Goal: Task Accomplishment & Management: Use online tool/utility

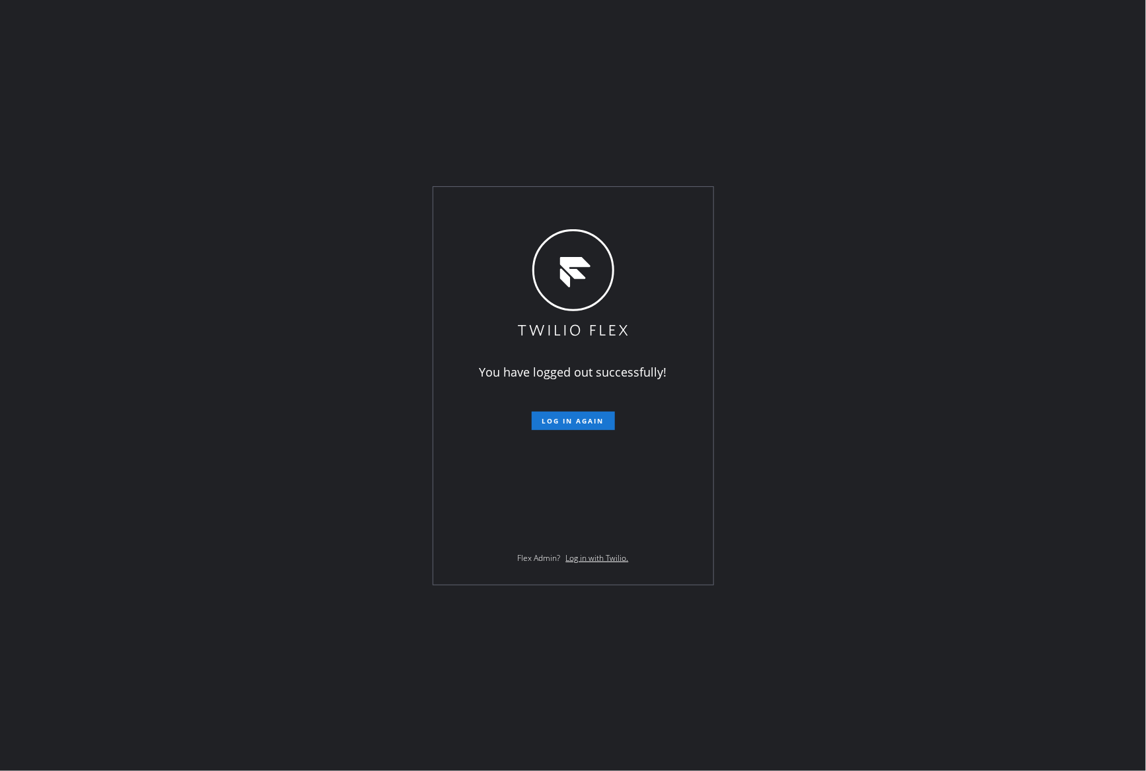
click at [200, 403] on div "You have logged out successfully! Log in again Flex Admin? Log in with Twilio." at bounding box center [573, 385] width 1146 height 771
click at [577, 419] on span "Log in again" at bounding box center [573, 420] width 62 height 9
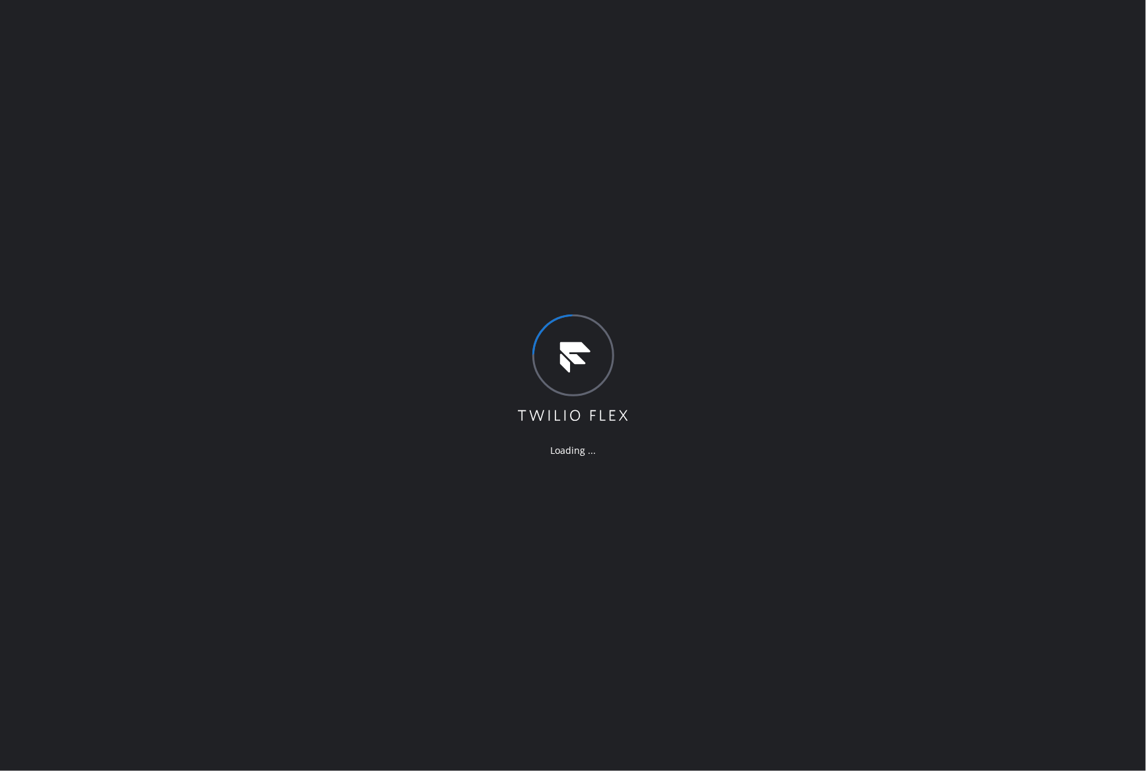
click at [807, 571] on div "Loading ..." at bounding box center [573, 385] width 1146 height 771
click at [778, 319] on div "Loading ..." at bounding box center [573, 385] width 1146 height 771
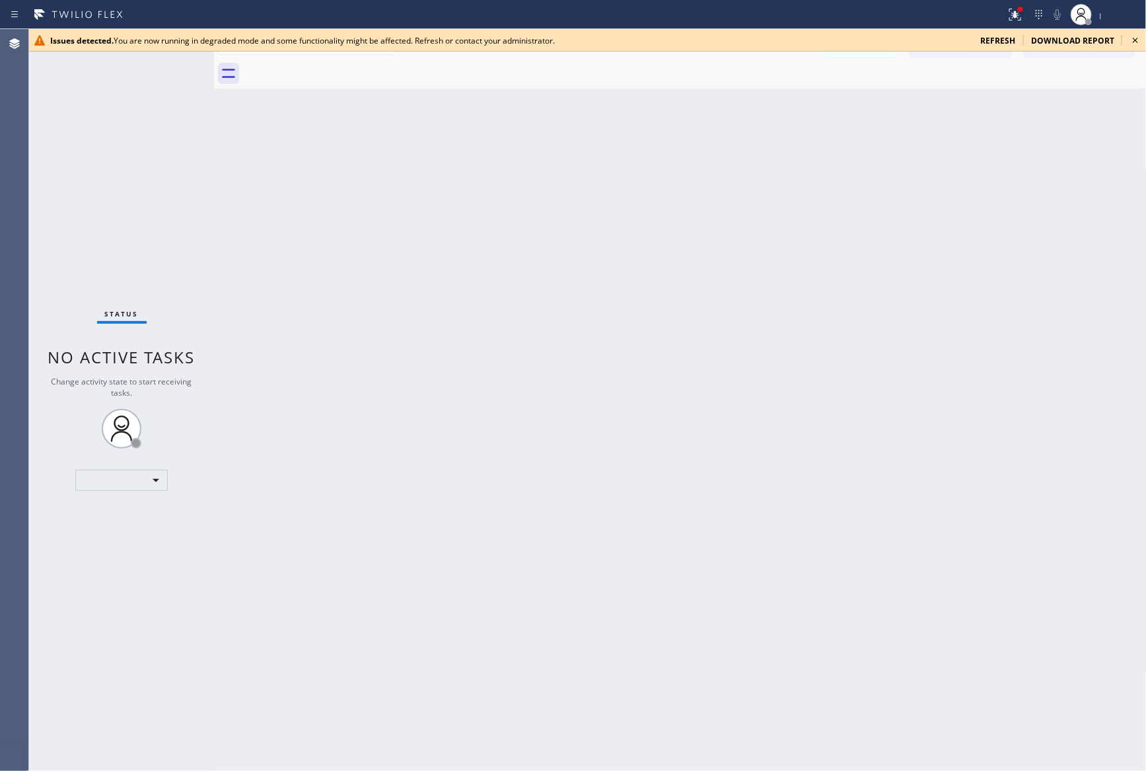
click at [987, 36] on span "refresh" at bounding box center [997, 40] width 35 height 11
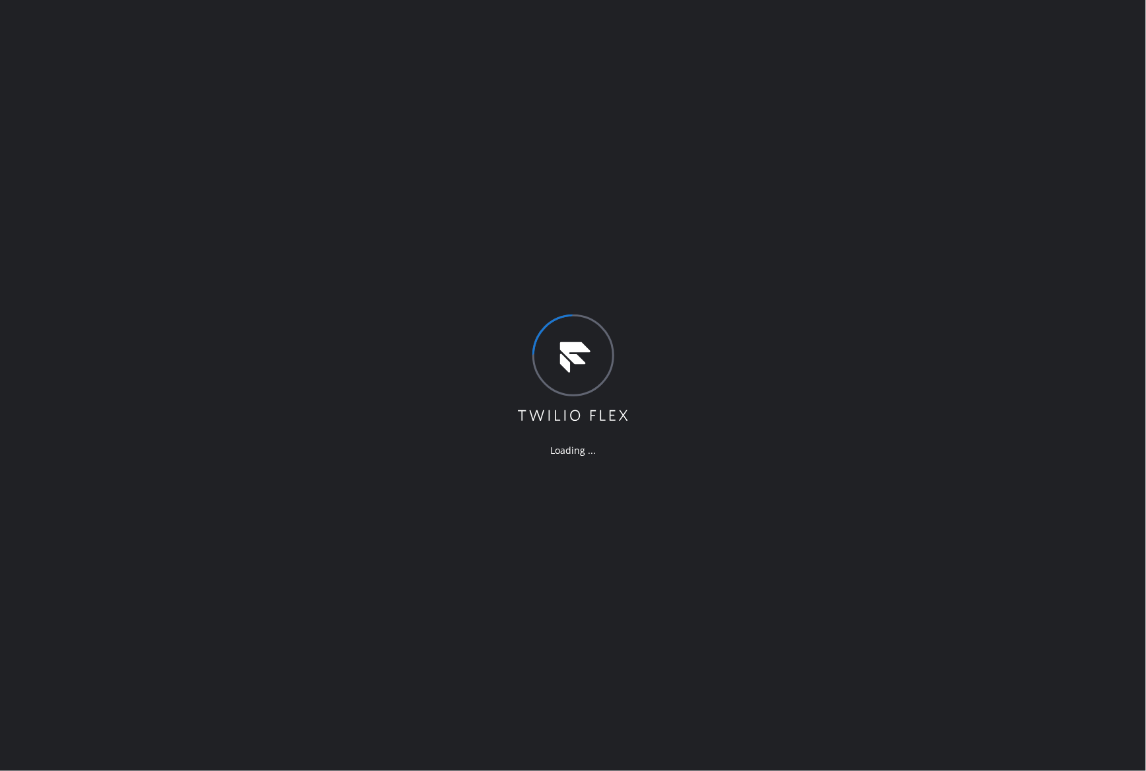
drag, startPoint x: 492, startPoint y: 708, endPoint x: 768, endPoint y: 747, distance: 279.0
click at [496, 714] on div "Loading ..." at bounding box center [573, 385] width 1146 height 771
click at [371, 316] on div "Loading ..." at bounding box center [573, 385] width 1146 height 771
click at [490, 314] on div "Loading ..." at bounding box center [573, 385] width 1146 height 771
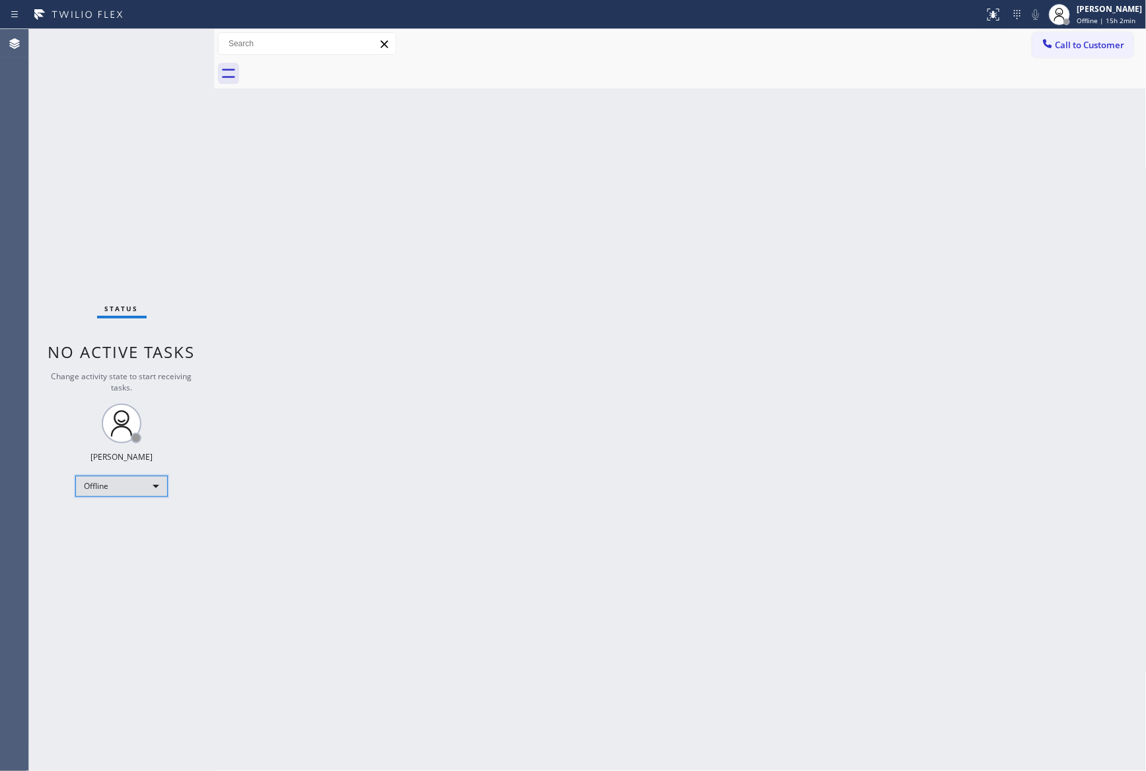
click at [118, 490] on div "Offline" at bounding box center [121, 486] width 92 height 21
click at [131, 545] on li "Break" at bounding box center [120, 553] width 89 height 16
click at [143, 490] on div "Break" at bounding box center [121, 486] width 92 height 21
click at [133, 536] on li "Unavailable" at bounding box center [120, 537] width 89 height 16
click at [688, 365] on div "Back to Dashboard Change Sender ID Customers Technicians Select a contact Outbo…" at bounding box center [680, 400] width 933 height 742
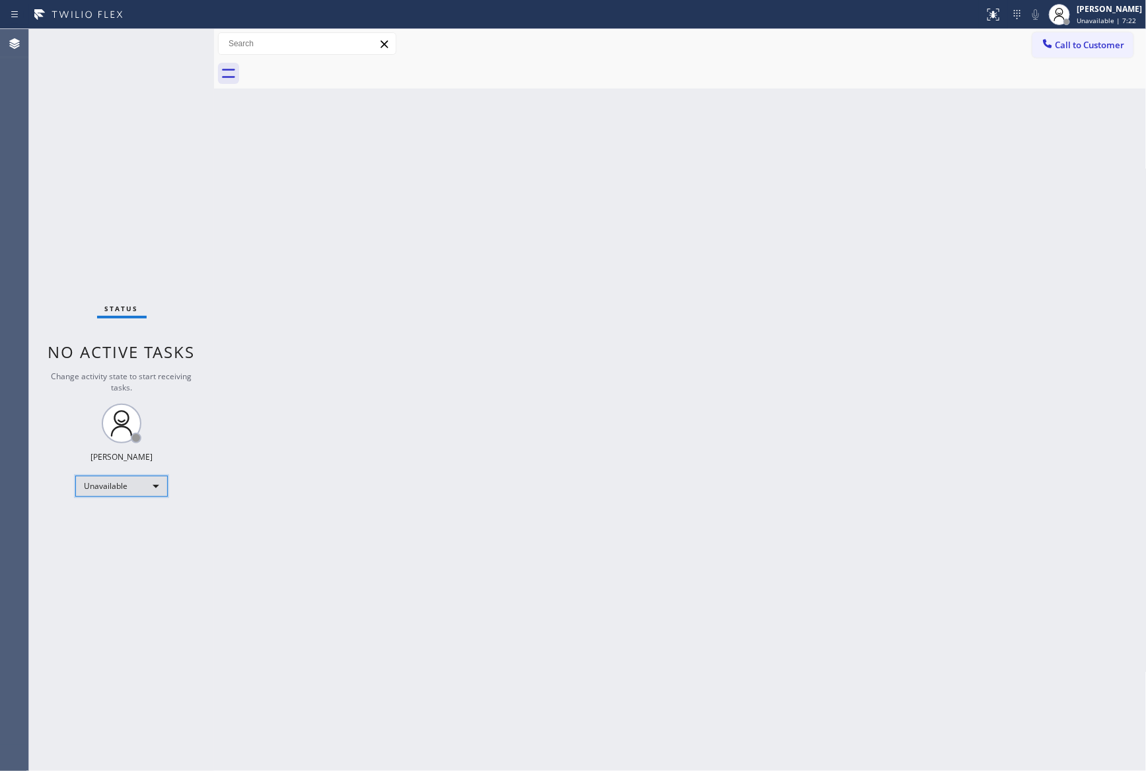
click at [133, 478] on div "Unavailable" at bounding box center [121, 486] width 92 height 21
click at [151, 518] on li "Available" at bounding box center [120, 520] width 89 height 16
click at [285, 212] on div "Back to Dashboard Change Sender ID Customers Technicians Select a contact Outbo…" at bounding box center [680, 400] width 933 height 742
click at [357, 343] on div "Back to Dashboard Change Sender ID Customers Technicians Select a contact Outbo…" at bounding box center [680, 400] width 933 height 742
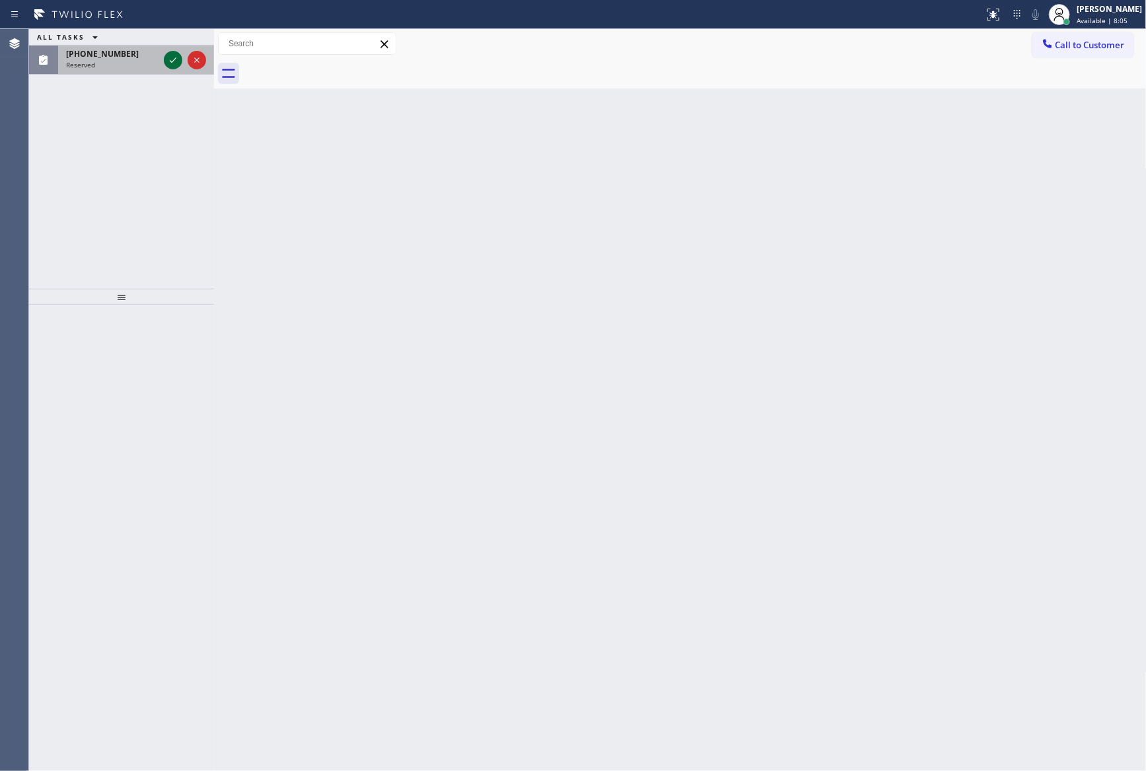
click at [173, 62] on icon at bounding box center [173, 60] width 16 height 16
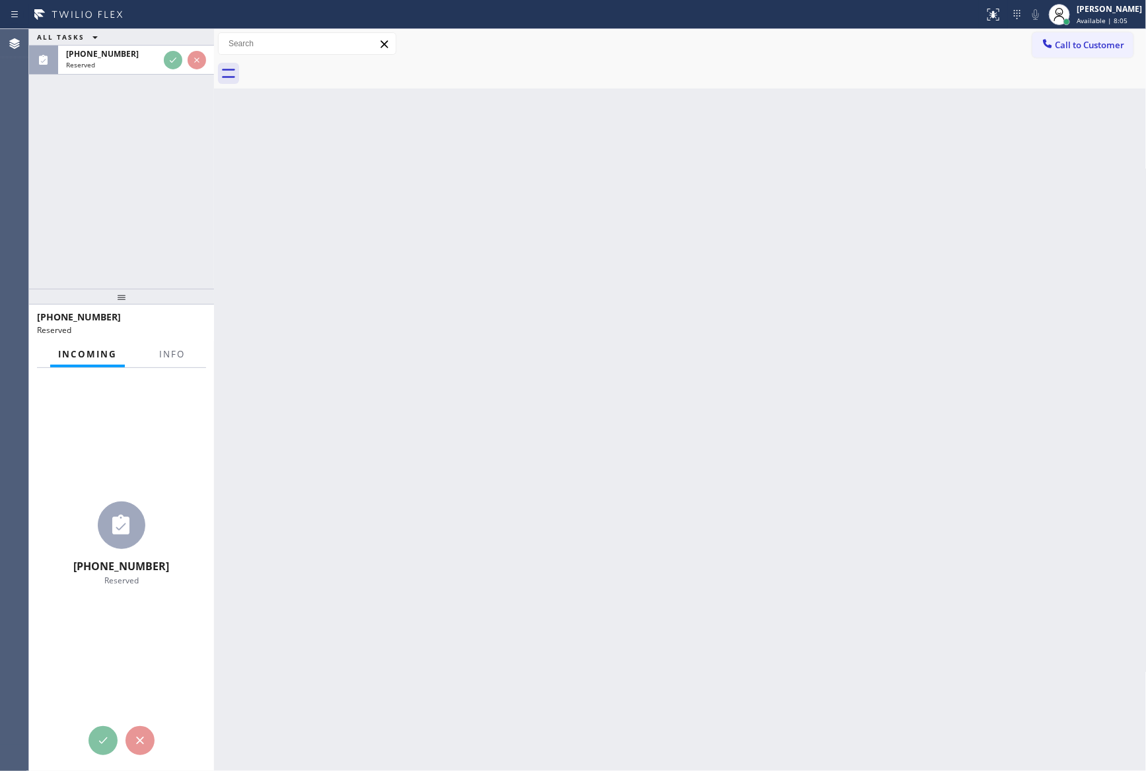
click at [172, 220] on div "ALL TASKS ALL TASKS ACTIVE TASKS TASKS IN WRAP UP [PHONE_NUMBER] Reserved" at bounding box center [121, 159] width 185 height 260
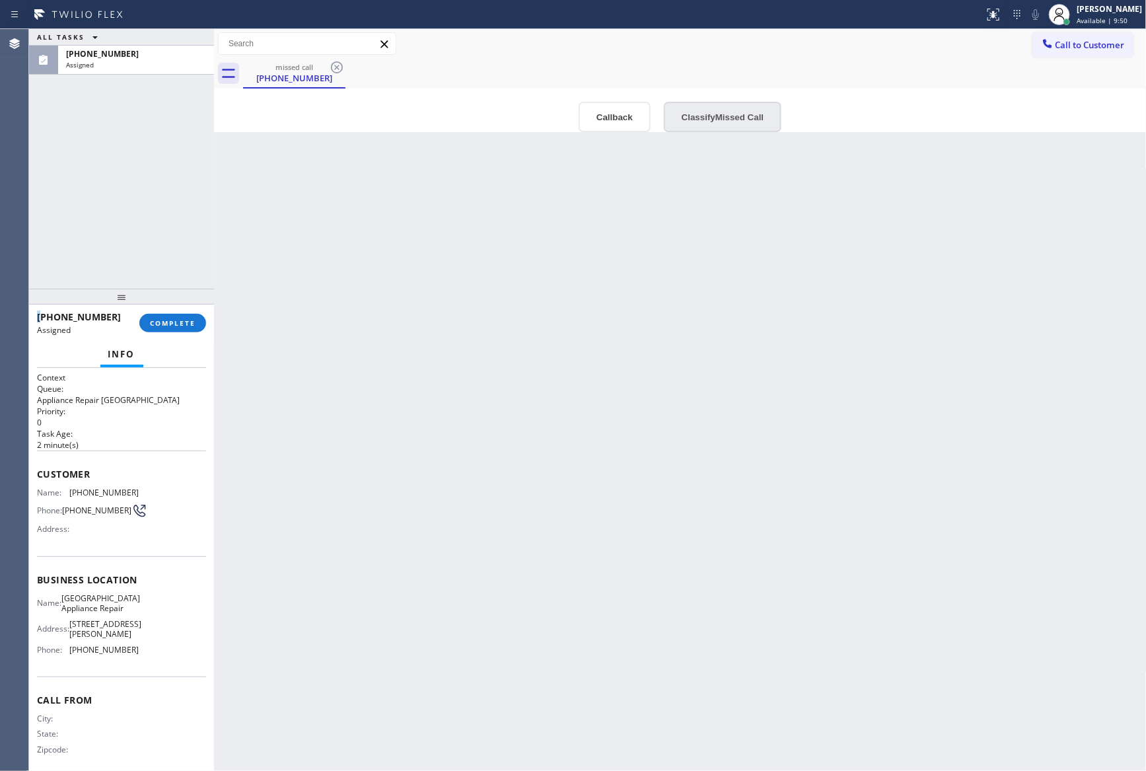
click at [746, 108] on button "Classify Missed Call" at bounding box center [723, 117] width 118 height 30
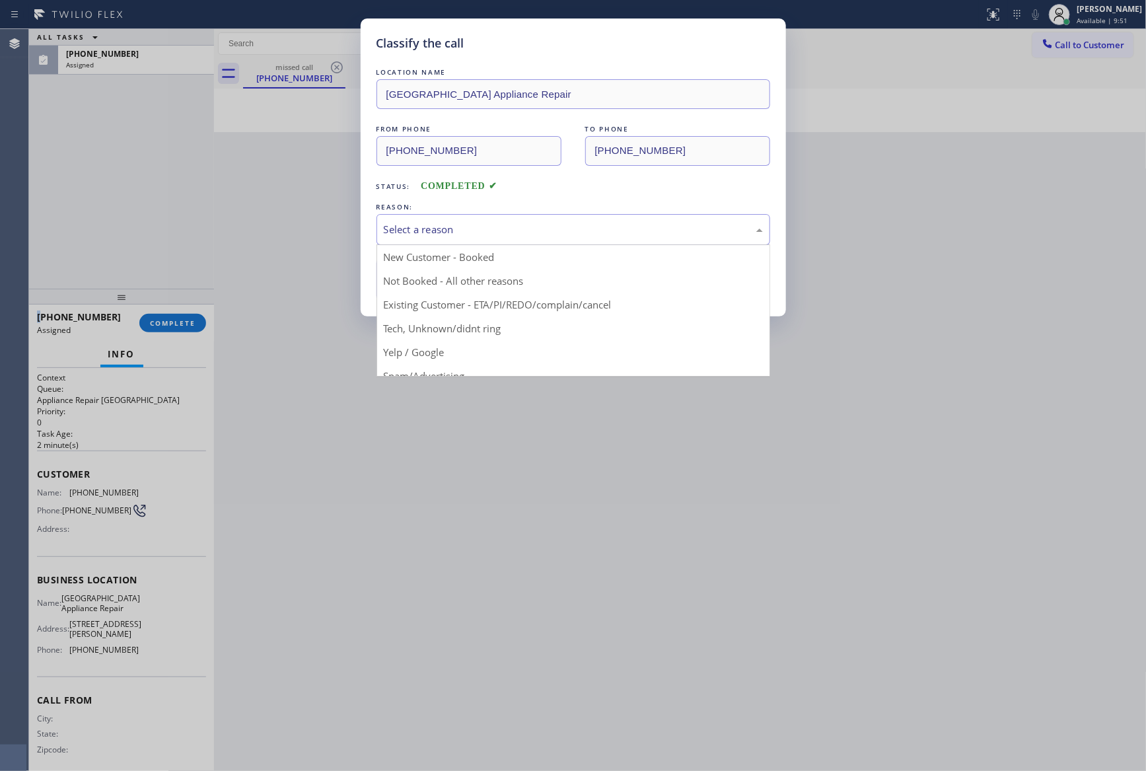
click at [476, 232] on div "Select a reason" at bounding box center [573, 229] width 379 height 15
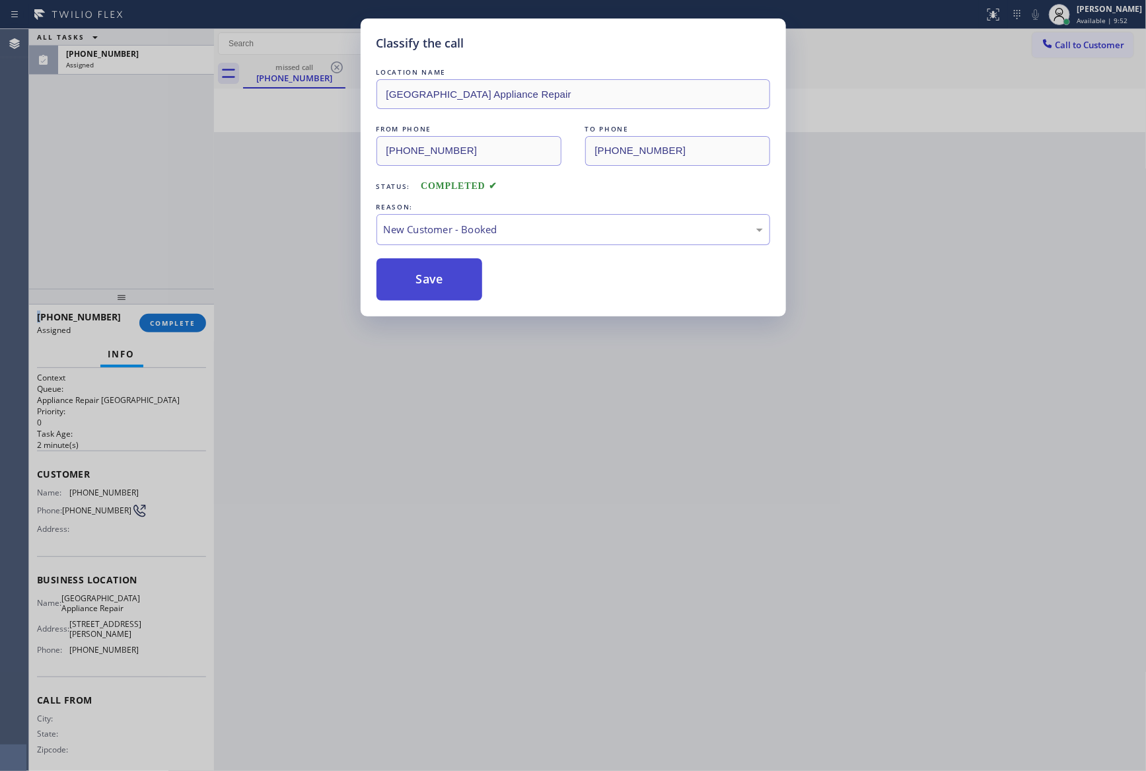
click at [401, 279] on button "Save" at bounding box center [430, 279] width 106 height 42
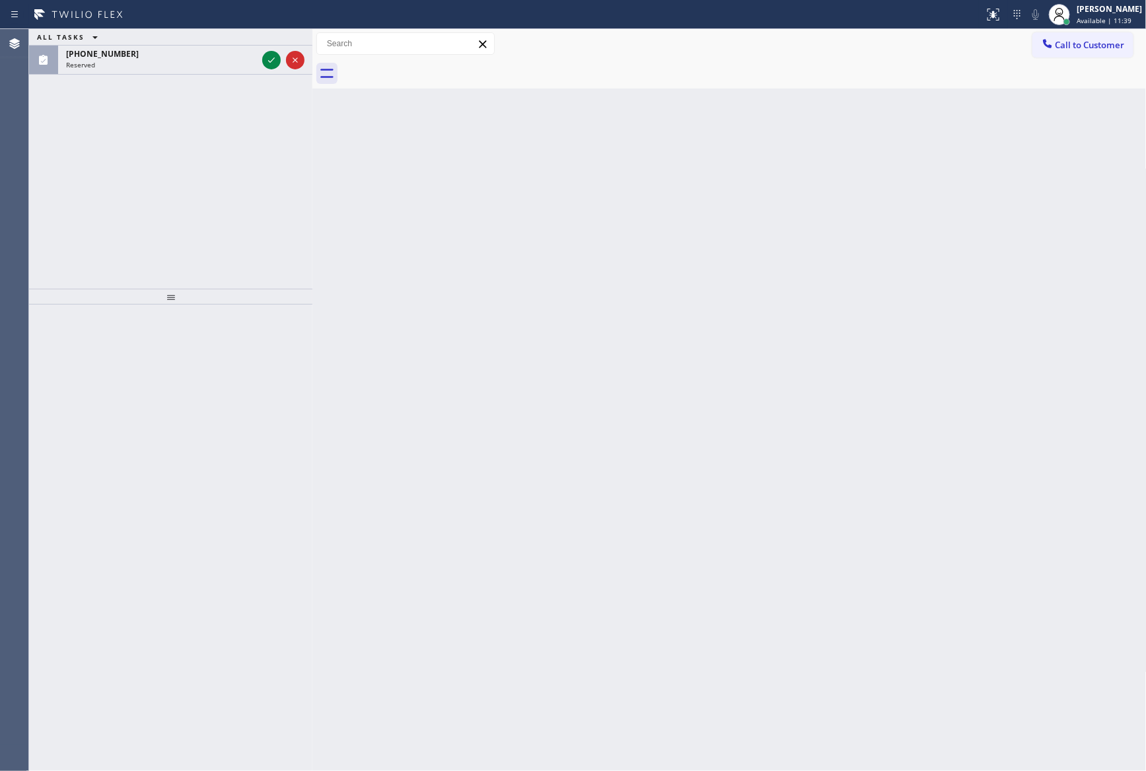
drag, startPoint x: 213, startPoint y: 117, endPoint x: 311, endPoint y: 116, distance: 98.4
click at [312, 116] on div at bounding box center [312, 400] width 0 height 742
drag, startPoint x: 173, startPoint y: 149, endPoint x: 256, endPoint y: 38, distance: 138.3
click at [207, 127] on div "ALL TASKS ALL TASKS ACTIVE TASKS TASKS IN WRAP UP [PHONE_NUMBER] Reserved" at bounding box center [170, 159] width 283 height 260
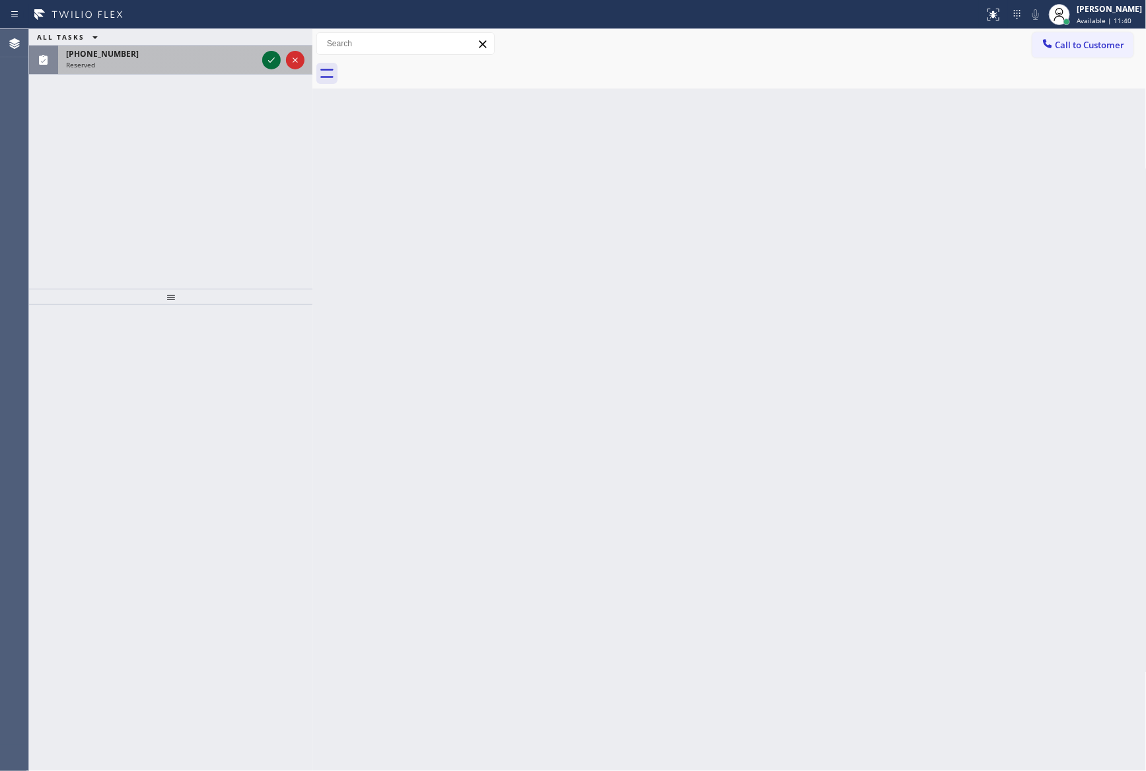
click at [268, 61] on icon at bounding box center [272, 60] width 16 height 16
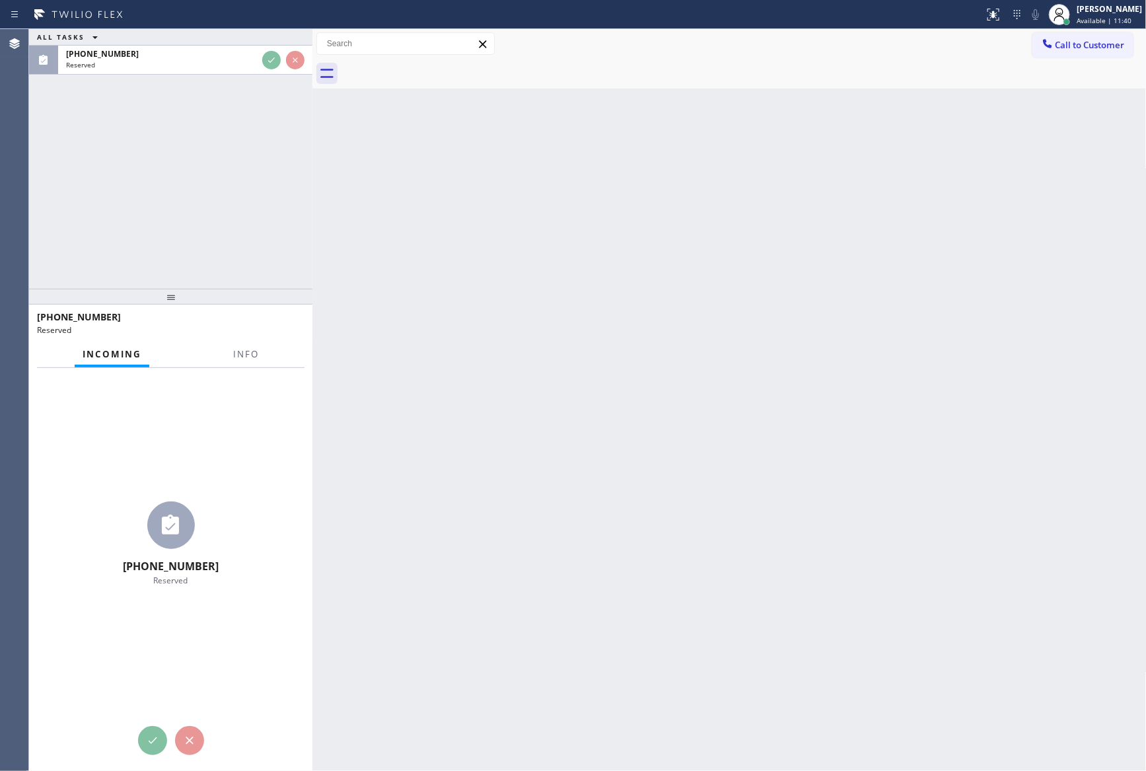
click at [248, 181] on div "ALL TASKS ALL TASKS ACTIVE TASKS TASKS IN WRAP UP [PHONE_NUMBER] Reserved" at bounding box center [170, 159] width 283 height 260
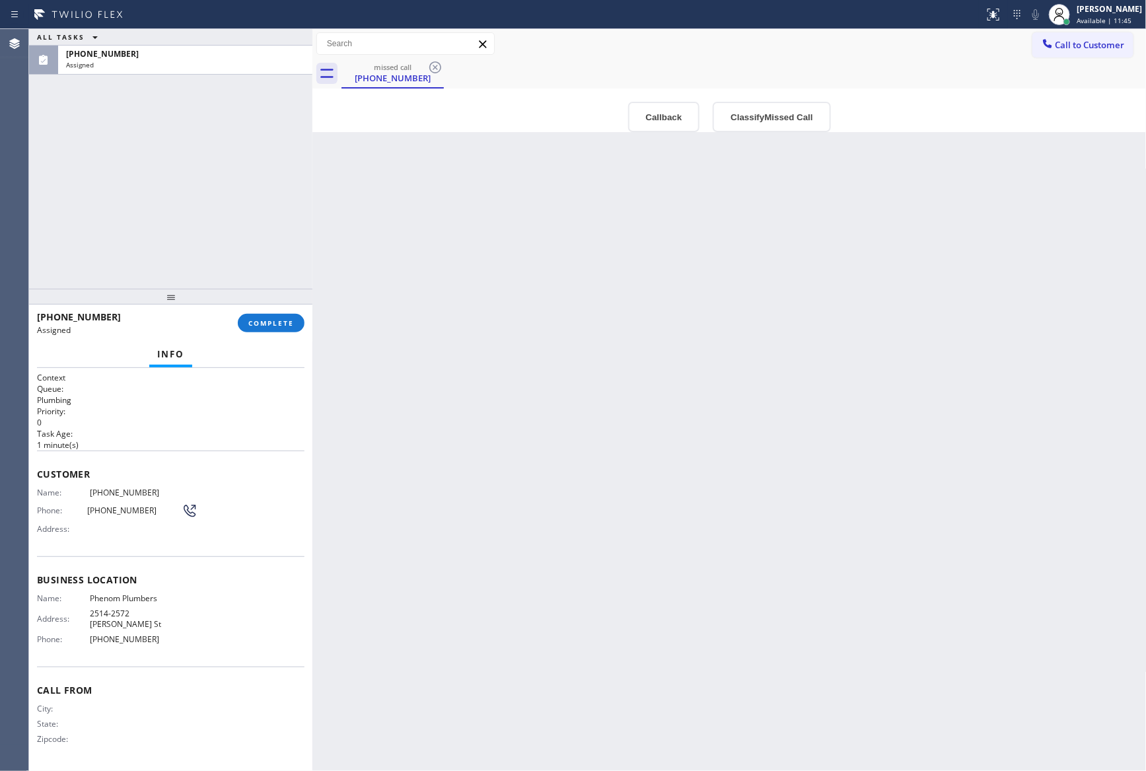
click at [248, 181] on div "ALL TASKS ALL TASKS ACTIVE TASKS TASKS IN WRAP UP [PHONE_NUMBER] Assigned" at bounding box center [170, 159] width 283 height 260
click at [386, 324] on div "Back to Dashboard Change Sender ID Customers Technicians Select a contact Outbo…" at bounding box center [729, 400] width 834 height 742
click at [737, 118] on button "Classify Missed Call" at bounding box center [772, 117] width 118 height 30
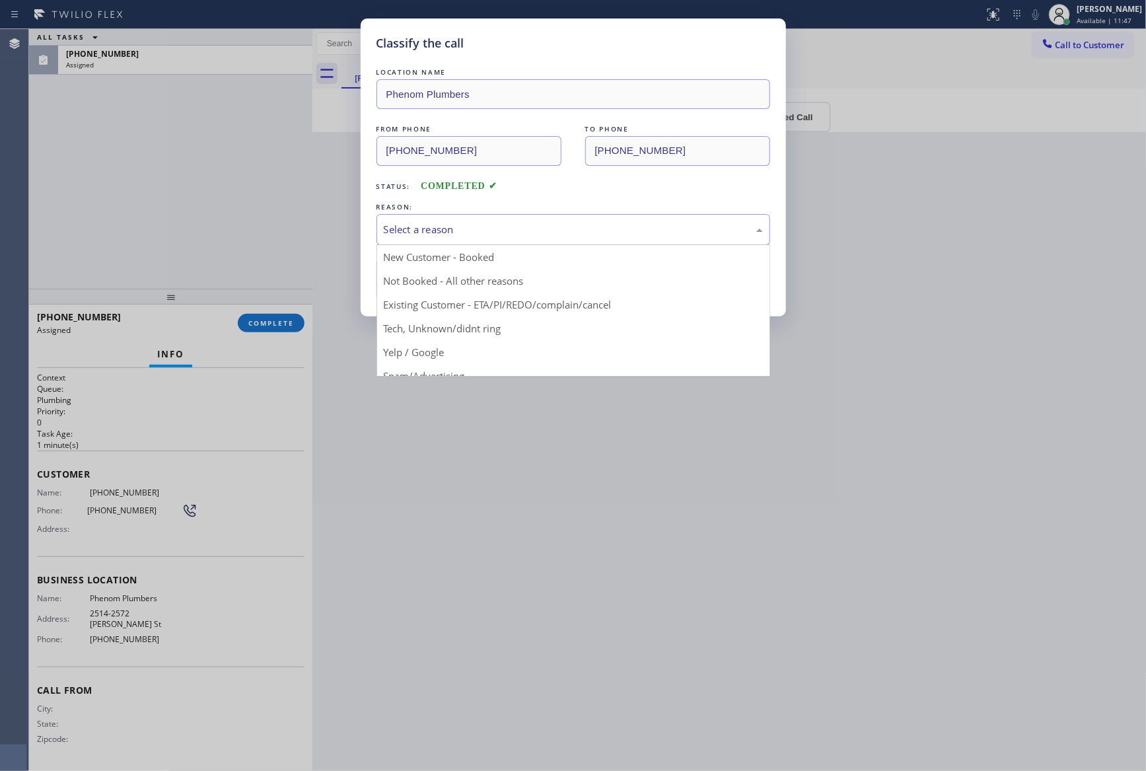
click at [585, 235] on div "Select a reason" at bounding box center [573, 229] width 379 height 15
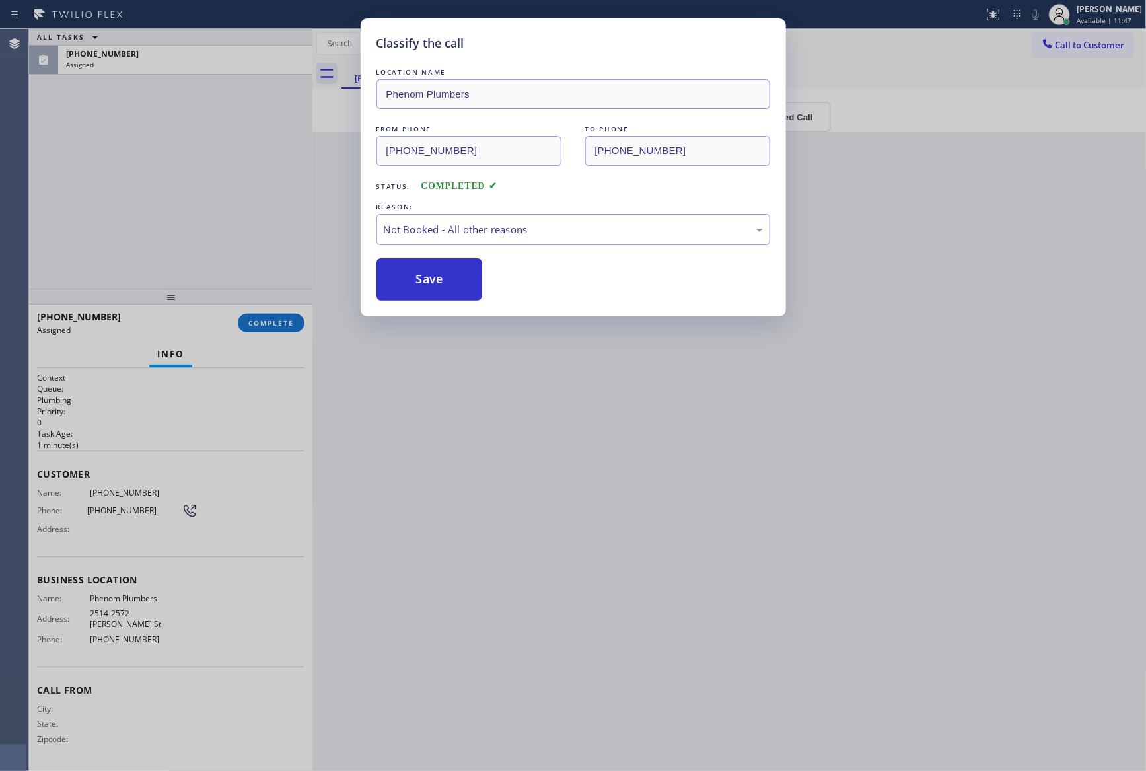
click at [456, 282] on button "Save" at bounding box center [430, 279] width 106 height 42
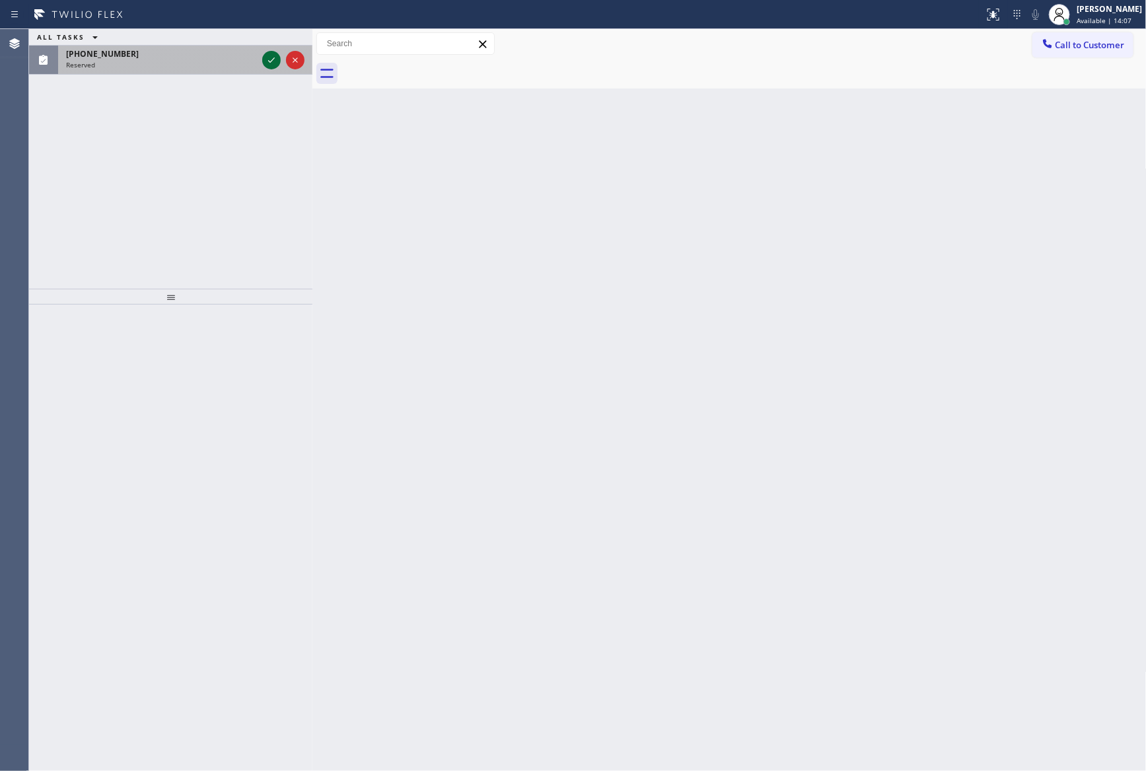
click at [272, 59] on icon at bounding box center [272, 60] width 16 height 16
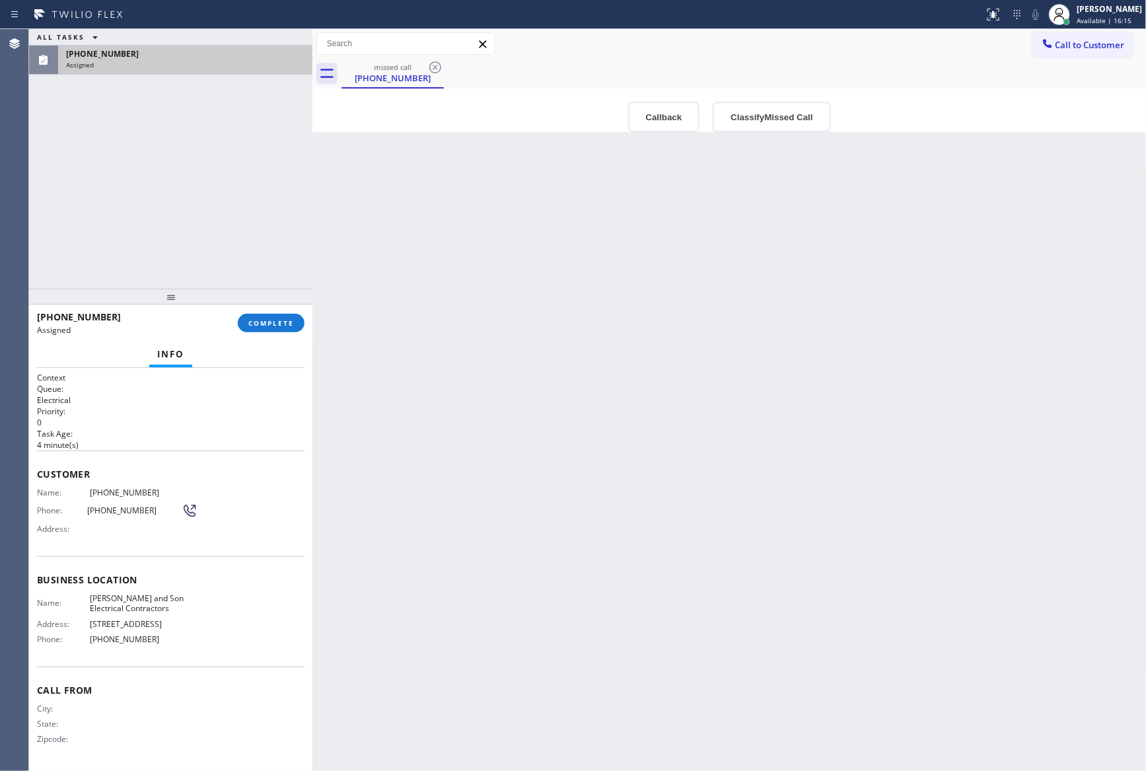
drag, startPoint x: 660, startPoint y: 430, endPoint x: 740, endPoint y: 400, distance: 85.3
click at [698, 418] on div "Back to Dashboard Change Sender ID Customers Technicians Select a contact Outbo…" at bounding box center [729, 400] width 834 height 742
click at [761, 112] on button "Classify Missed Call" at bounding box center [772, 117] width 118 height 30
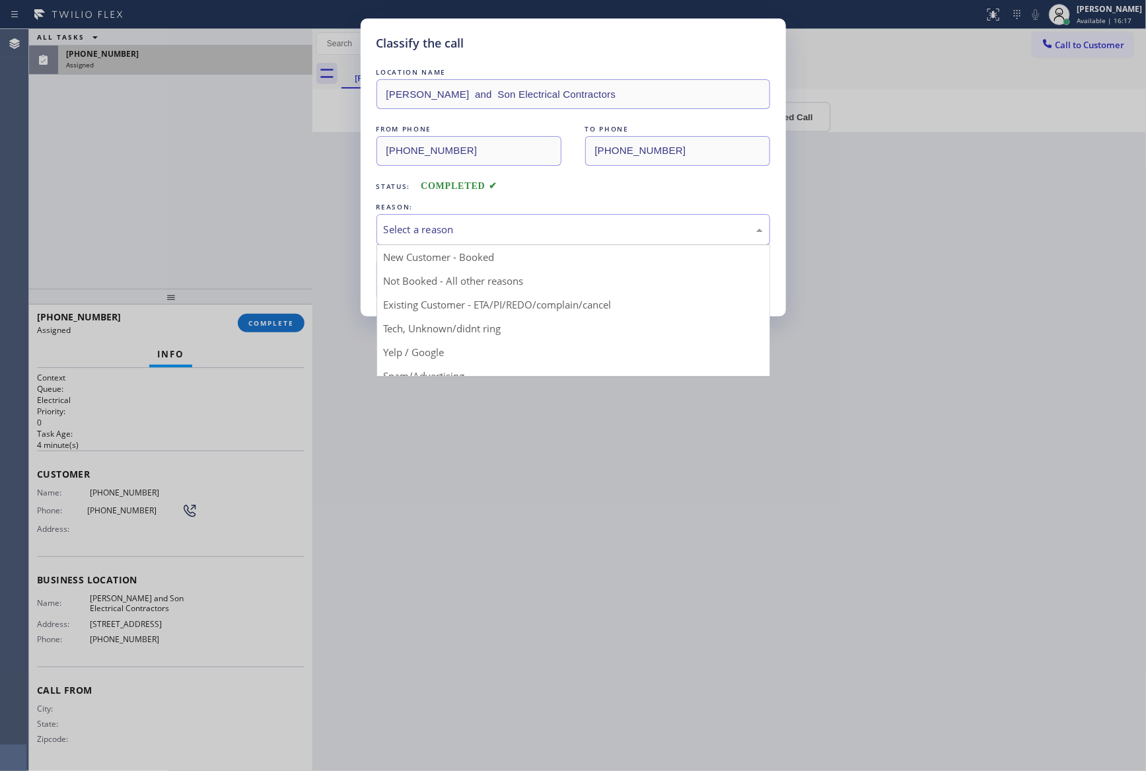
click at [566, 230] on div "Select a reason" at bounding box center [573, 229] width 379 height 15
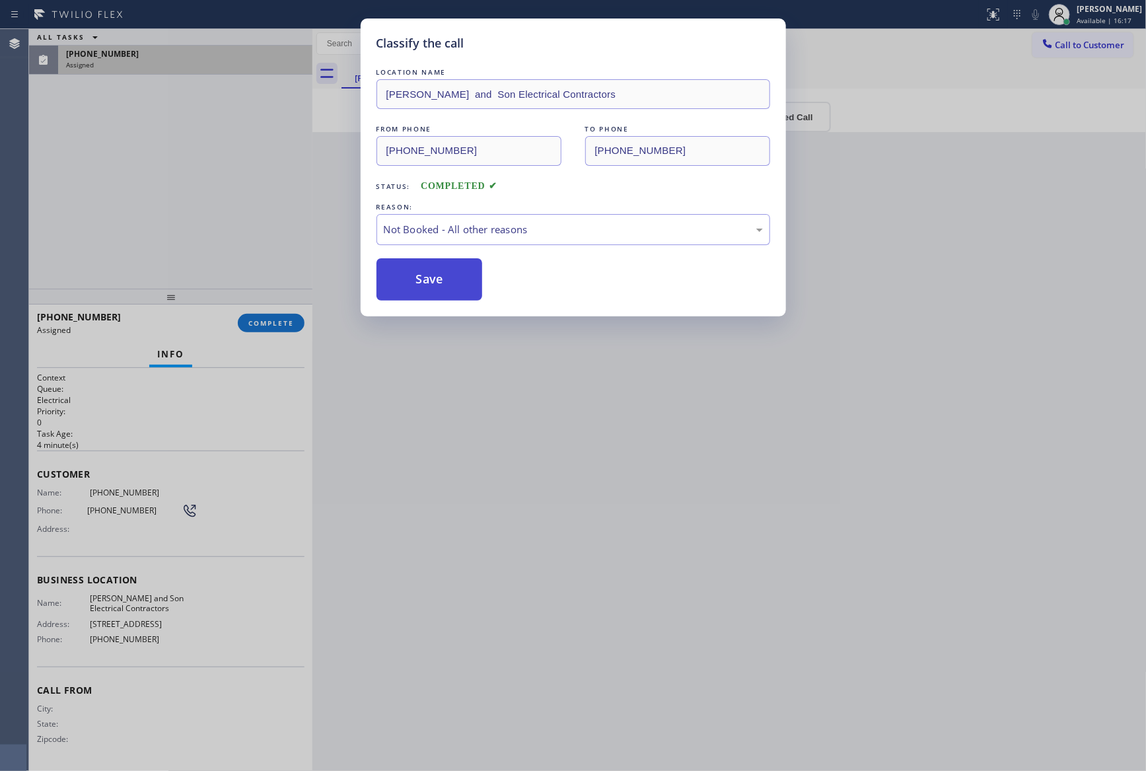
click at [458, 282] on button "Save" at bounding box center [430, 279] width 106 height 42
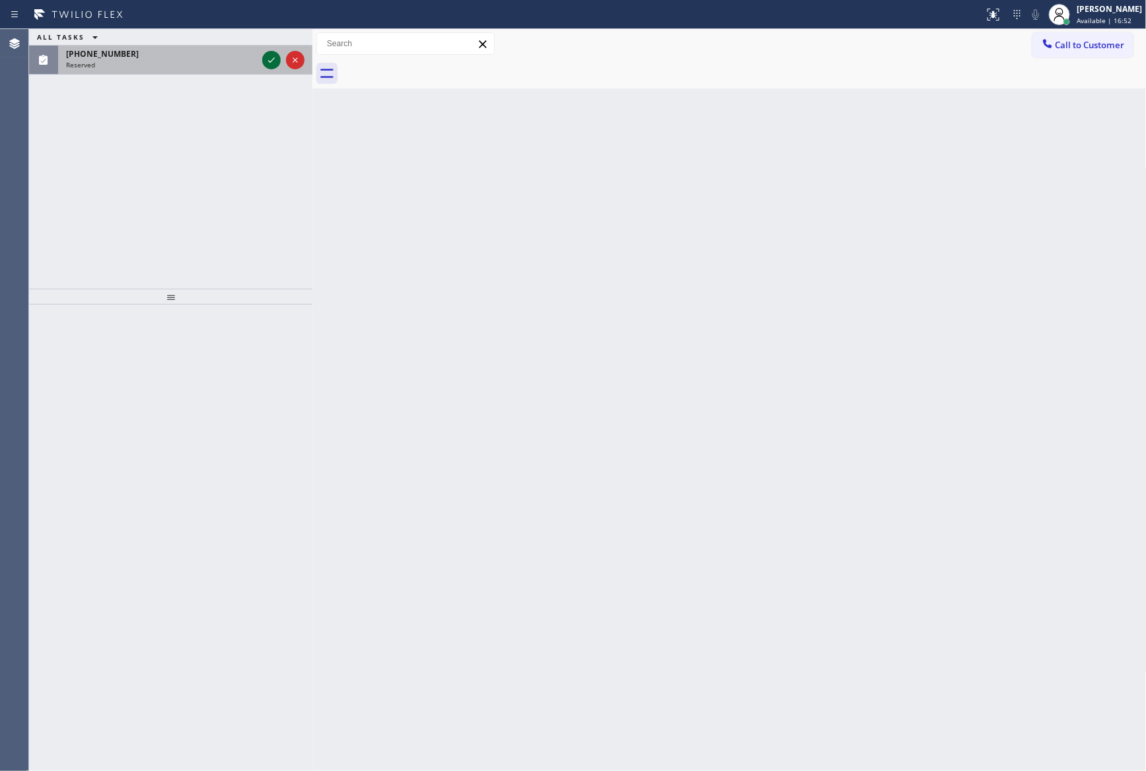
click at [274, 67] on icon at bounding box center [272, 60] width 16 height 16
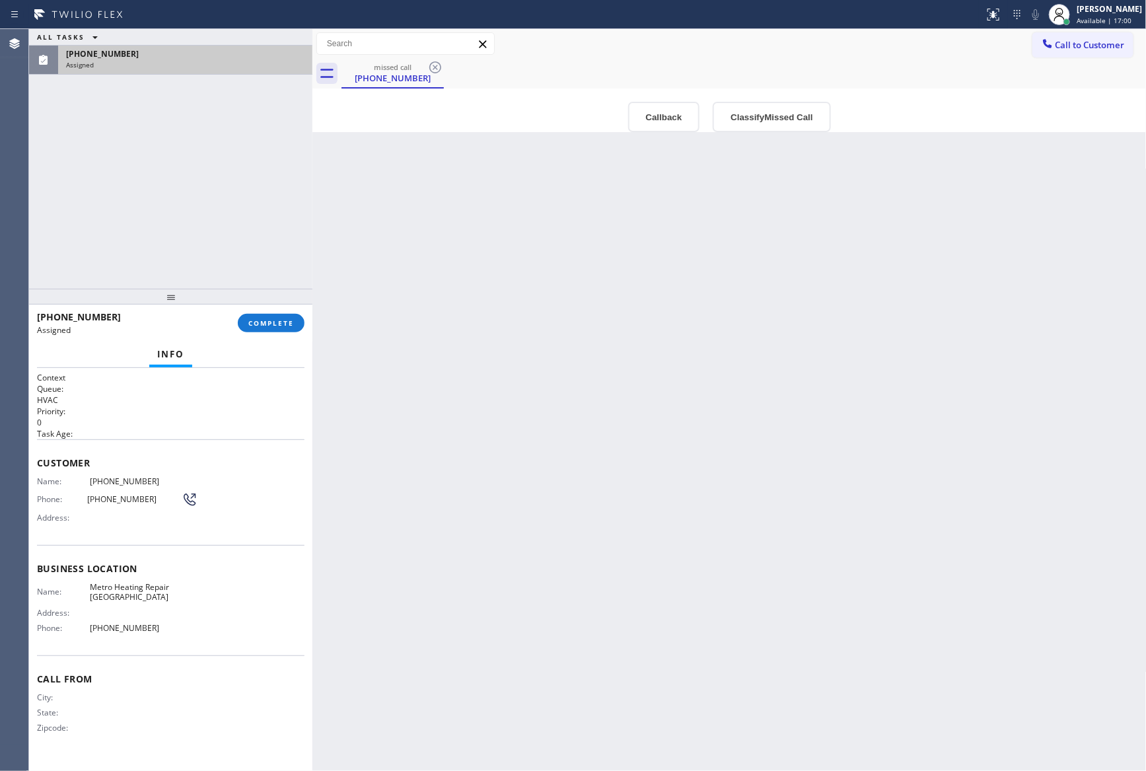
drag, startPoint x: 785, startPoint y: 377, endPoint x: 824, endPoint y: 281, distance: 103.1
click at [793, 355] on div "Back to Dashboard Change Sender ID Customers Technicians Select a contact Outbo…" at bounding box center [729, 400] width 834 height 742
click at [789, 121] on button "Classify Missed Call" at bounding box center [772, 117] width 118 height 30
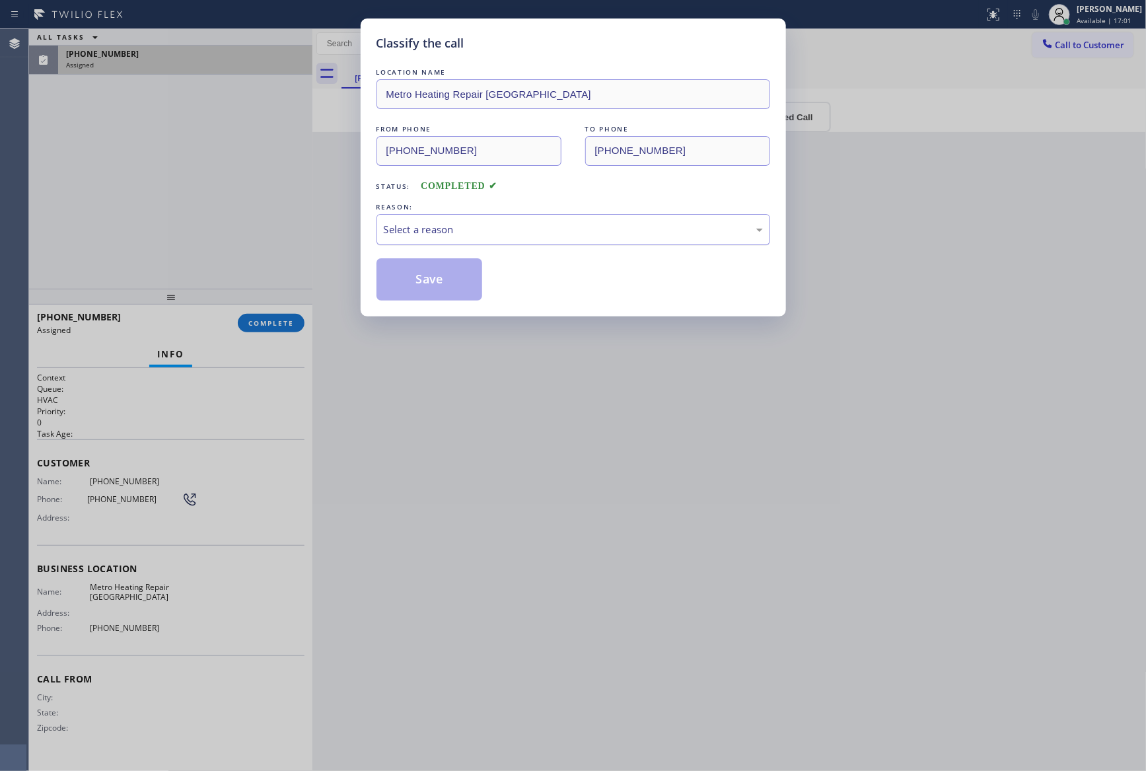
click at [514, 237] on div "Select a reason" at bounding box center [573, 229] width 379 height 15
click at [413, 282] on button "Save" at bounding box center [430, 279] width 106 height 42
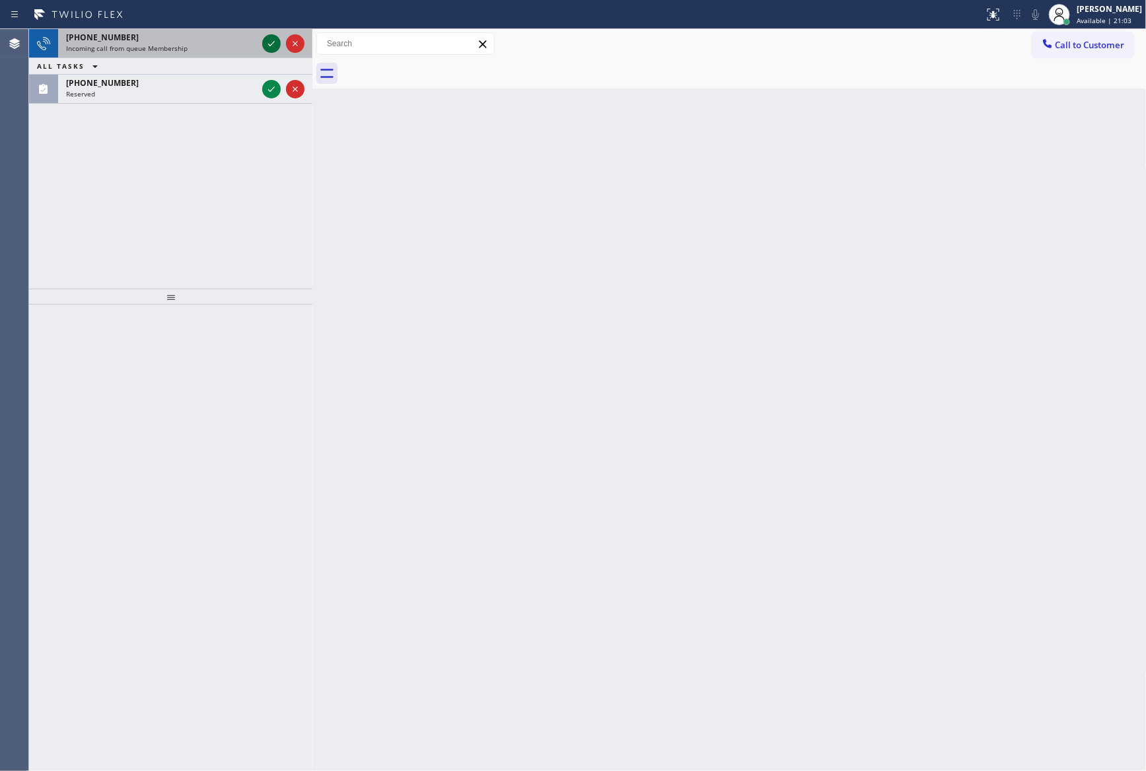
click at [270, 42] on icon at bounding box center [272, 44] width 16 height 16
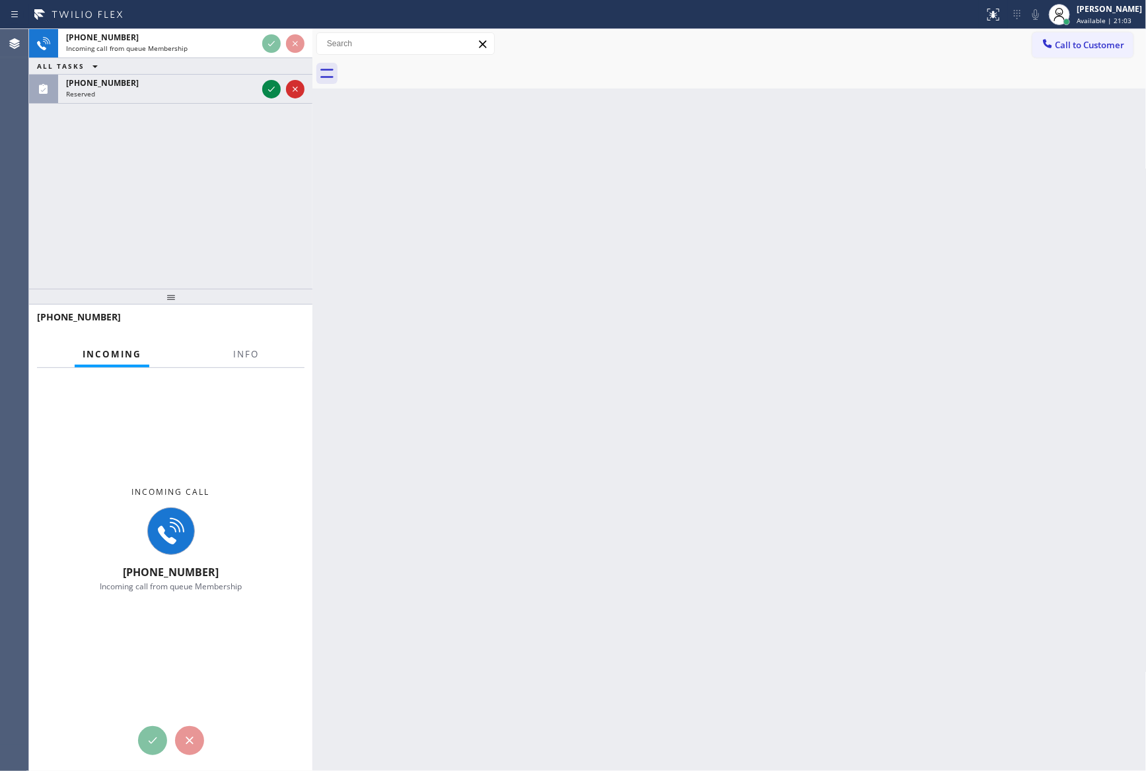
click at [298, 167] on div "[PHONE_NUMBER] Incoming call from queue Membership ALL TASKS ALL TASKS ACTIVE T…" at bounding box center [170, 159] width 283 height 260
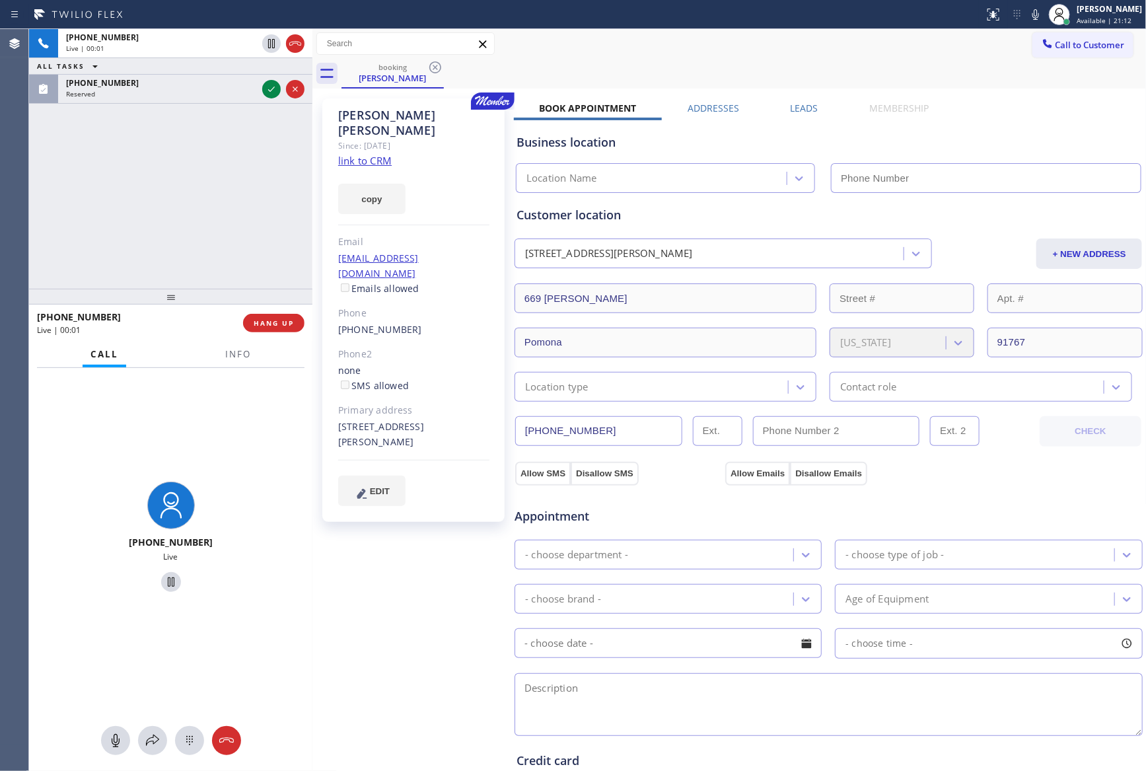
type input "[PHONE_NUMBER]"
click at [276, 195] on div "[PHONE_NUMBER] Live | 00:59 ALL TASKS ALL TASKS ACTIVE TASKS TASKS IN WRAP UP" at bounding box center [170, 159] width 283 height 260
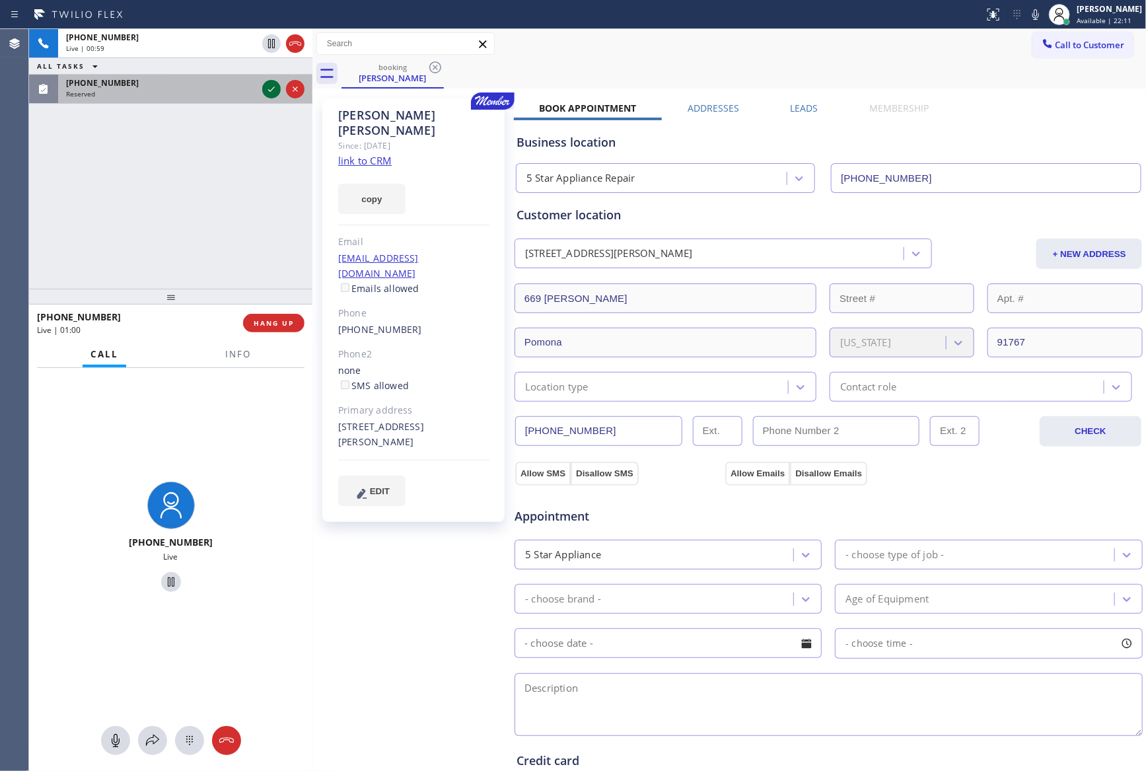
click at [270, 90] on icon at bounding box center [272, 89] width 16 height 16
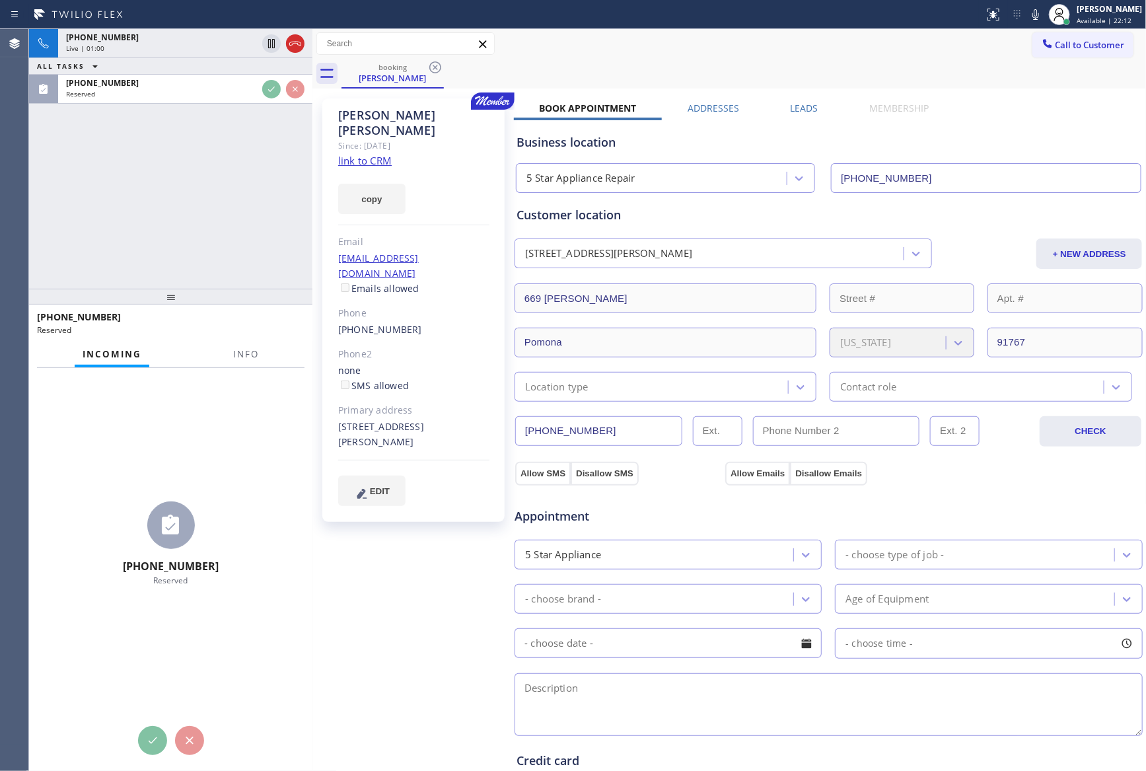
click at [246, 169] on div "[PHONE_NUMBER] Live | 01:00 ALL TASKS ALL TASKS ACTIVE TASKS TASKS IN WRAP UP […" at bounding box center [170, 159] width 283 height 260
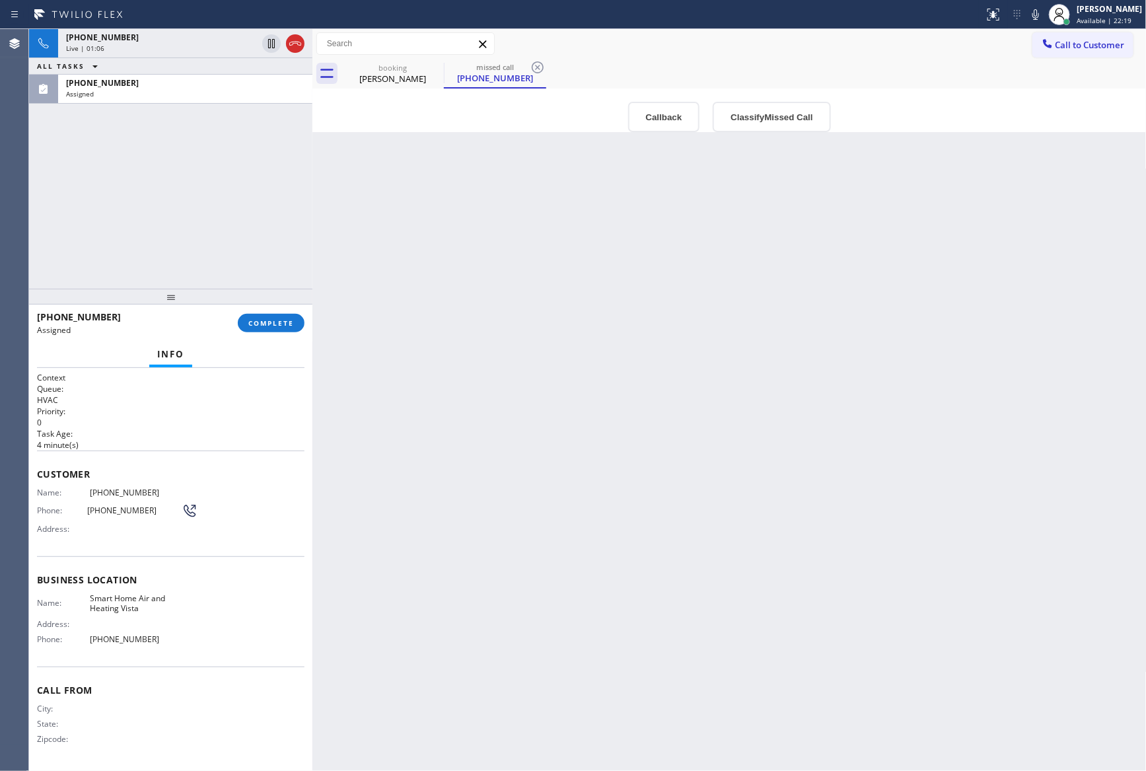
drag, startPoint x: 398, startPoint y: 85, endPoint x: 185, endPoint y: 172, distance: 230.5
click at [398, 85] on div "booking [PERSON_NAME]" at bounding box center [393, 74] width 100 height 30
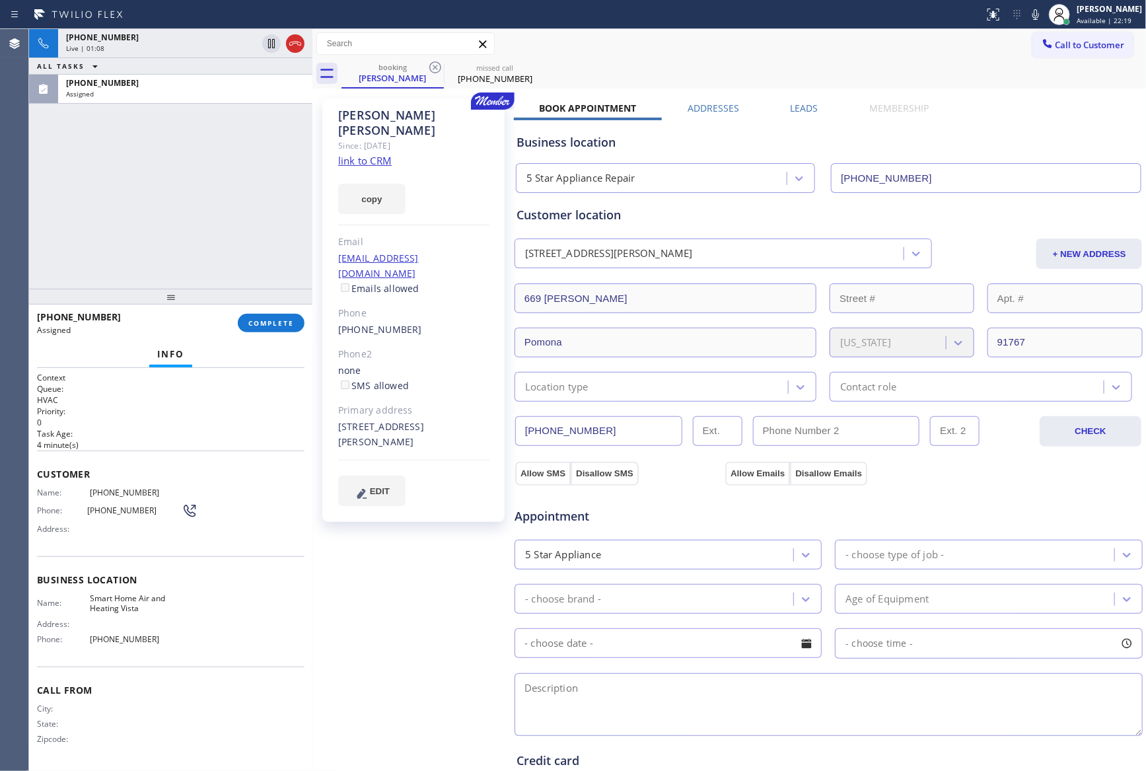
click at [185, 172] on div "[PHONE_NUMBER] Live | 01:08 ALL TASKS ALL TASKS ACTIVE TASKS TASKS IN WRAP UP […" at bounding box center [170, 159] width 283 height 260
click at [379, 154] on link "link to CRM" at bounding box center [365, 160] width 54 height 13
click at [125, 248] on div "[PHONE_NUMBER] Live | 01:10 ALL TASKS ALL TASKS ACTIVE TASKS TASKS IN WRAP UP […" at bounding box center [170, 159] width 283 height 260
click at [185, 30] on div "[PHONE_NUMBER] Live | 01:10" at bounding box center [158, 43] width 201 height 29
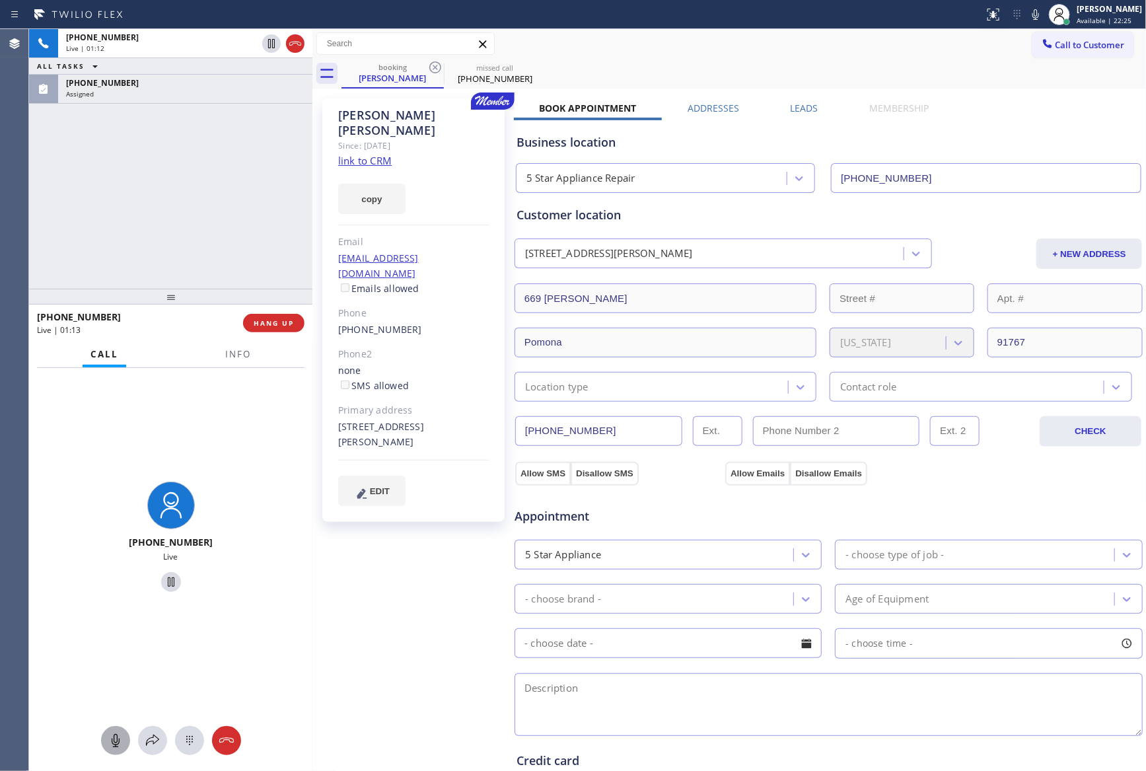
click at [110, 742] on icon at bounding box center [116, 741] width 16 height 16
click at [60, 204] on div "[PHONE_NUMBER] Live | 01:16 ALL TASKS ALL TASKS ACTIVE TASKS TASKS IN WRAP UP […" at bounding box center [170, 159] width 283 height 260
click at [87, 223] on div "[PHONE_NUMBER] Live | 02:11 ALL TASKS ALL TASKS ACTIVE TASKS TASKS IN WRAP UP […" at bounding box center [170, 159] width 283 height 260
click at [129, 262] on div "[PHONE_NUMBER] Live | 02:11 ALL TASKS ALL TASKS ACTIVE TASKS TASKS IN WRAP UP […" at bounding box center [170, 159] width 283 height 260
click at [127, 214] on div "[PHONE_NUMBER] Live | 04:22 ALL TASKS ALL TASKS ACTIVE TASKS TASKS IN WRAP UP […" at bounding box center [170, 159] width 283 height 260
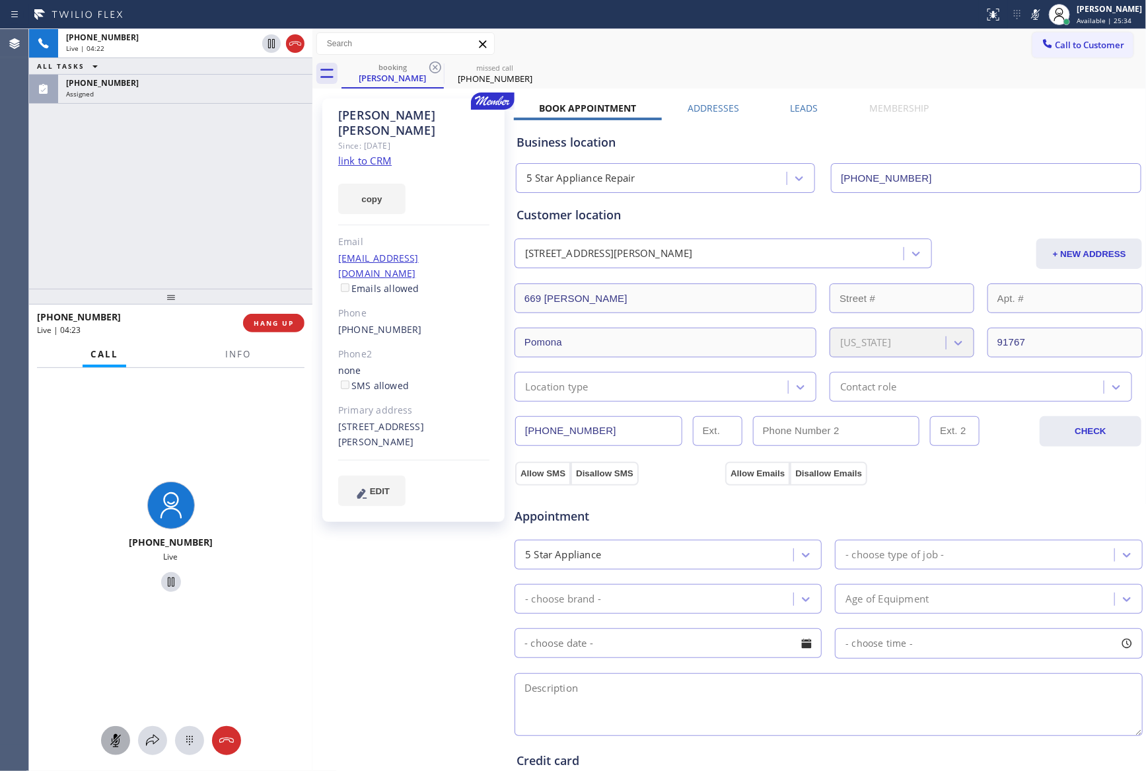
drag, startPoint x: 102, startPoint y: 201, endPoint x: 175, endPoint y: 250, distance: 88.5
click at [107, 200] on div "[PHONE_NUMBER] Live | 04:22 ALL TASKS ALL TASKS ACTIVE TASKS TASKS IN WRAP UP […" at bounding box center [170, 159] width 283 height 260
click at [113, 746] on icon at bounding box center [116, 741] width 16 height 16
drag, startPoint x: 66, startPoint y: 198, endPoint x: 76, endPoint y: 193, distance: 11.2
click at [75, 193] on div "[PHONE_NUMBER] Live | 04:24 ALL TASKS ALL TASKS ACTIVE TASKS TASKS IN WRAP UP […" at bounding box center [170, 159] width 283 height 260
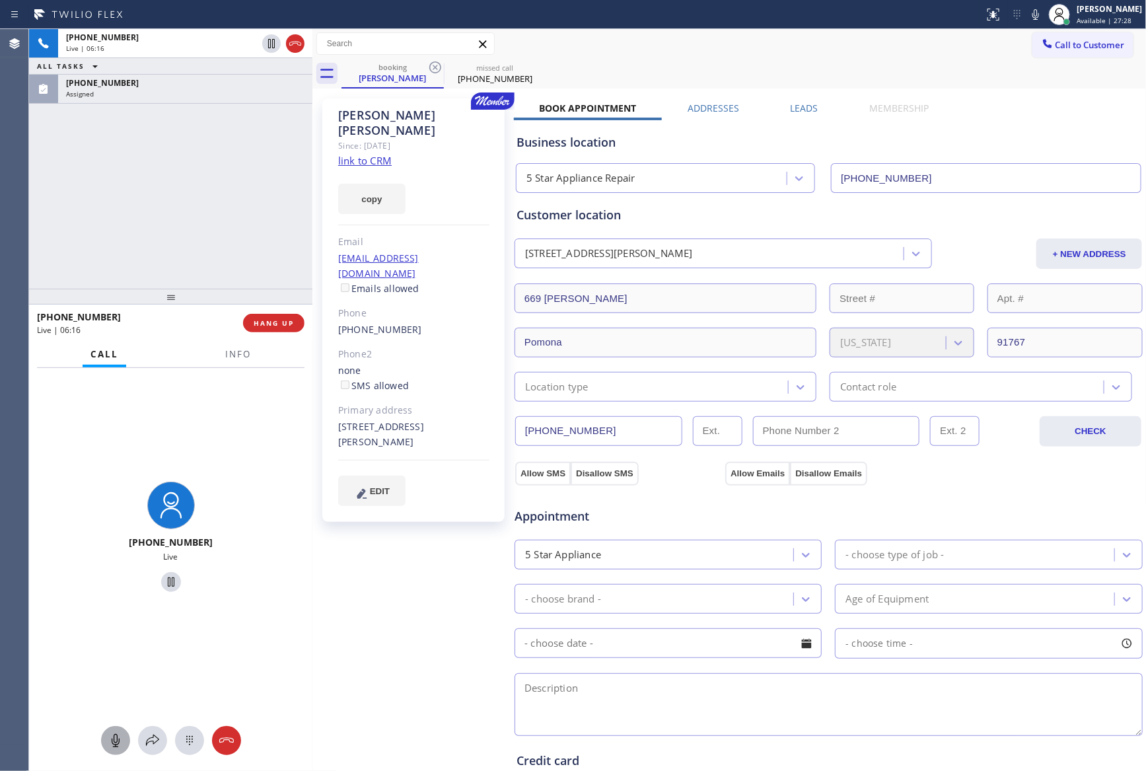
click at [231, 177] on div "[PHONE_NUMBER] Live | 06:16 ALL TASKS ALL TASKS ACTIVE TASKS TASKS IN WRAP UP […" at bounding box center [170, 159] width 283 height 260
click at [235, 186] on div "[PHONE_NUMBER] Live | 06:16 ALL TASKS ALL TASKS ACTIVE TASKS TASKS IN WRAP UP […" at bounding box center [170, 159] width 283 height 260
click at [112, 745] on icon at bounding box center [116, 741] width 16 height 16
click at [206, 215] on div "[PHONE_NUMBER] Live | 06:19 ALL TASKS ALL TASKS ACTIVE TASKS TASKS IN WRAP UP […" at bounding box center [170, 159] width 283 height 260
click at [182, 210] on div "[PHONE_NUMBER] Live | 08:32 ALL TASKS ALL TASKS ACTIVE TASKS TASKS IN WRAP UP […" at bounding box center [170, 159] width 283 height 260
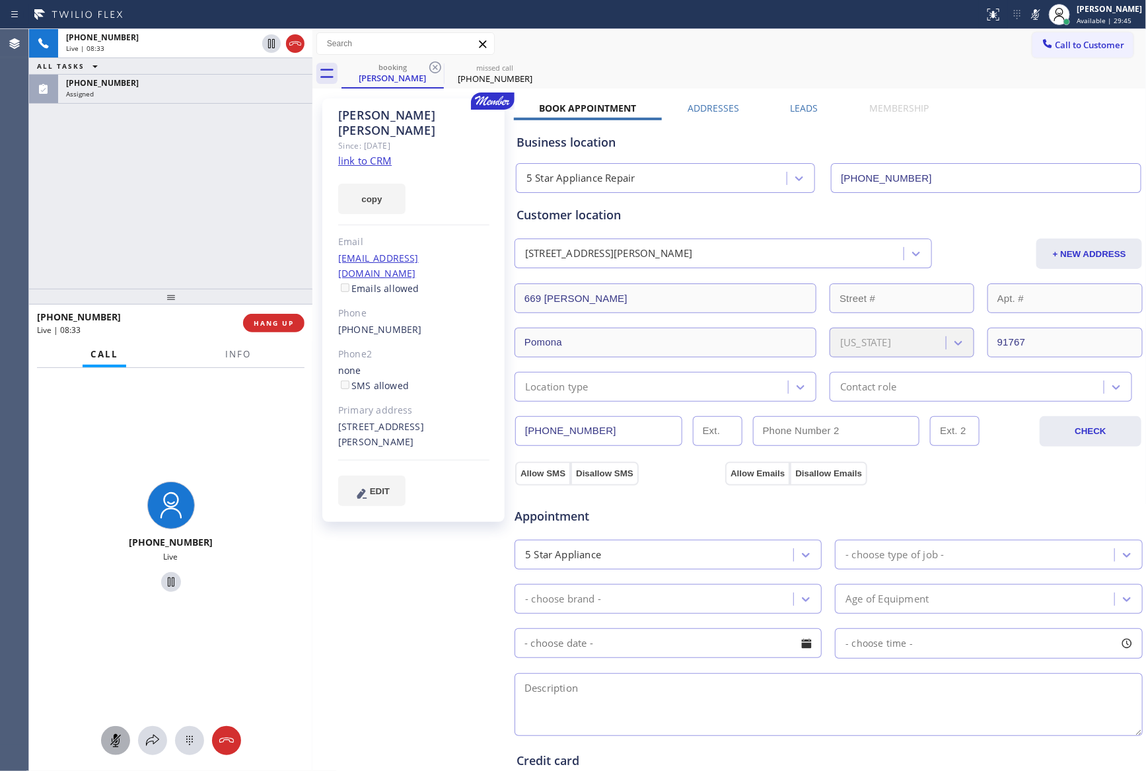
click at [182, 210] on div "[PHONE_NUMBER] Live | 08:33 ALL TASKS ALL TASKS ACTIVE TASKS TASKS IN WRAP UP […" at bounding box center [170, 159] width 283 height 260
click at [182, 210] on div "[PHONE_NUMBER] Live | 08:35 ALL TASKS ALL TASKS ACTIVE TASKS TASKS IN WRAP UP […" at bounding box center [170, 159] width 283 height 260
click at [114, 747] on icon at bounding box center [116, 741] width 16 height 16
click at [209, 145] on div "[PHONE_NUMBER] Live | 08:38 ALL TASKS ALL TASKS ACTIVE TASKS TASKS IN WRAP UP […" at bounding box center [170, 159] width 283 height 260
click at [260, 178] on div "[PHONE_NUMBER] Live | 08:39 ALL TASKS ALL TASKS ACTIVE TASKS TASKS IN WRAP UP […" at bounding box center [170, 159] width 283 height 260
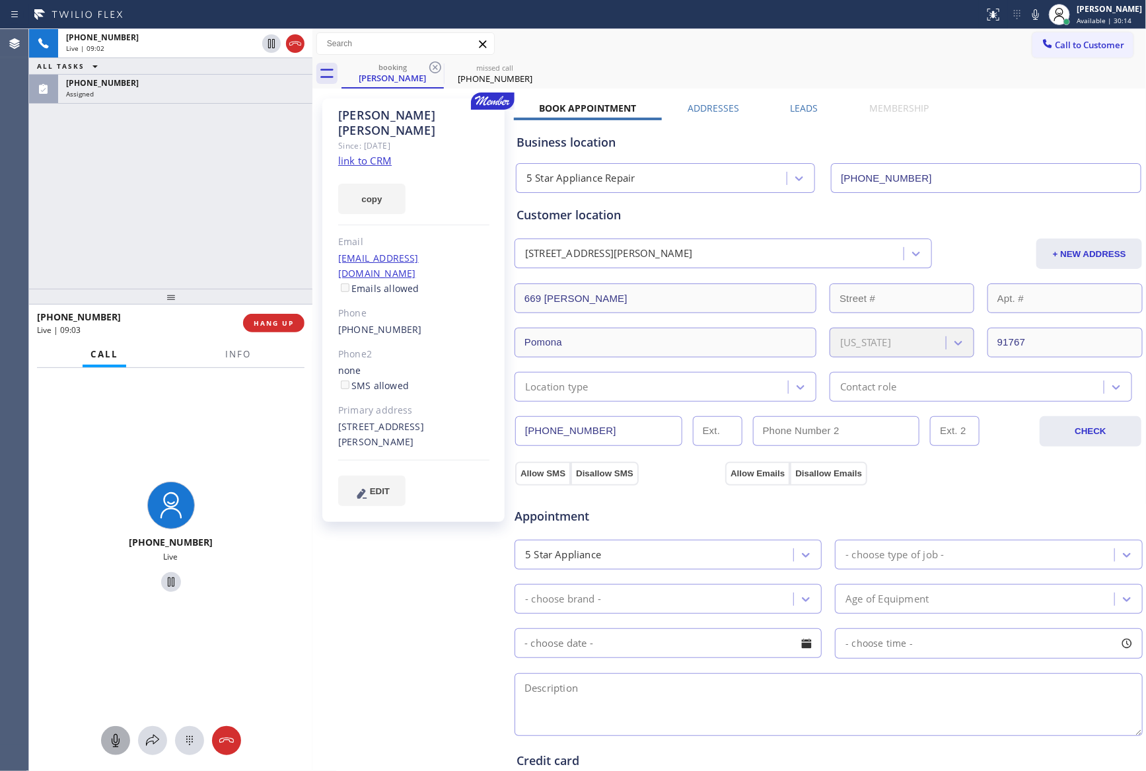
click at [198, 202] on div "[PHONE_NUMBER] Live | 09:02 ALL TASKS ALL TASKS ACTIVE TASKS TASKS IN WRAP UP […" at bounding box center [170, 159] width 283 height 260
click at [270, 42] on icon at bounding box center [272, 44] width 16 height 16
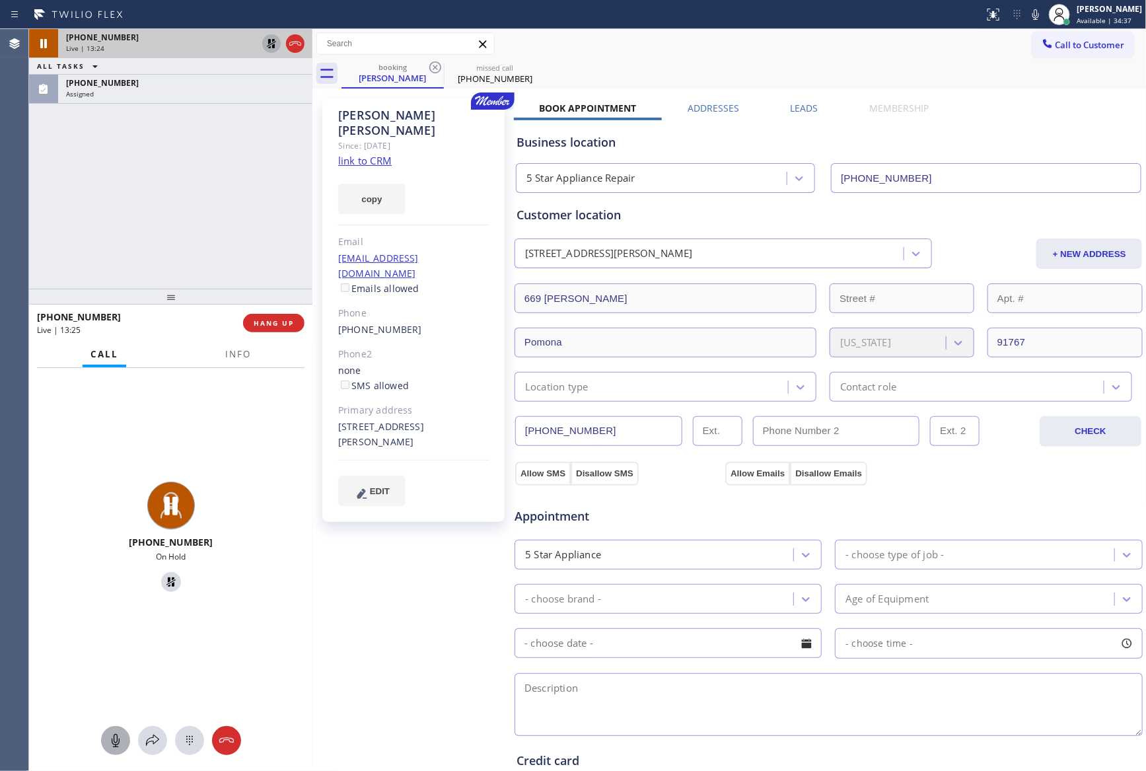
click at [268, 48] on icon at bounding box center [271, 43] width 9 height 9
click at [196, 203] on div "[PHONE_NUMBER] Live | 13:25 ALL TASKS ALL TASKS ACTIVE TASKS TASKS IN WRAP UP […" at bounding box center [170, 159] width 283 height 260
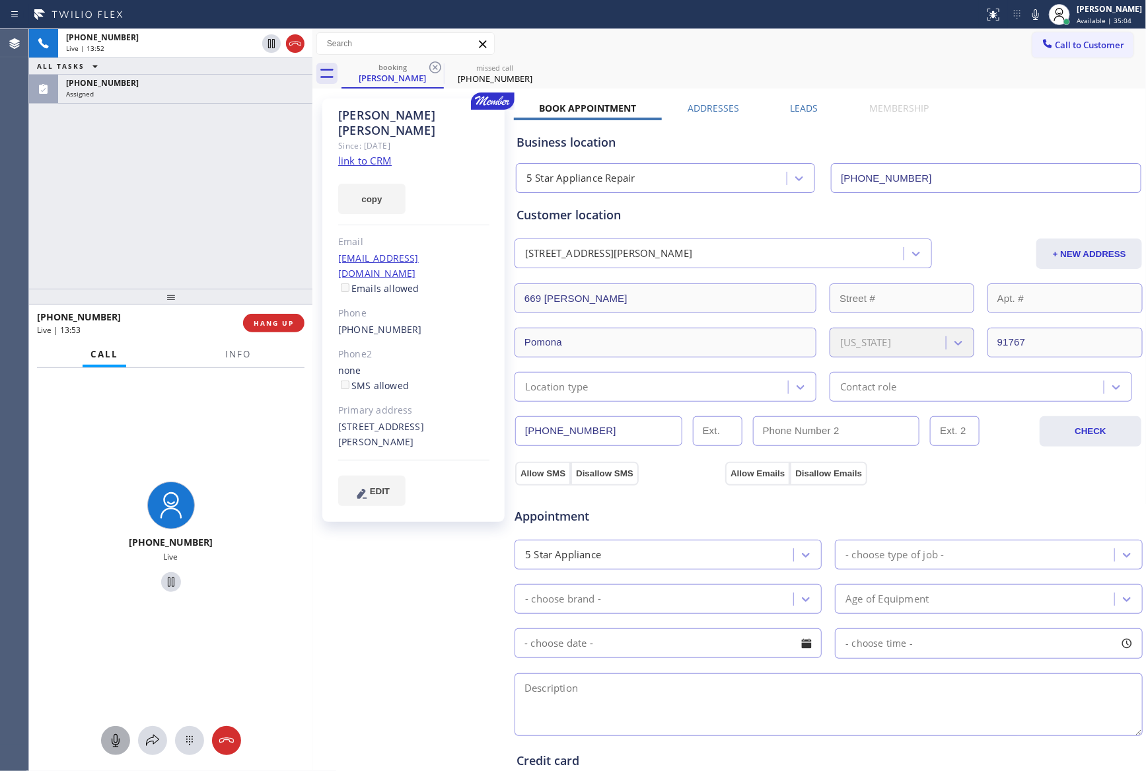
click at [110, 737] on icon at bounding box center [116, 741] width 16 height 16
drag, startPoint x: 116, startPoint y: 744, endPoint x: 151, endPoint y: 476, distance: 270.5
click at [116, 738] on icon at bounding box center [116, 741] width 16 height 16
click at [139, 260] on div "[PHONE_NUMBER] Live | 15:30 ALL TASKS ALL TASKS ACTIVE TASKS TASKS IN WRAP UP […" at bounding box center [170, 159] width 283 height 260
click at [232, 317] on div "[PHONE_NUMBER]" at bounding box center [135, 317] width 197 height 13
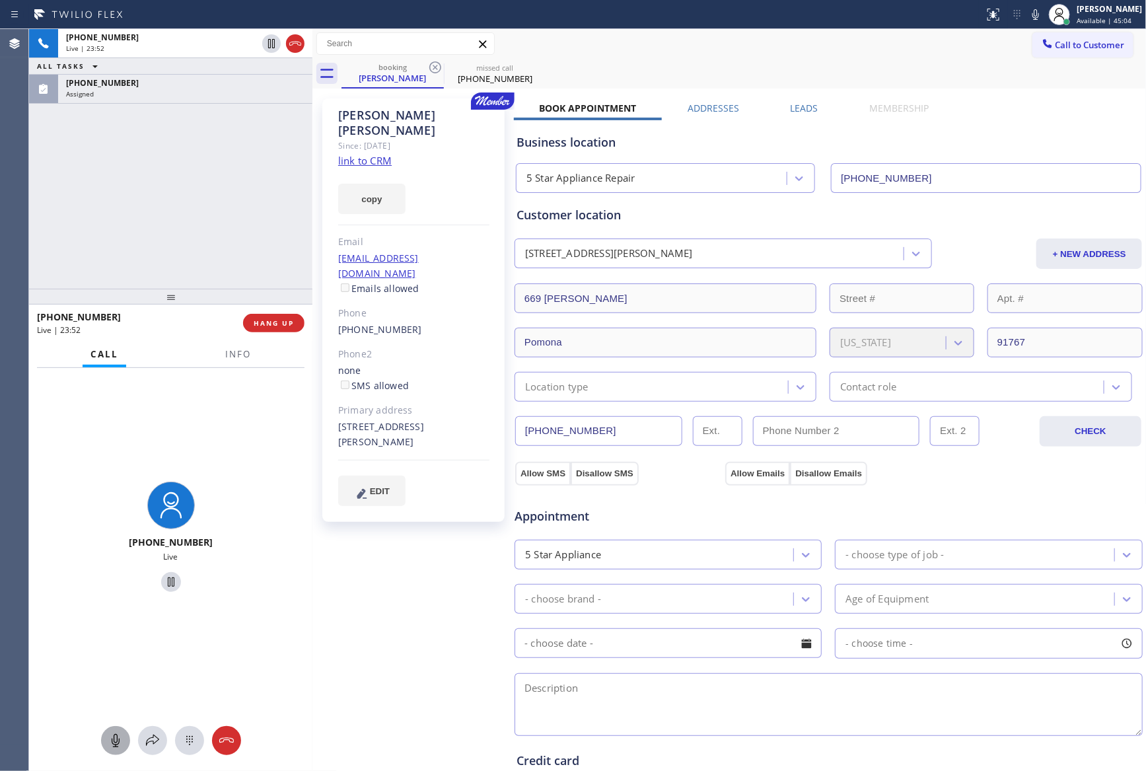
click at [224, 211] on div "[PHONE_NUMBER] Live | 23:52 ALL TASKS ALL TASKS ACTIVE TASKS TASKS IN WRAP UP […" at bounding box center [170, 159] width 283 height 260
click at [224, 211] on div "[PHONE_NUMBER] Live | 23:53 ALL TASKS ALL TASKS ACTIVE TASKS TASKS IN WRAP UP […" at bounding box center [170, 159] width 283 height 260
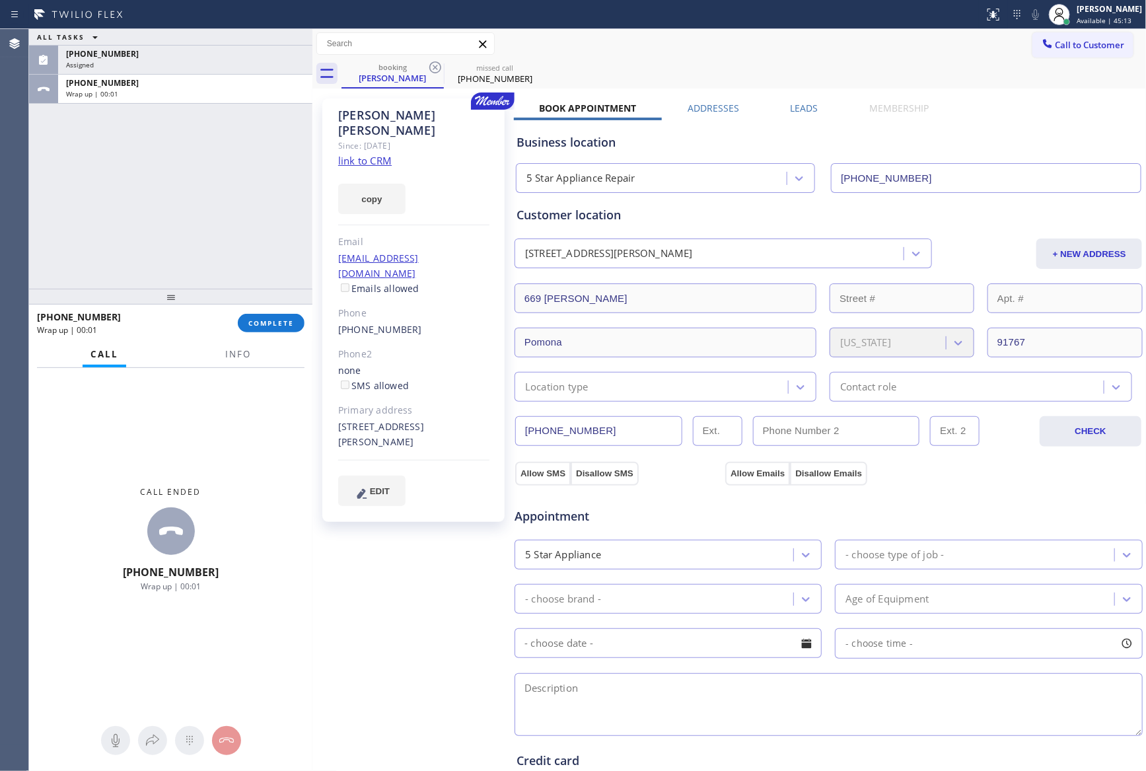
click at [159, 221] on div "ALL TASKS ALL TASKS ACTIVE TASKS TASKS IN WRAP UP [PHONE_NUMBER] Assigned [PHON…" at bounding box center [170, 159] width 283 height 260
click at [155, 213] on div "ALL TASKS ALL TASKS ACTIVE TASKS TASKS IN WRAP UP [PHONE_NUMBER] Assigned [PHON…" at bounding box center [170, 159] width 283 height 260
click at [105, 222] on div "ALL TASKS ALL TASKS ACTIVE TASKS TASKS IN WRAP UP [PHONE_NUMBER] Assigned [PHON…" at bounding box center [170, 159] width 283 height 260
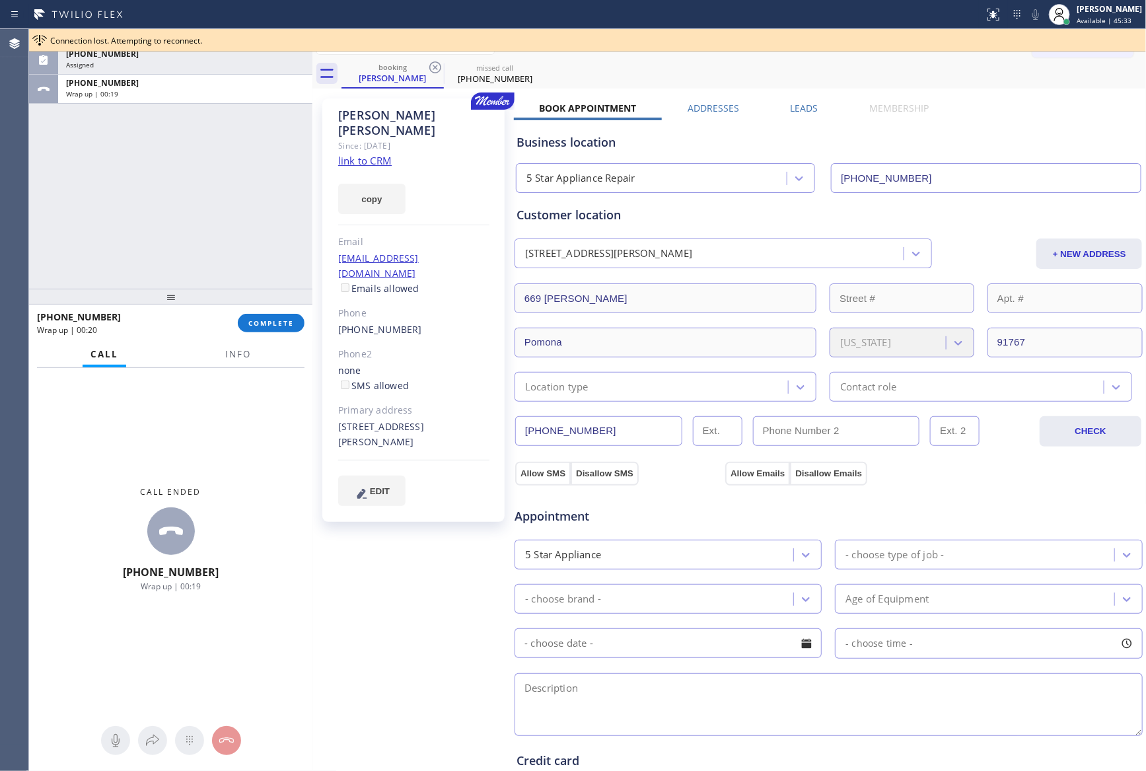
drag, startPoint x: 274, startPoint y: 330, endPoint x: 264, endPoint y: 299, distance: 31.8
click at [275, 328] on button "COMPLETE" at bounding box center [271, 323] width 67 height 18
click at [244, 264] on div "ALL TASKS ALL TASKS ACTIVE TASKS TASKS IN WRAP UP [PHONE_NUMBER] Assigned [PHON…" at bounding box center [170, 159] width 283 height 260
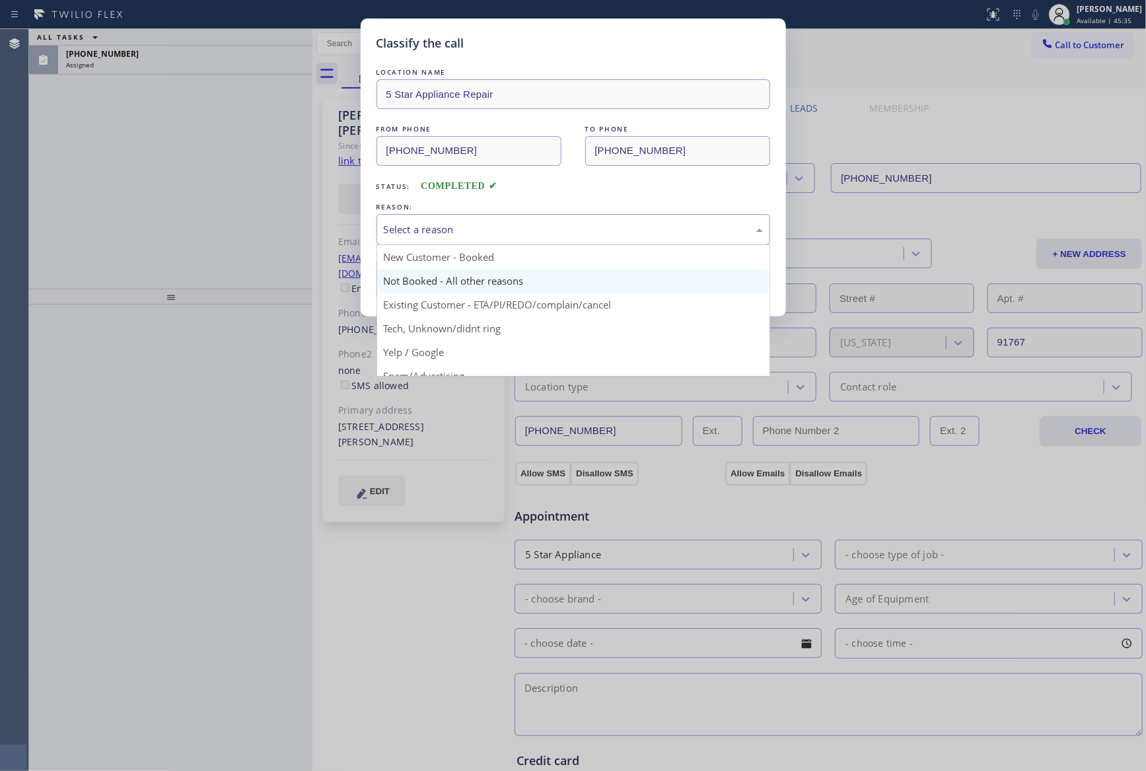
drag, startPoint x: 488, startPoint y: 221, endPoint x: 455, endPoint y: 281, distance: 69.5
click at [488, 222] on div "Select a reason" at bounding box center [574, 229] width 394 height 31
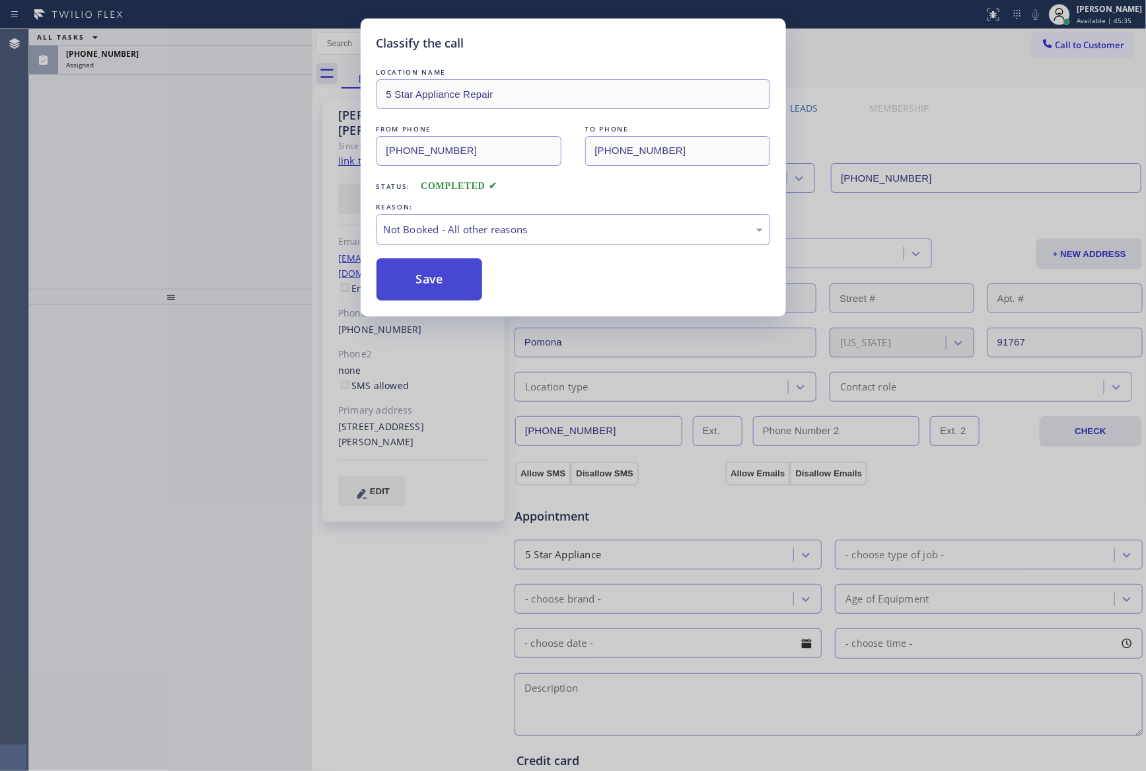
click at [442, 285] on button "Save" at bounding box center [430, 279] width 106 height 42
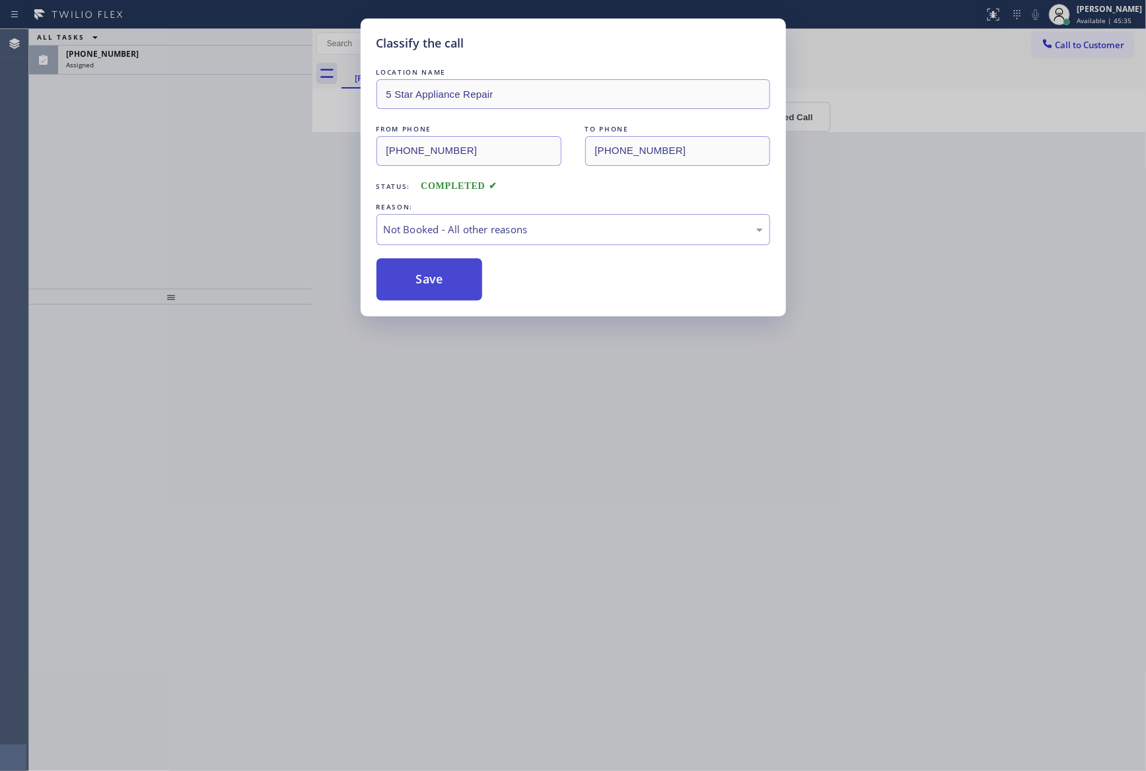
click at [446, 276] on button "Save" at bounding box center [430, 279] width 106 height 42
click at [170, 222] on div "Classify the call LOCATION NAME 5 Star Appliance Repair FROM PHONE [PHONE_NUMBE…" at bounding box center [573, 385] width 1146 height 771
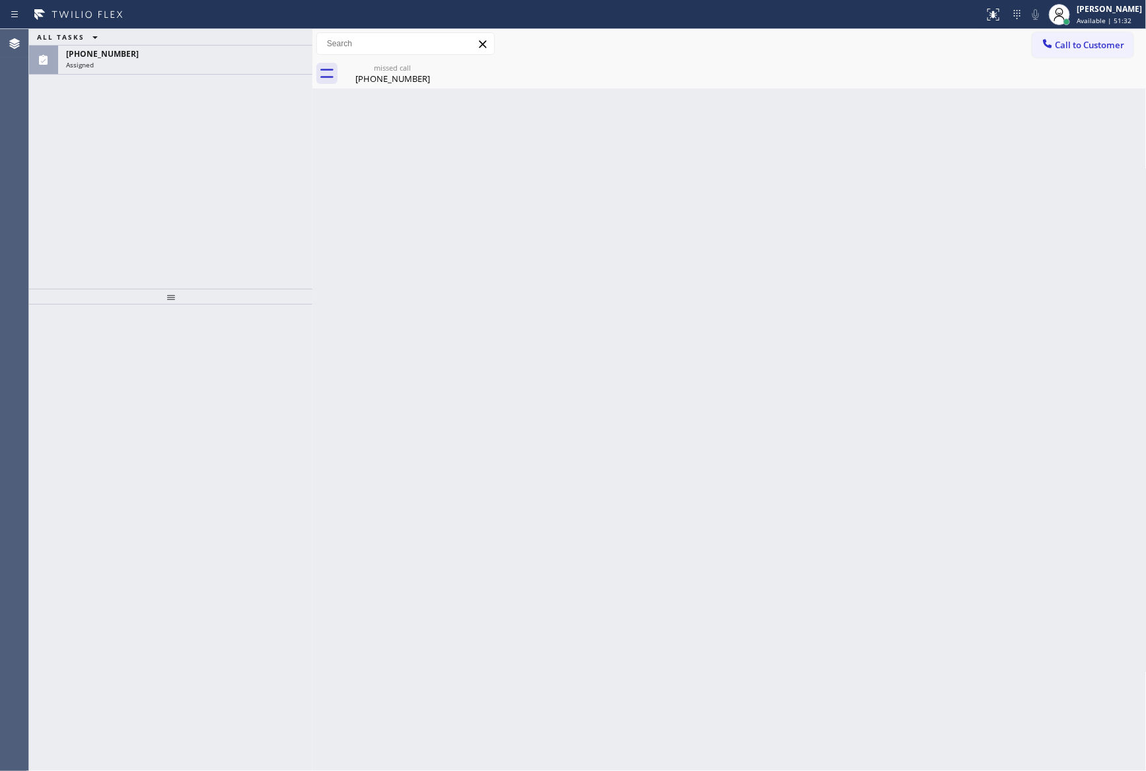
drag, startPoint x: 668, startPoint y: 351, endPoint x: 609, endPoint y: 203, distance: 159.9
click at [671, 349] on div "Back to Dashboard Change Sender ID Customers Technicians Select a contact Outbo…" at bounding box center [729, 400] width 834 height 742
click at [387, 75] on div "[PHONE_NUMBER]" at bounding box center [393, 79] width 100 height 12
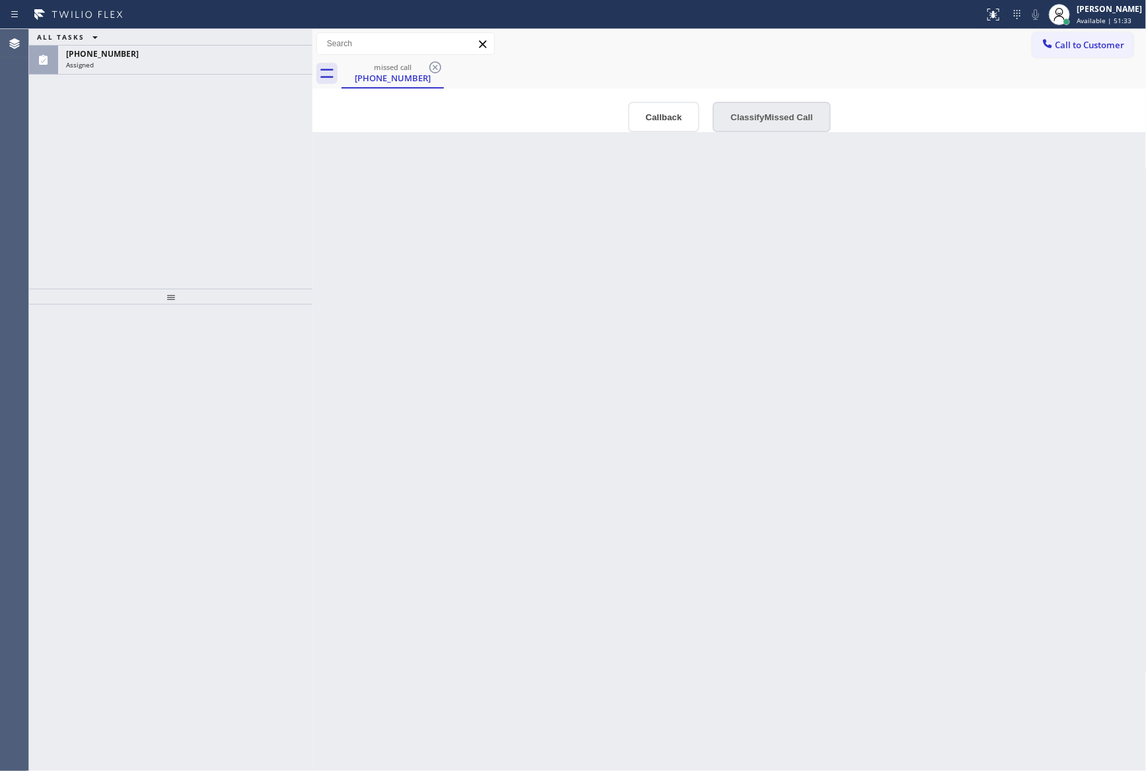
click at [779, 113] on button "Classify Missed Call" at bounding box center [772, 117] width 118 height 30
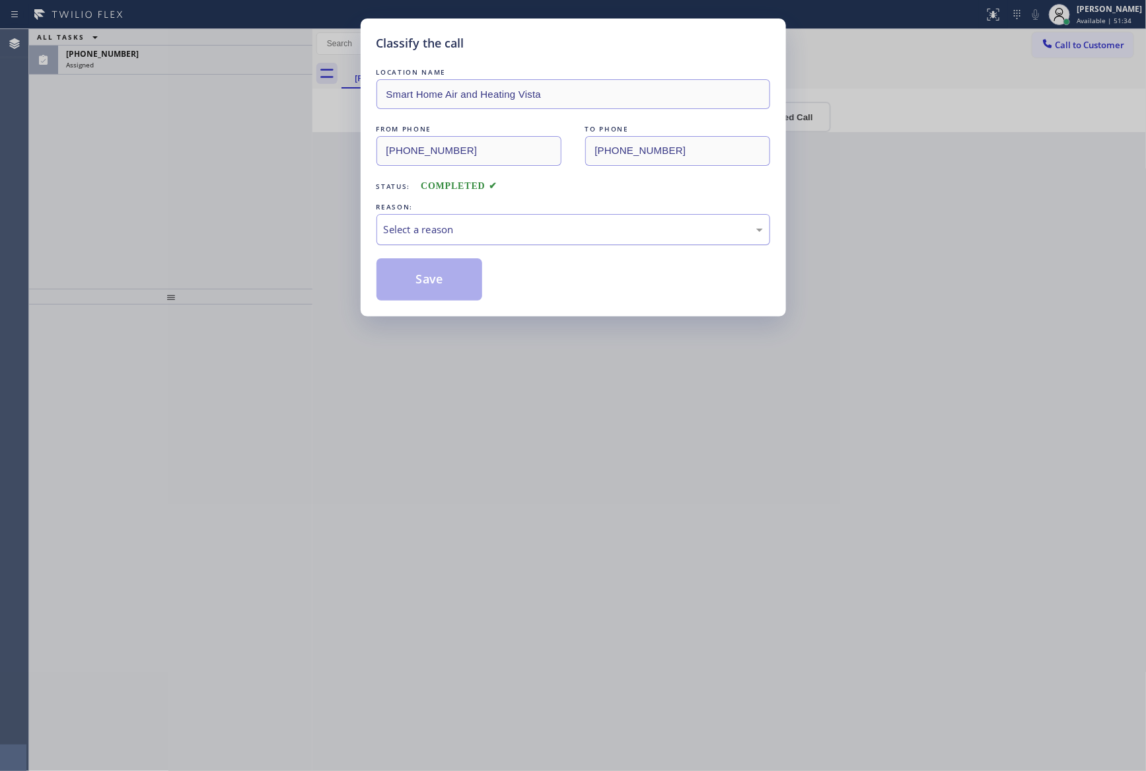
click at [520, 231] on div "Select a reason" at bounding box center [573, 229] width 379 height 15
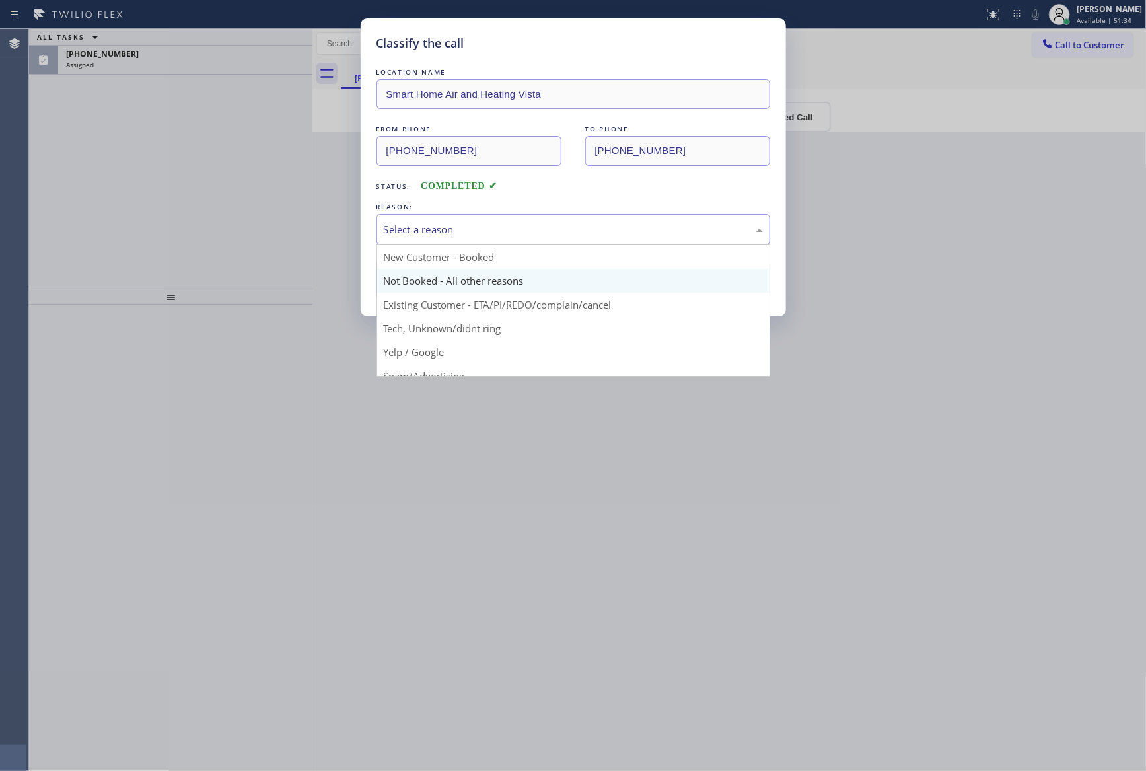
click at [422, 286] on button "Save" at bounding box center [430, 279] width 106 height 42
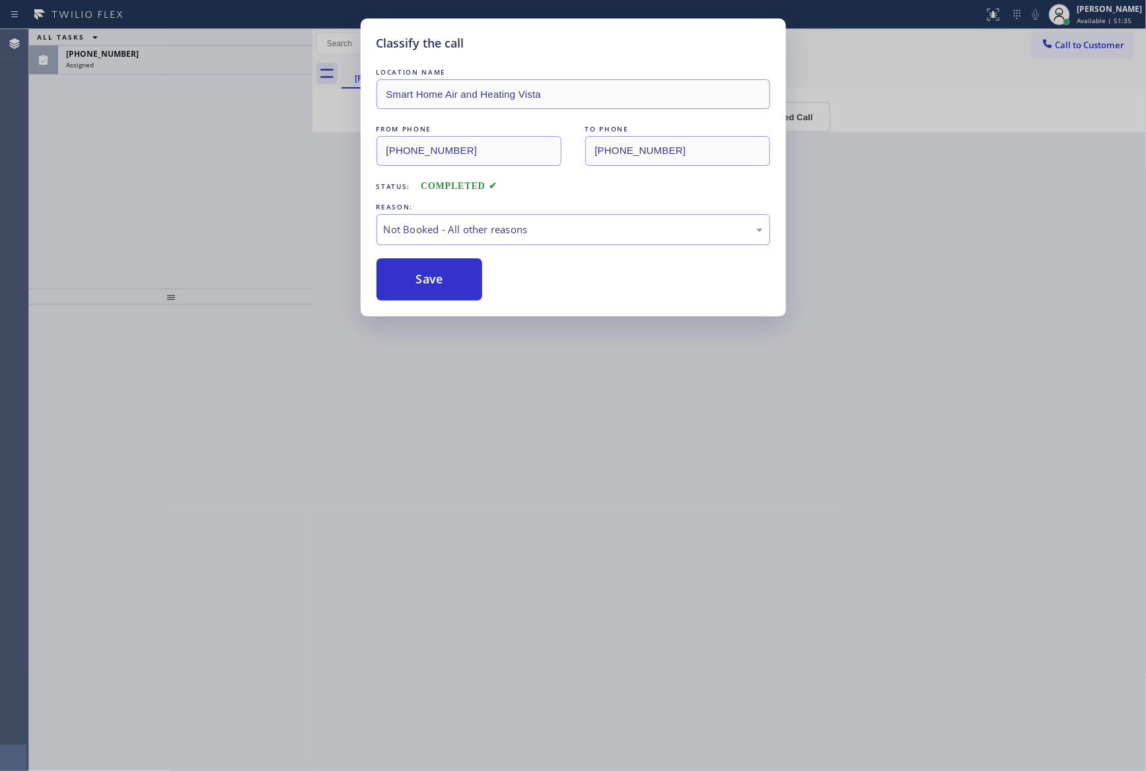
click at [422, 286] on button "Save" at bounding box center [430, 279] width 106 height 42
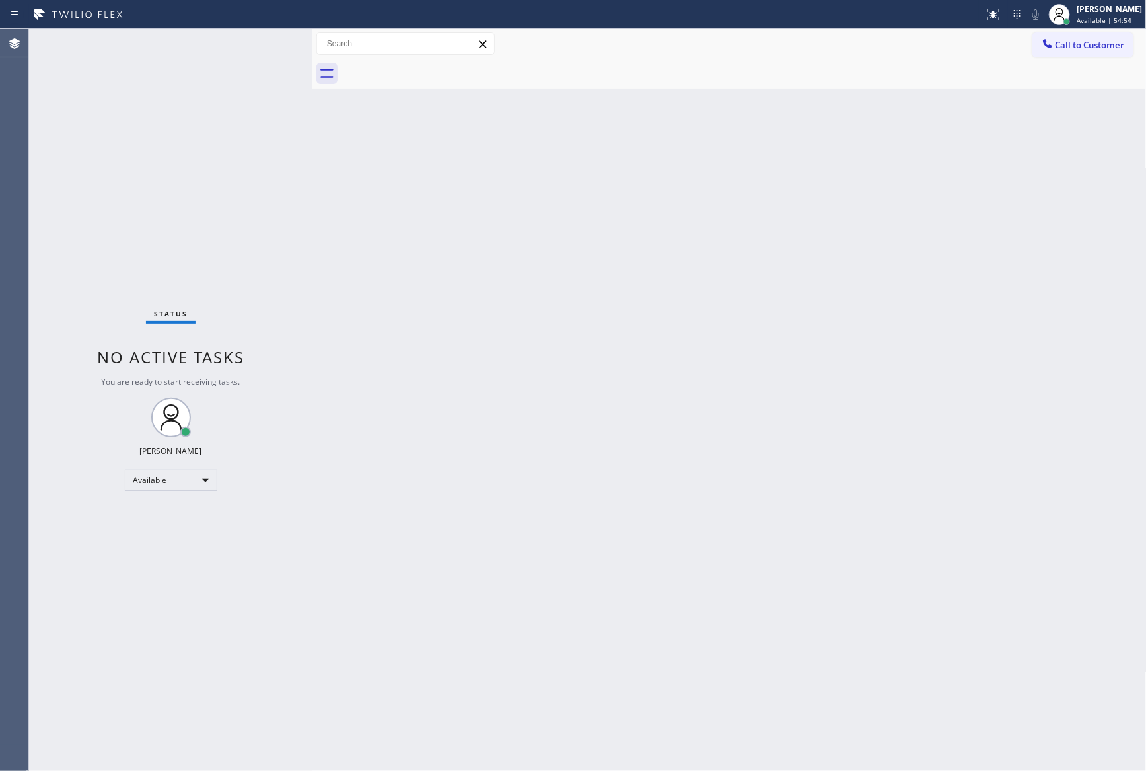
click at [686, 412] on div "Back to Dashboard Change Sender ID Customers Technicians Select a contact Outbo…" at bounding box center [729, 400] width 834 height 742
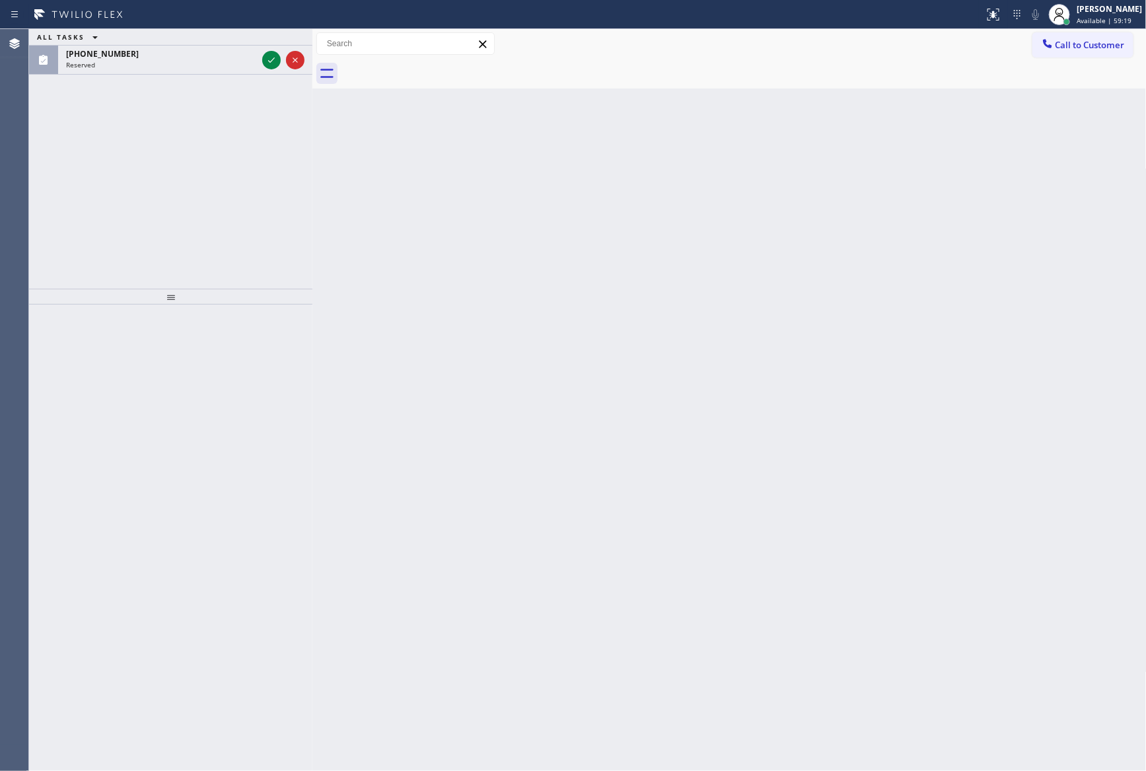
drag, startPoint x: 248, startPoint y: 224, endPoint x: 275, endPoint y: 105, distance: 122.1
click at [254, 179] on div "ALL TASKS ALL TASKS ACTIVE TASKS TASKS IN WRAP UP [PHONE_NUMBER] Reserved" at bounding box center [170, 159] width 283 height 260
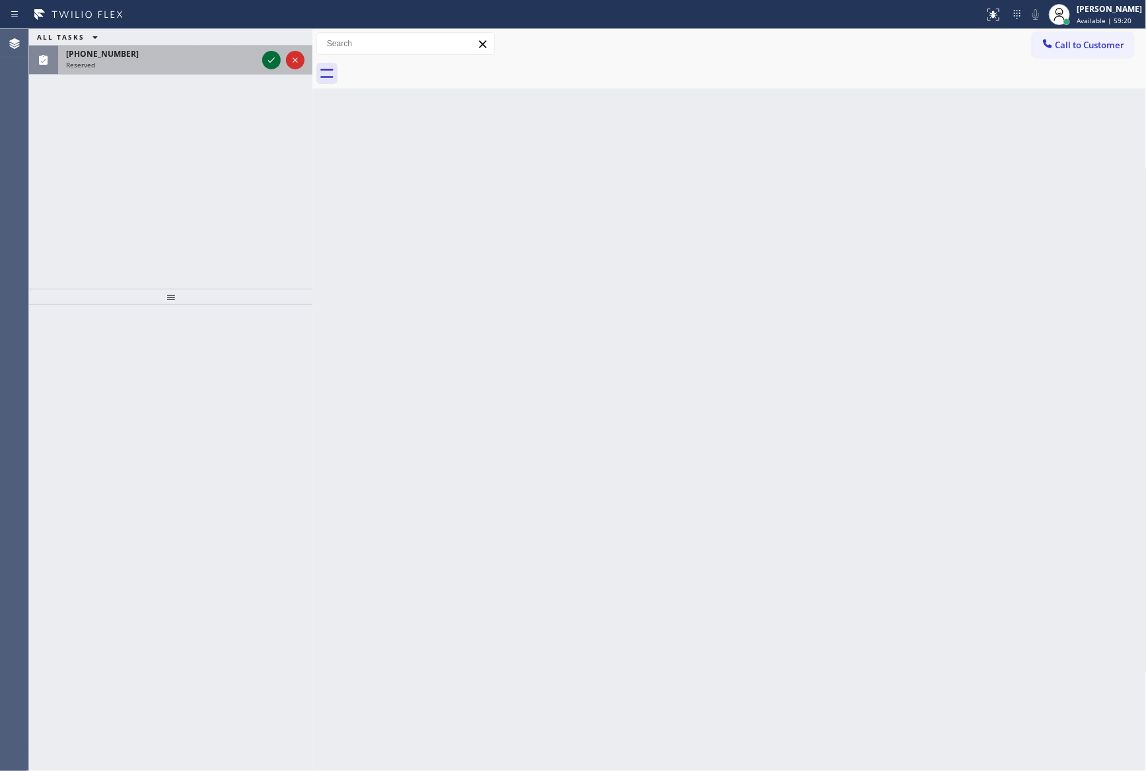
click at [268, 62] on icon at bounding box center [272, 60] width 16 height 16
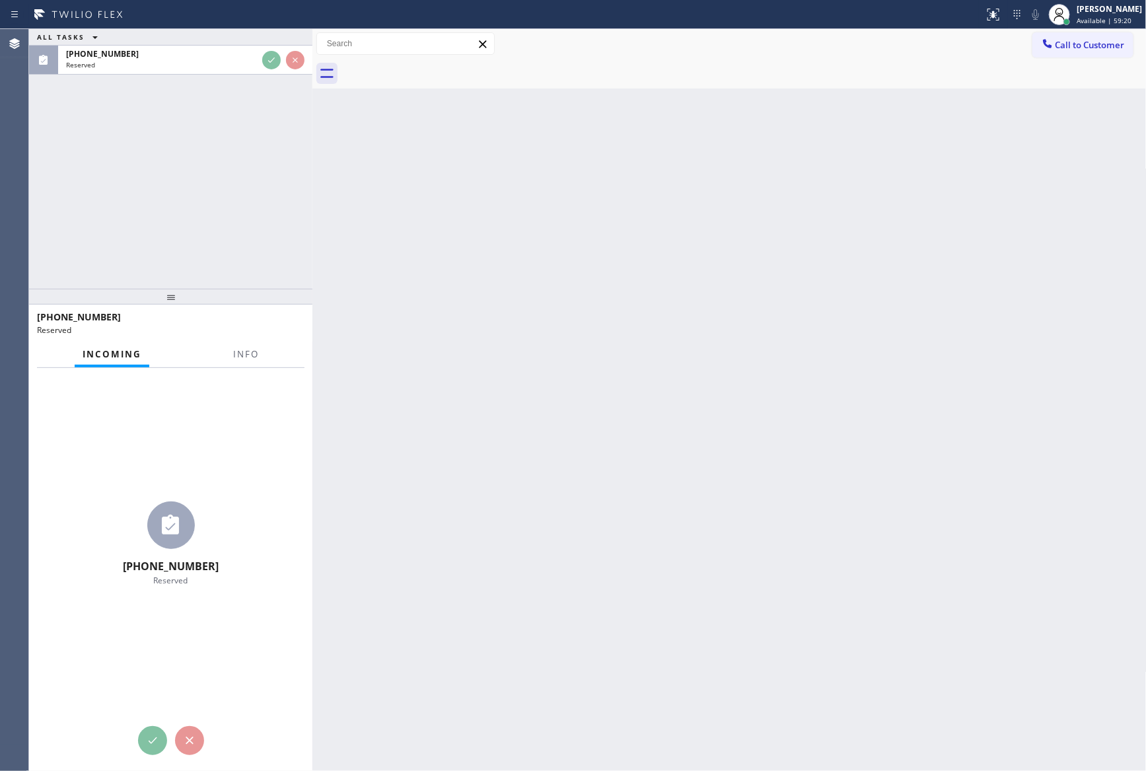
click at [246, 202] on div "ALL TASKS ALL TASKS ACTIVE TASKS TASKS IN WRAP UP [PHONE_NUMBER] Reserved" at bounding box center [170, 159] width 283 height 260
click at [248, 213] on div "ALL TASKS ALL TASKS ACTIVE TASKS TASKS IN WRAP UP [PHONE_NUMBER] Reserved" at bounding box center [170, 159] width 283 height 260
drag, startPoint x: 732, startPoint y: 399, endPoint x: 749, endPoint y: 369, distance: 34.3
click at [748, 377] on div "Back to Dashboard Change Sender ID Customers Technicians Select a contact Outbo…" at bounding box center [729, 400] width 834 height 742
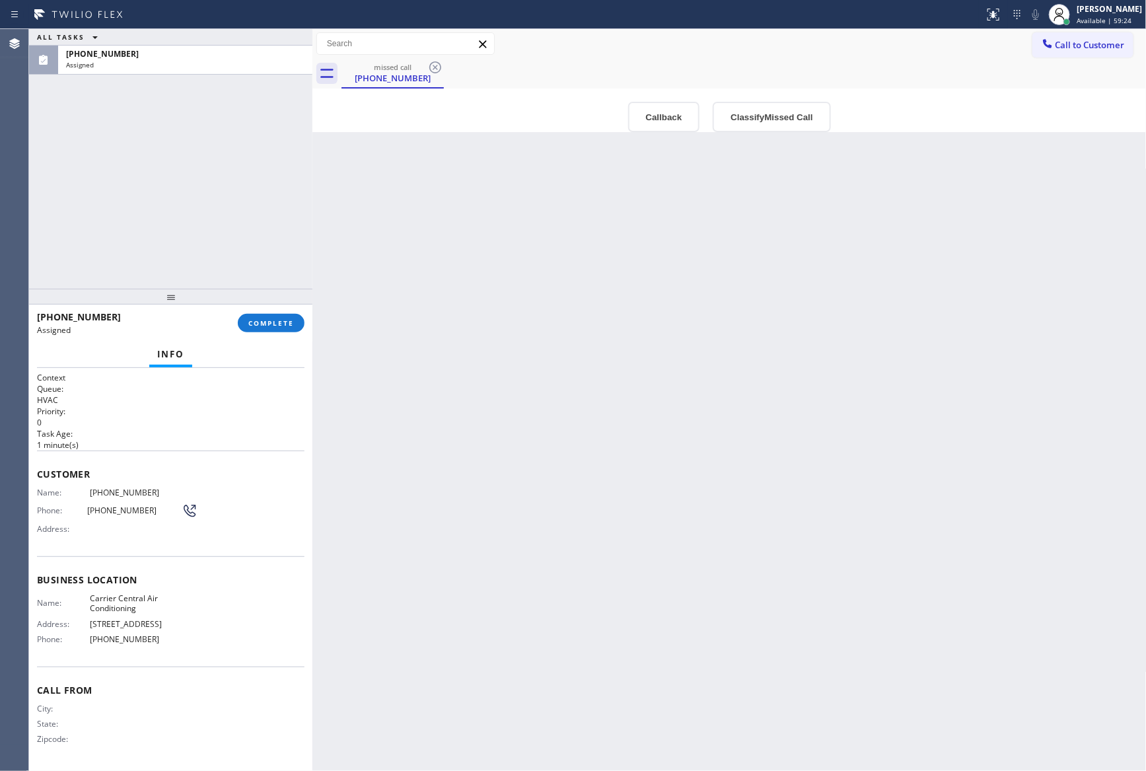
click at [686, 420] on div "Back to Dashboard Change Sender ID Customers Technicians Select a contact Outbo…" at bounding box center [729, 400] width 834 height 742
click at [688, 436] on div "Back to Dashboard Change Sender ID Customers Technicians Select a contact Outbo…" at bounding box center [729, 400] width 834 height 742
click at [223, 216] on div "ALL TASKS ALL TASKS ACTIVE TASKS TASKS IN WRAP UP [PHONE_NUMBER] Assigned" at bounding box center [170, 159] width 283 height 260
click at [629, 561] on div "Back to Dashboard Change Sender ID Customers Technicians Select a contact Outbo…" at bounding box center [729, 400] width 834 height 742
click at [760, 409] on div "Back to Dashboard Change Sender ID Customers Technicians Select a contact Outbo…" at bounding box center [729, 400] width 834 height 742
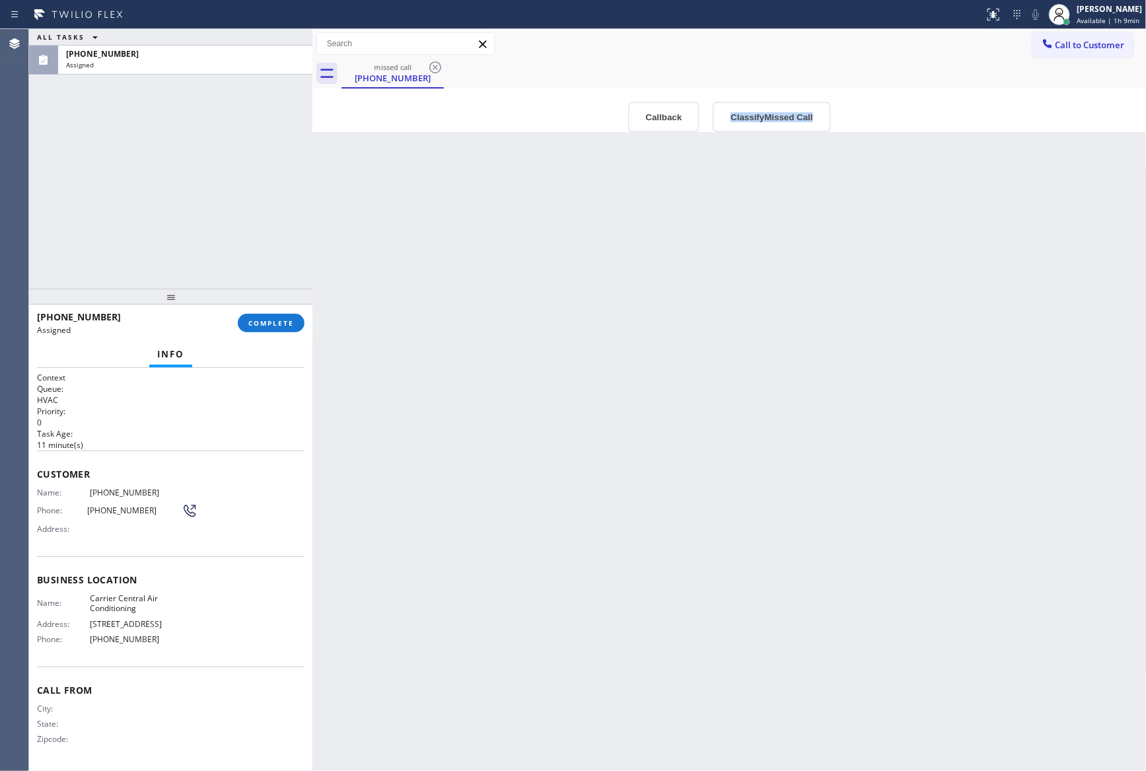
click at [593, 373] on div "Back to Dashboard Change Sender ID Customers Technicians Select a contact Outbo…" at bounding box center [729, 400] width 834 height 742
click at [892, 441] on div "Back to Dashboard Change Sender ID Customers Technicians Select a contact Outbo…" at bounding box center [729, 400] width 834 height 742
click at [280, 322] on span "COMPLETE" at bounding box center [271, 322] width 46 height 9
click at [203, 193] on div "ALL TASKS ALL TASKS ACTIVE TASKS TASKS IN WRAP UP [PHONE_NUMBER] Assigned" at bounding box center [170, 159] width 283 height 260
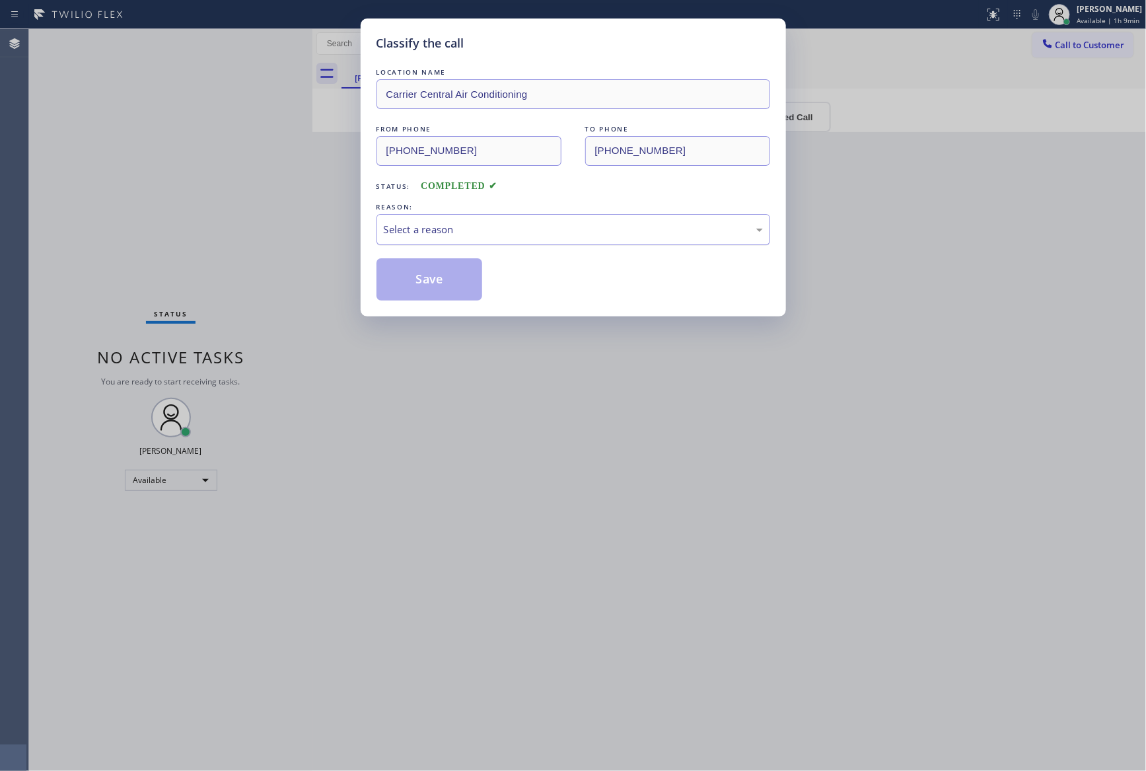
click at [435, 214] on div "Select a reason" at bounding box center [574, 229] width 394 height 31
click at [423, 278] on button "Save" at bounding box center [430, 279] width 106 height 42
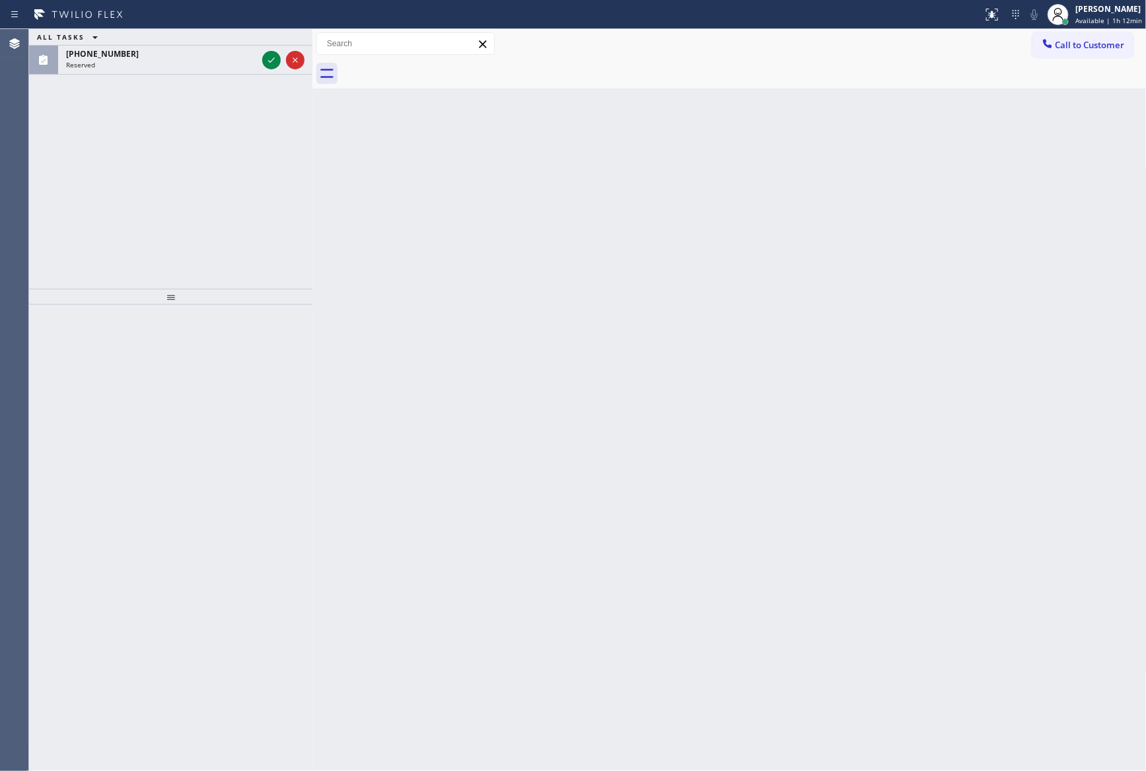
click at [577, 455] on div "Back to Dashboard Change Sender ID Customers Technicians Select a contact Outbo…" at bounding box center [729, 400] width 834 height 742
click at [250, 237] on div "ALL TASKS ALL TASKS ACTIVE TASKS TASKS IN WRAP UP [PHONE_NUMBER] Reserved" at bounding box center [170, 159] width 283 height 260
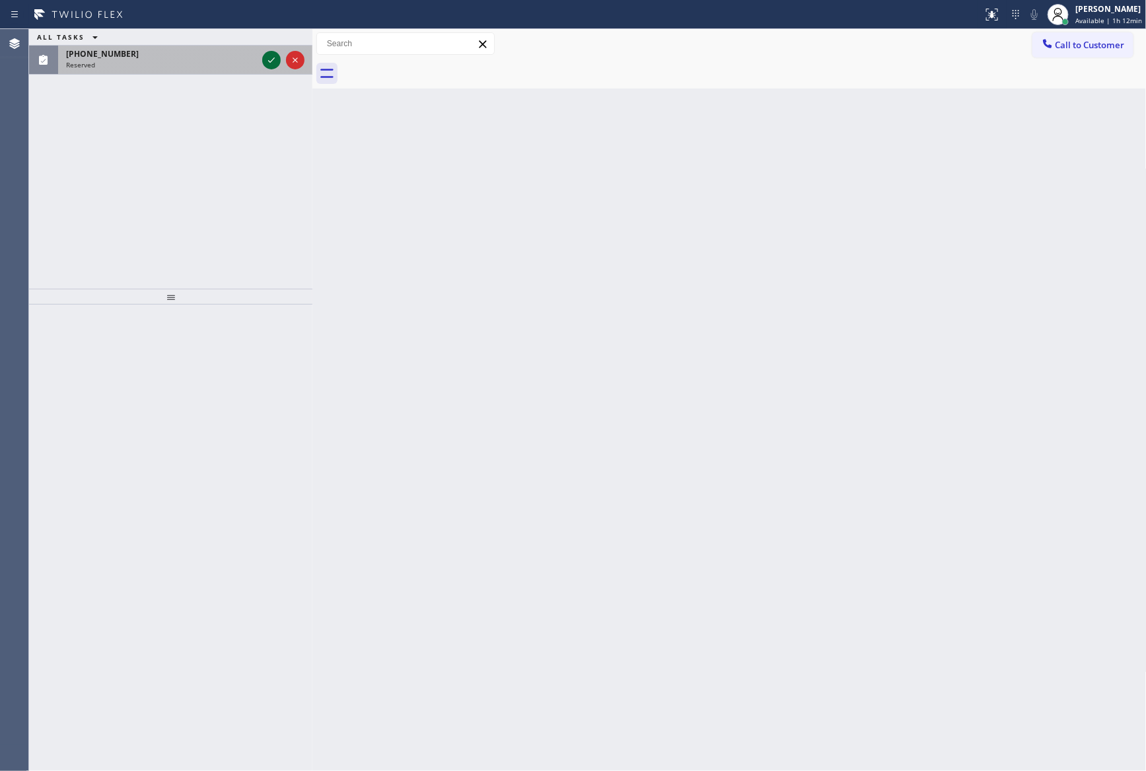
click at [272, 58] on icon at bounding box center [272, 60] width 16 height 16
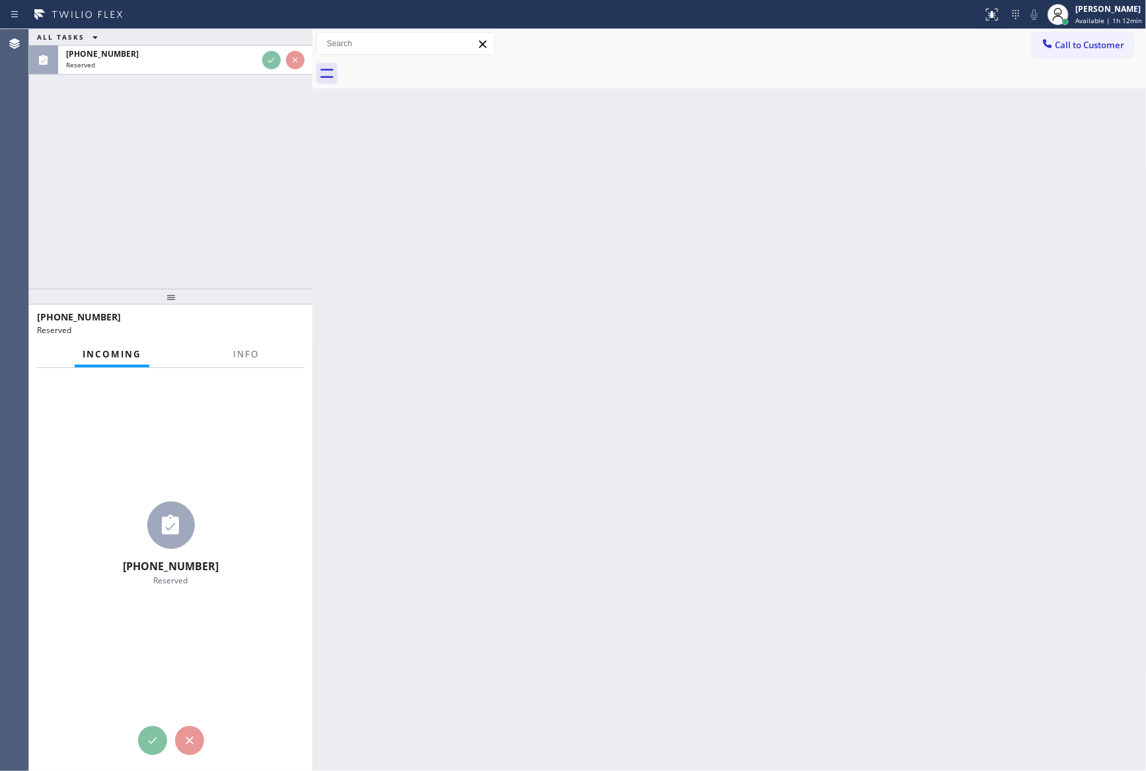
click at [244, 230] on div "ALL TASKS ALL TASKS ACTIVE TASKS TASKS IN WRAP UP [PHONE_NUMBER] Reserved" at bounding box center [170, 159] width 283 height 260
click at [242, 228] on div "ALL TASKS ALL TASKS ACTIVE TASKS TASKS IN WRAP UP [PHONE_NUMBER] Reserved" at bounding box center [170, 159] width 283 height 260
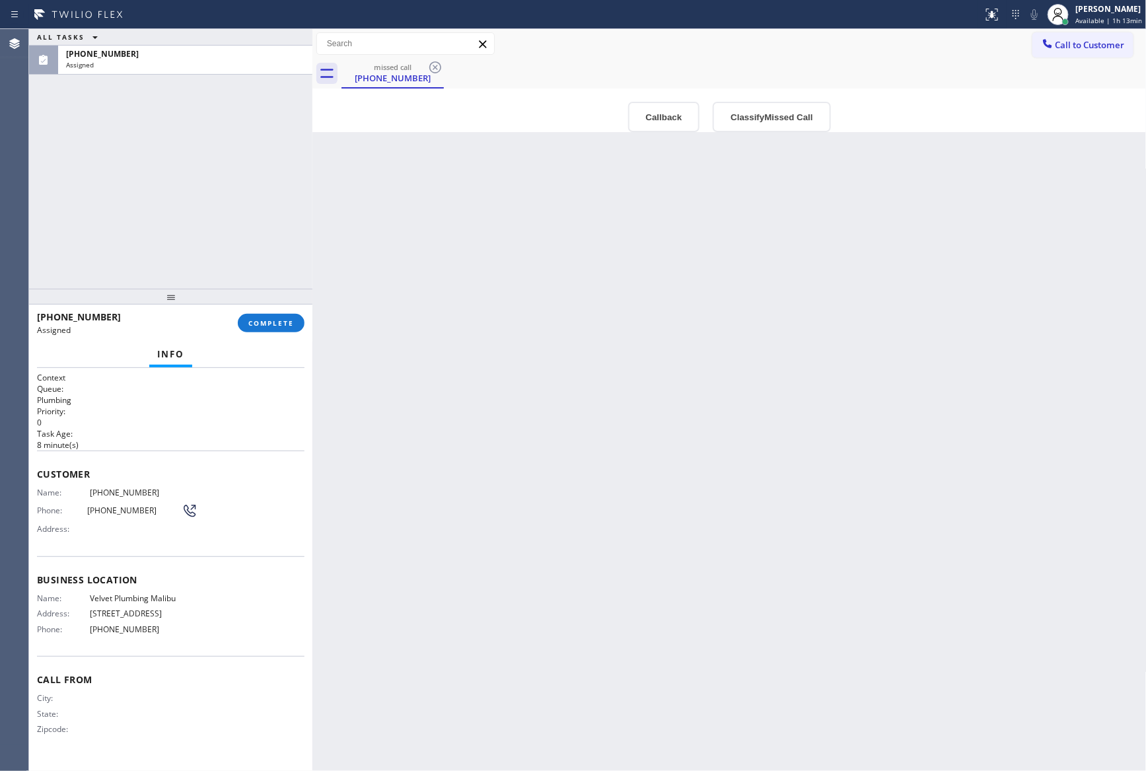
drag, startPoint x: 838, startPoint y: 601, endPoint x: 813, endPoint y: 176, distance: 424.9
click at [868, 516] on div "Back to Dashboard Change Sender ID Customers Technicians Select a contact Outbo…" at bounding box center [729, 400] width 834 height 742
click at [758, 113] on button "Classify Missed Call" at bounding box center [772, 117] width 118 height 30
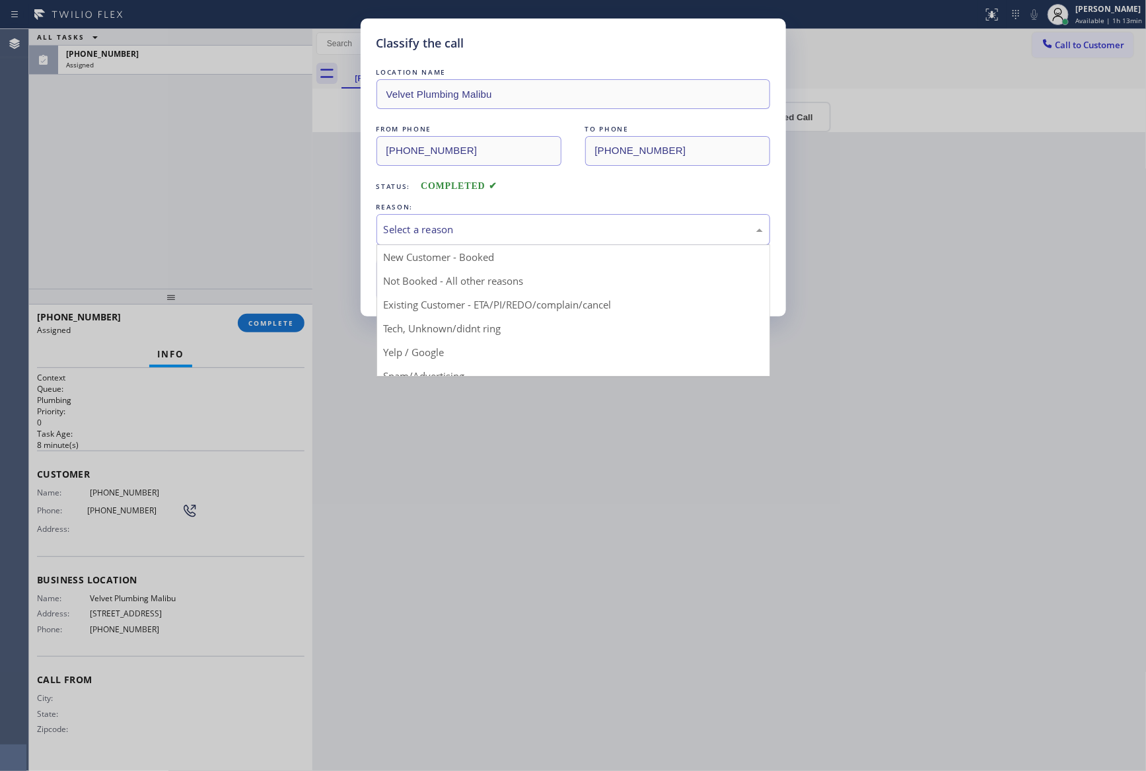
click at [490, 224] on div "Select a reason" at bounding box center [573, 229] width 379 height 15
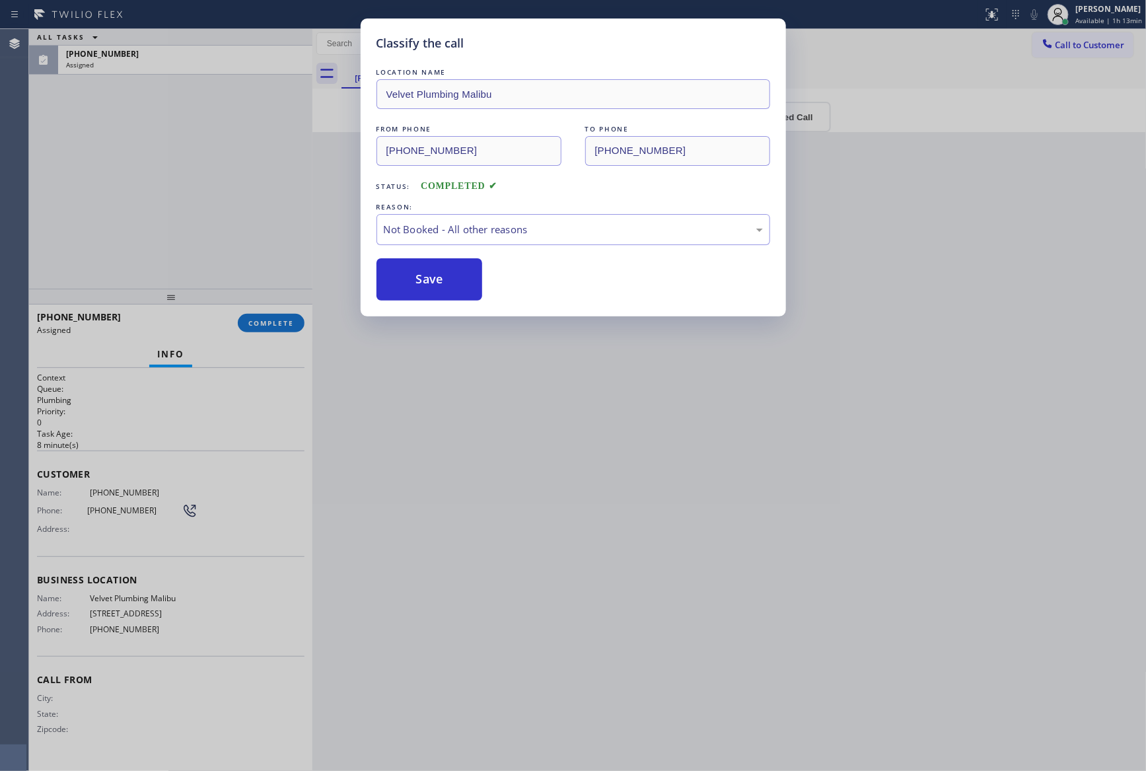
click at [432, 284] on button "Save" at bounding box center [430, 279] width 106 height 42
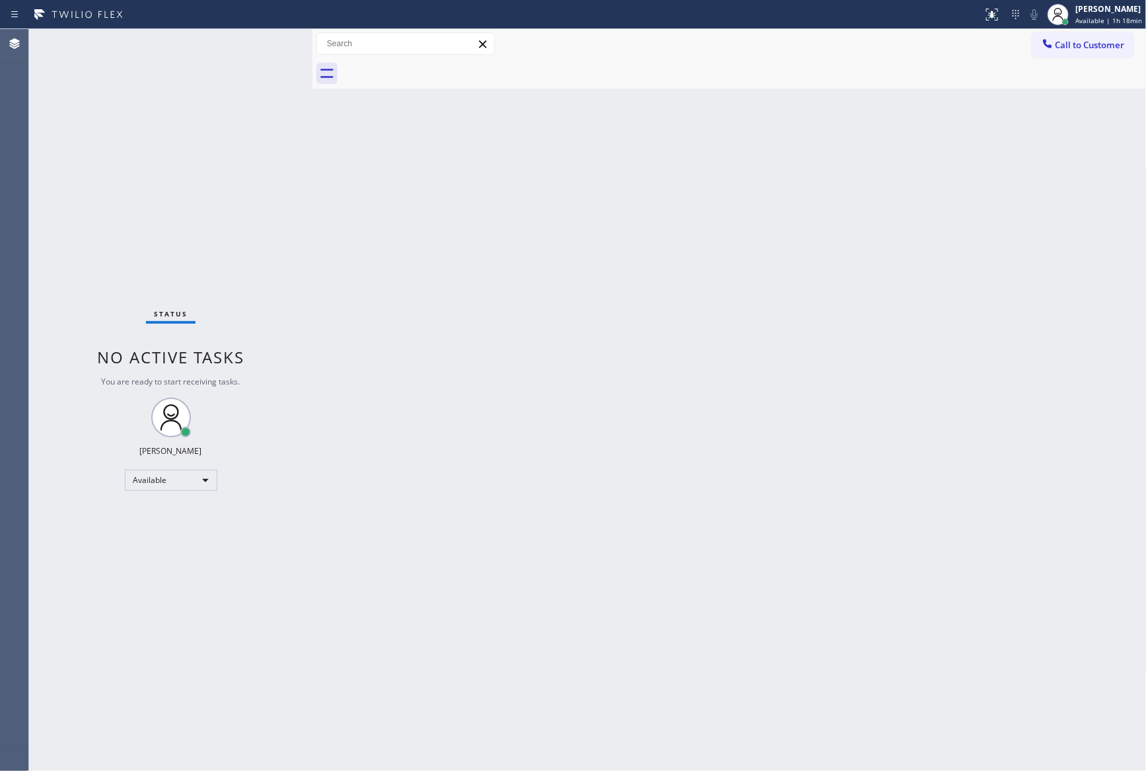
click at [371, 242] on div "Back to Dashboard Change Sender ID Customers Technicians Select a contact Outbo…" at bounding box center [729, 400] width 834 height 742
click at [381, 248] on div "Back to Dashboard Change Sender ID Customers Technicians Select a contact Outbo…" at bounding box center [729, 400] width 834 height 742
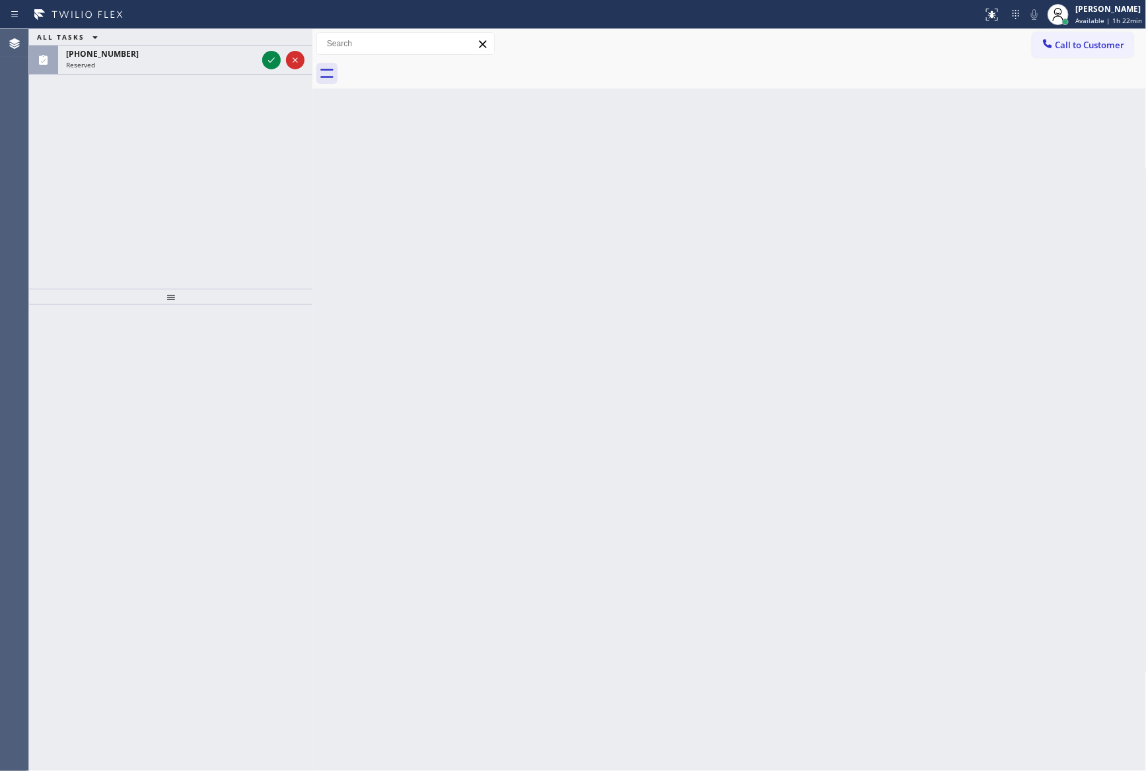
click at [552, 223] on div "Back to Dashboard Change Sender ID Customers Technicians Select a contact Outbo…" at bounding box center [729, 400] width 834 height 742
click at [605, 309] on div "Back to Dashboard Change Sender ID Customers Technicians Select a contact Outbo…" at bounding box center [729, 400] width 834 height 742
drag, startPoint x: 468, startPoint y: 457, endPoint x: 476, endPoint y: 478, distance: 23.0
click at [470, 457] on div "Back to Dashboard Change Sender ID Customers Technicians Select a contact Outbo…" at bounding box center [729, 400] width 834 height 742
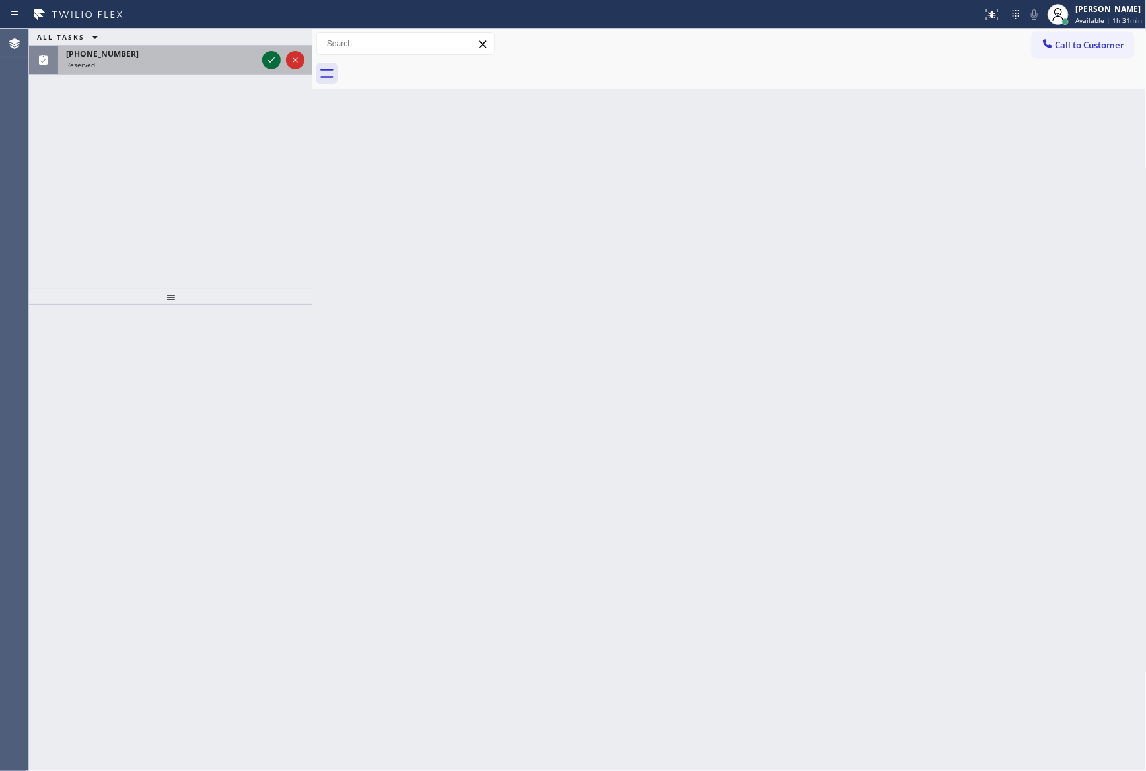
drag, startPoint x: 266, startPoint y: 60, endPoint x: 282, endPoint y: 151, distance: 91.9
click at [266, 61] on icon at bounding box center [272, 60] width 16 height 16
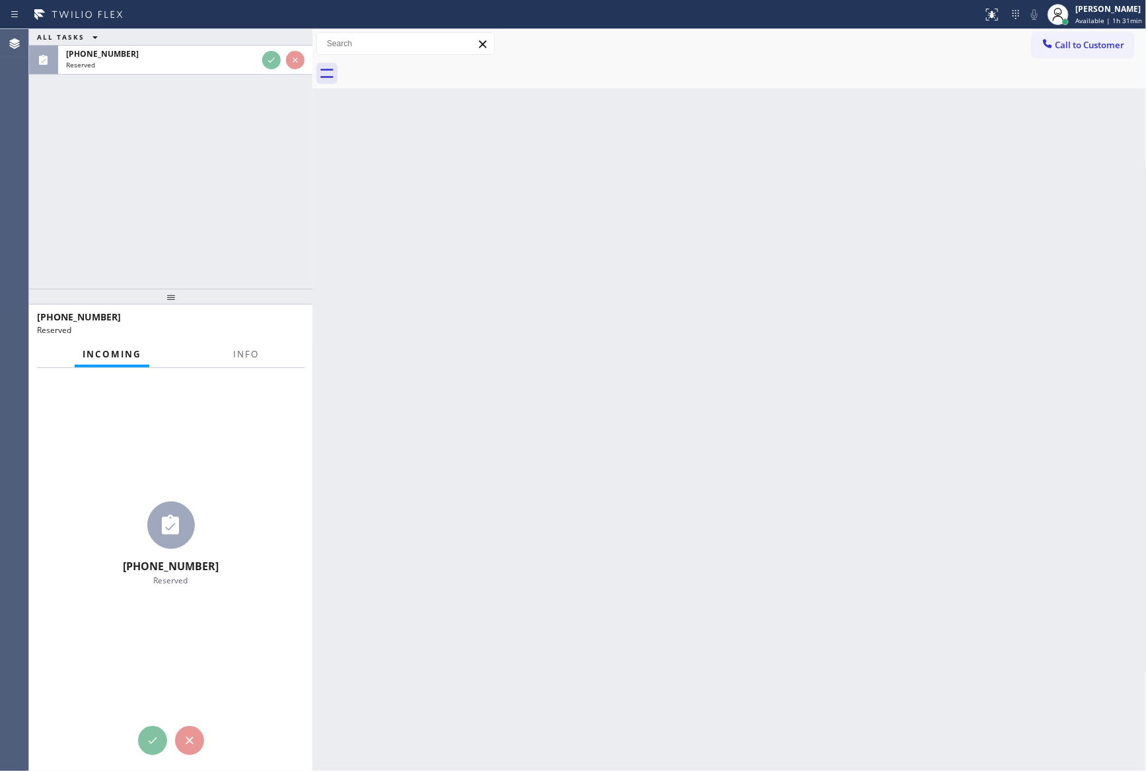
click at [279, 163] on div "ALL TASKS ALL TASKS ACTIVE TASKS TASKS IN WRAP UP [PHONE_NUMBER] Reserved" at bounding box center [170, 159] width 283 height 260
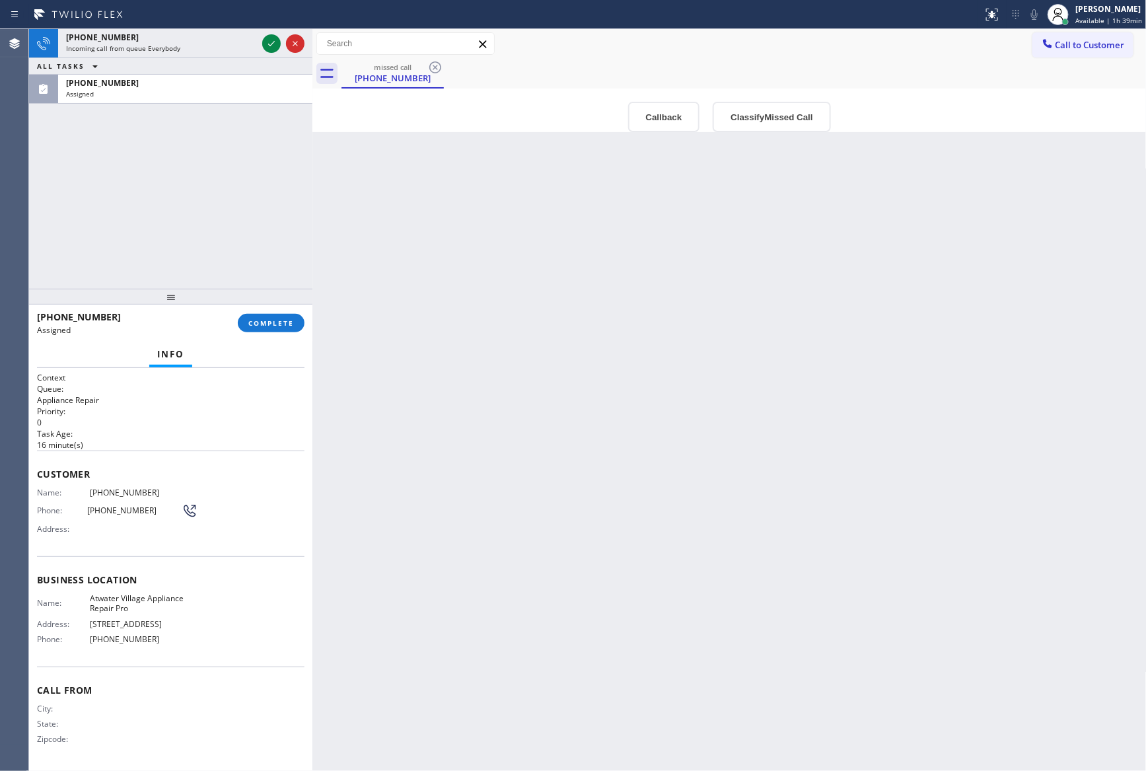
drag, startPoint x: 166, startPoint y: 179, endPoint x: 609, endPoint y: 281, distance: 454.3
click at [167, 179] on div "[PHONE_NUMBER] Incoming call from queue Everybody ALL TASKS ALL TASKS ACTIVE TA…" at bounding box center [170, 159] width 283 height 260
drag, startPoint x: 740, startPoint y: 312, endPoint x: 743, endPoint y: 322, distance: 10.4
click at [744, 323] on div "Back to Dashboard Change Sender ID Customers Technicians Select a contact Outbo…" at bounding box center [729, 400] width 834 height 742
click at [1090, 14] on div "[PERSON_NAME]" at bounding box center [1109, 8] width 67 height 11
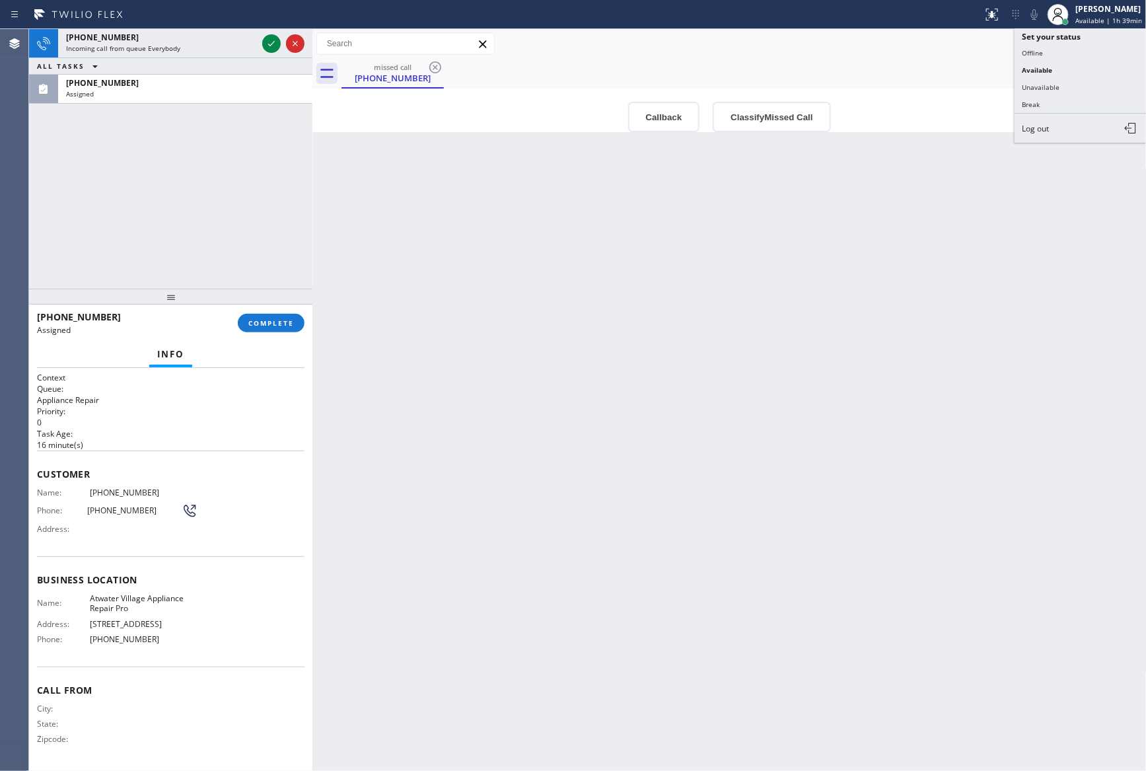
click at [1039, 81] on button "Unavailable" at bounding box center [1081, 87] width 132 height 17
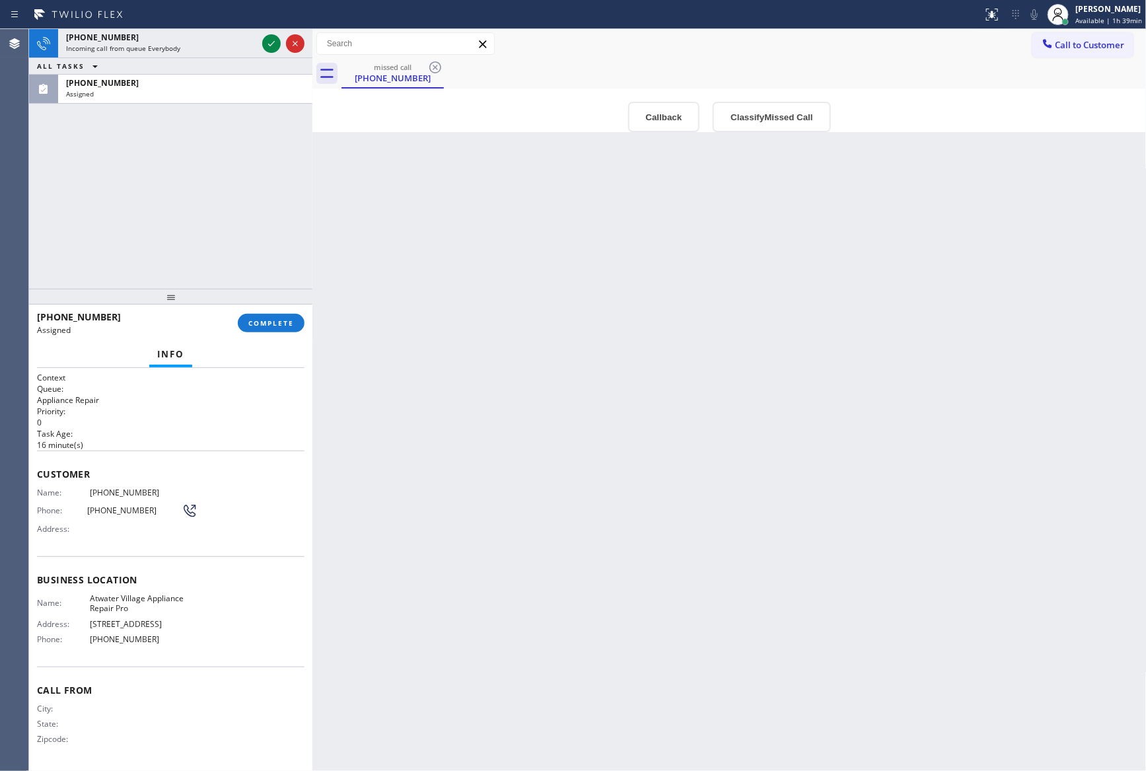
click at [835, 397] on div "Back to Dashboard Change Sender ID Customers Technicians Select a contact Outbo…" at bounding box center [729, 400] width 834 height 742
click at [839, 396] on div "Back to Dashboard Change Sender ID Customers Technicians Select a contact Outbo…" at bounding box center [729, 400] width 834 height 742
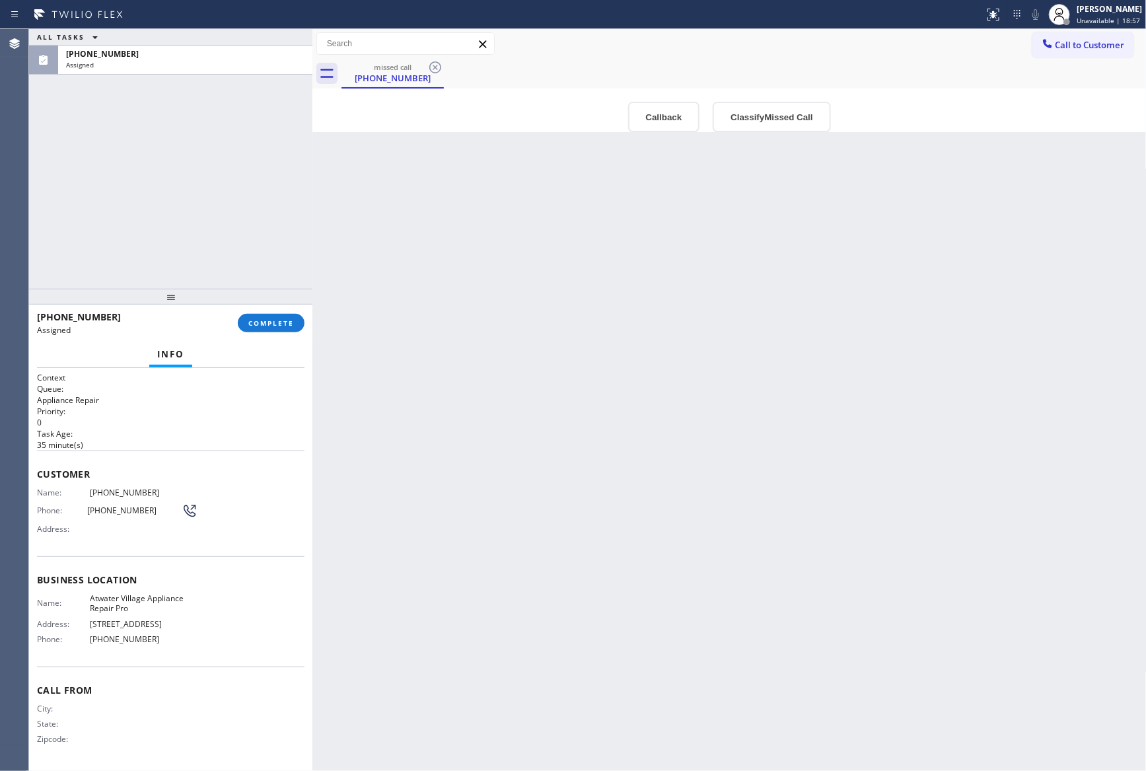
click at [161, 221] on div "ALL TASKS ALL TASKS ACTIVE TASKS TASKS IN WRAP UP [PHONE_NUMBER] Assigned" at bounding box center [170, 159] width 283 height 260
click at [619, 458] on div "Back to Dashboard Change Sender ID Customers Technicians Select a contact Outbo…" at bounding box center [729, 400] width 834 height 742
click at [1105, 17] on span "Unavailable | 19:00" at bounding box center [1108, 20] width 63 height 9
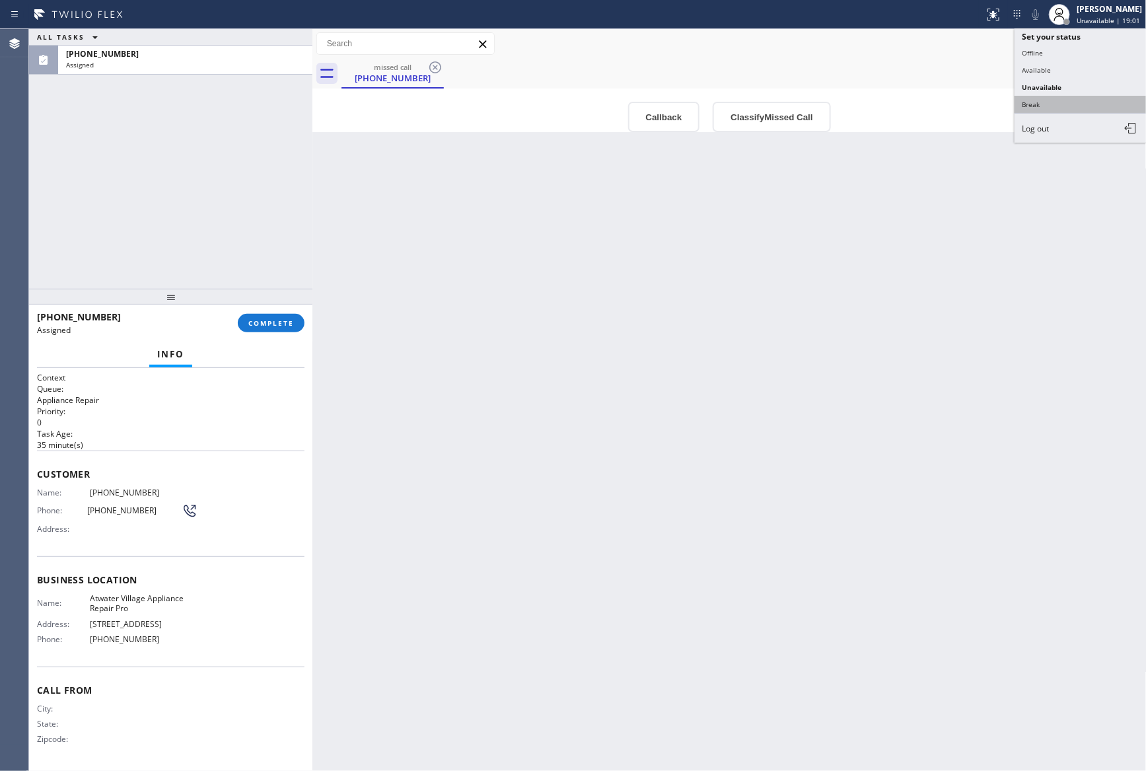
click at [1051, 105] on button "Break" at bounding box center [1081, 104] width 132 height 17
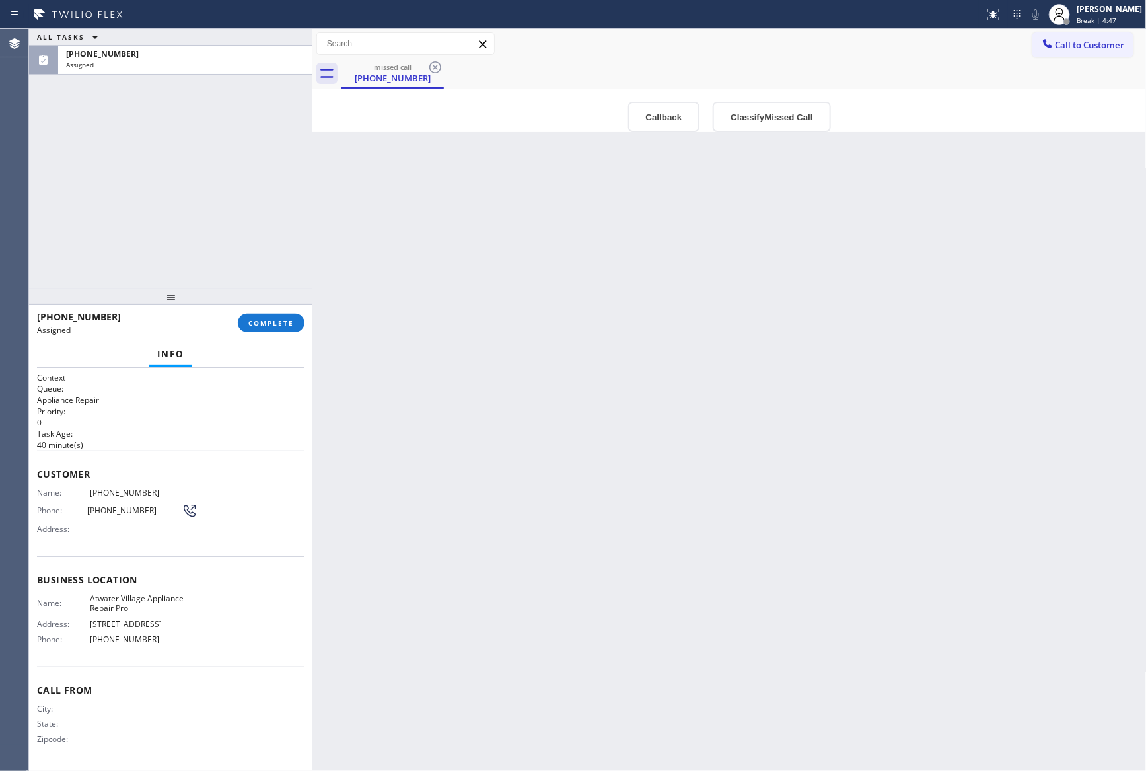
drag, startPoint x: 279, startPoint y: 321, endPoint x: 266, endPoint y: 264, distance: 58.5
click at [279, 321] on span "COMPLETE" at bounding box center [271, 322] width 46 height 9
click at [254, 235] on div "ALL TASKS ALL TASKS ACTIVE TASKS TASKS IN WRAP UP [PHONE_NUMBER] Assigned" at bounding box center [170, 159] width 283 height 260
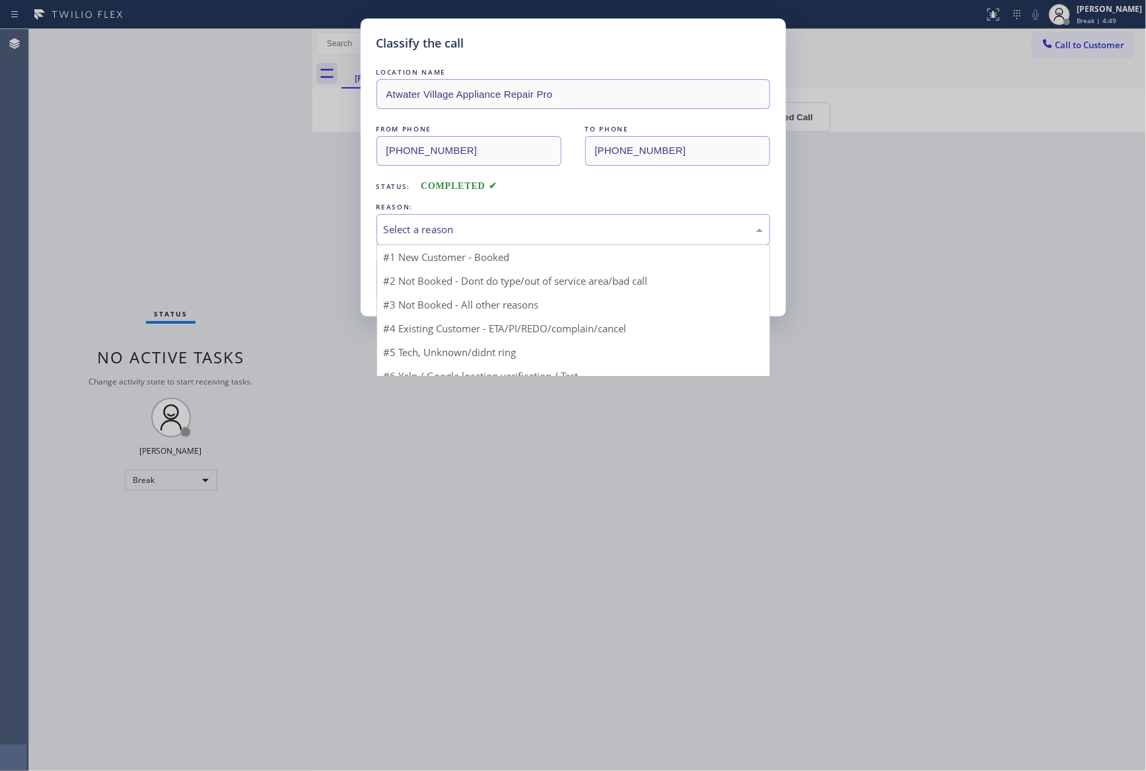
click at [444, 238] on div "Select a reason" at bounding box center [574, 229] width 394 height 31
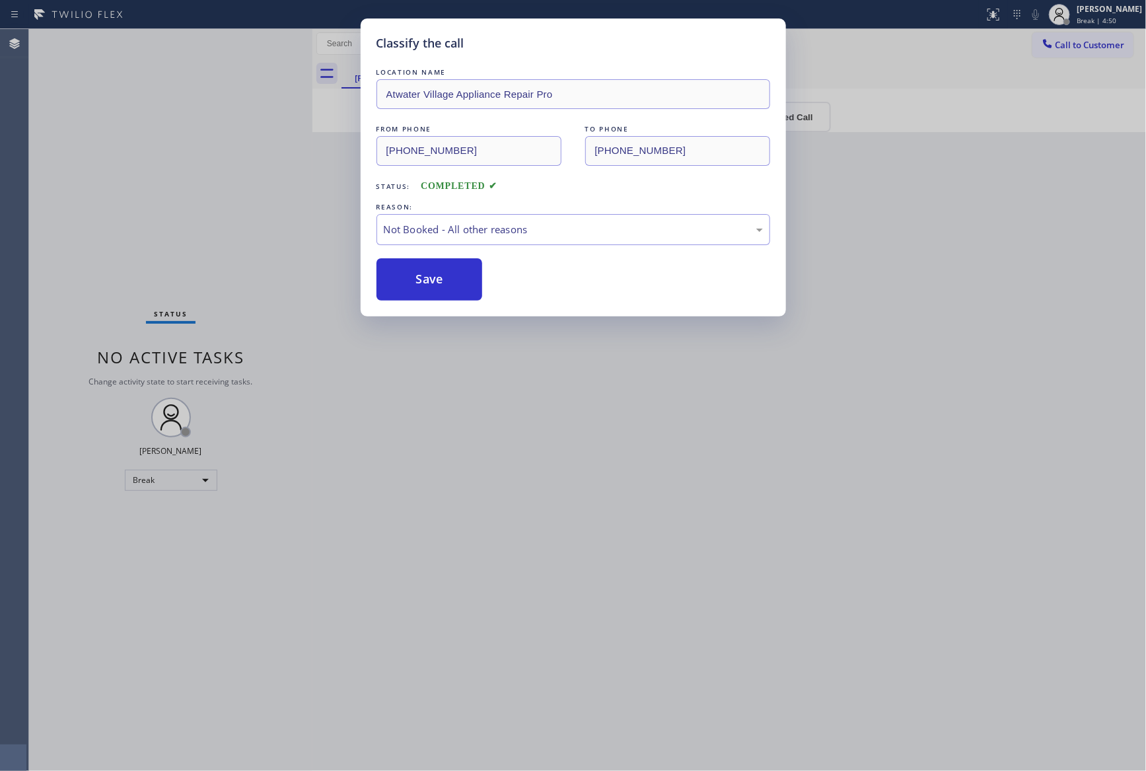
click at [426, 288] on button "Save" at bounding box center [430, 279] width 106 height 42
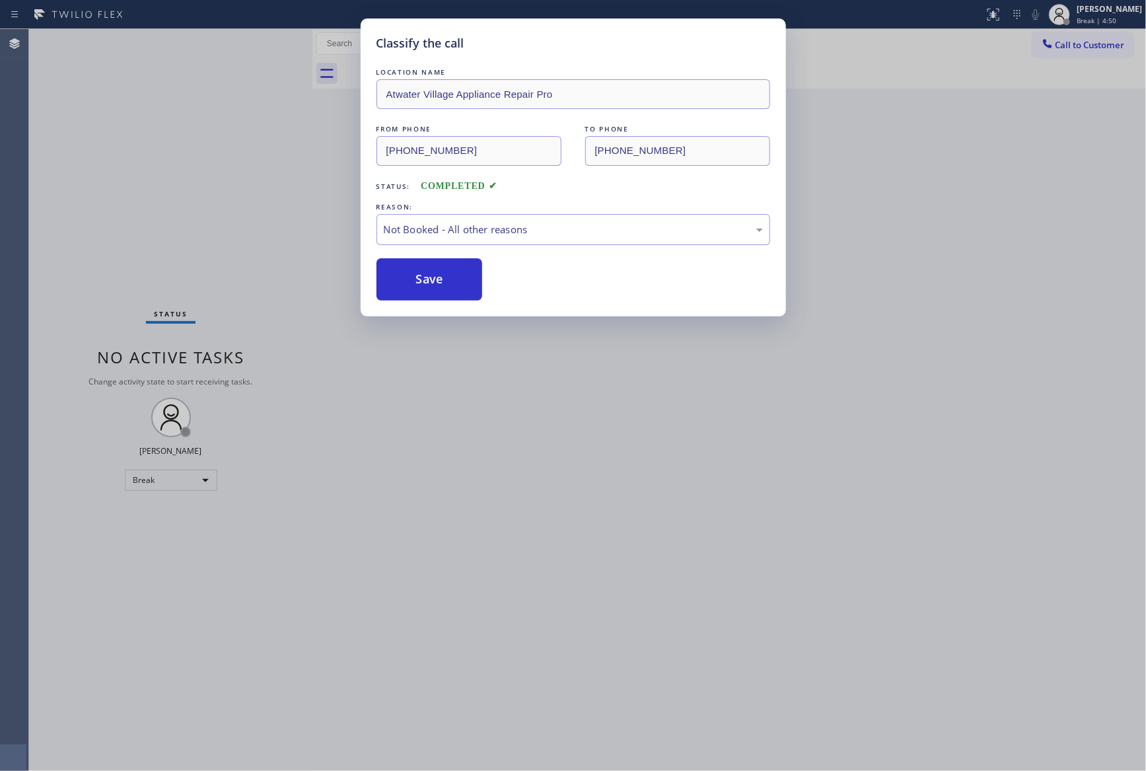
click at [426, 288] on button "Save" at bounding box center [430, 279] width 106 height 42
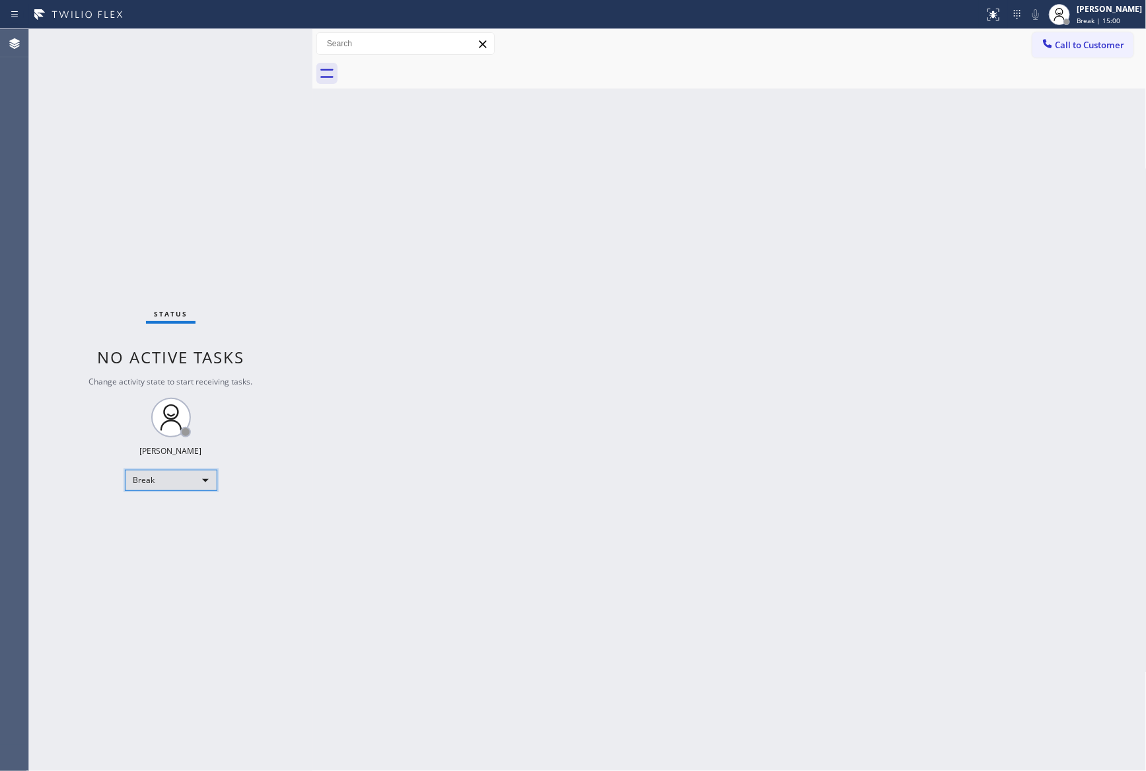
click at [159, 476] on div "Break" at bounding box center [171, 480] width 92 height 21
click at [172, 515] on li "Available" at bounding box center [169, 515] width 89 height 16
click at [603, 347] on div "Back to Dashboard Change Sender ID Customers Technicians Select a contact Outbo…" at bounding box center [729, 400] width 834 height 742
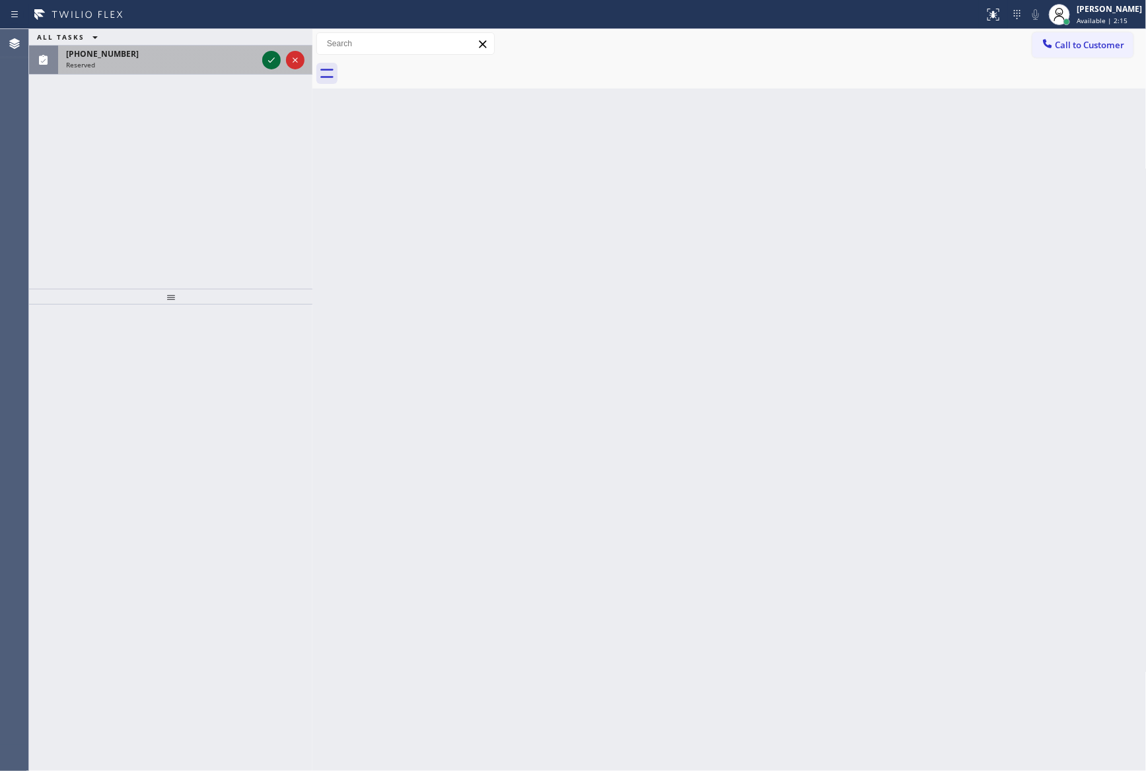
click at [264, 56] on icon at bounding box center [272, 60] width 16 height 16
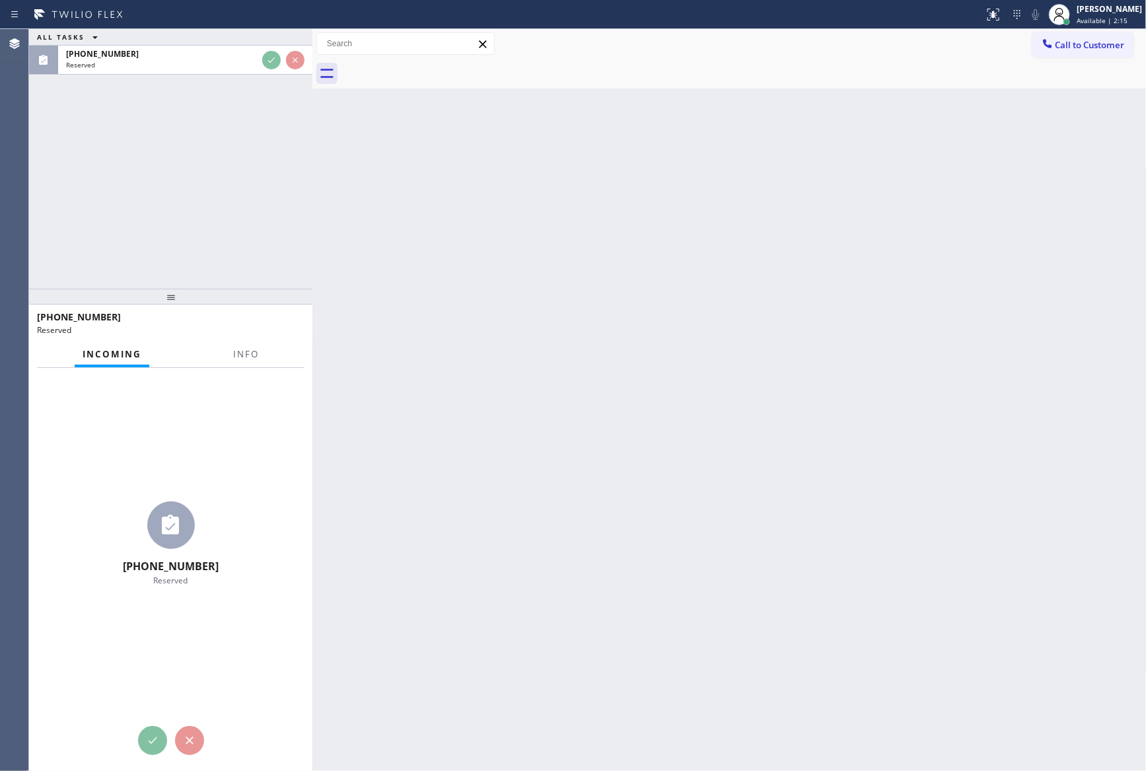
click at [250, 151] on div "ALL TASKS ALL TASKS ACTIVE TASKS TASKS IN WRAP UP [PHONE_NUMBER] Reserved" at bounding box center [170, 159] width 283 height 260
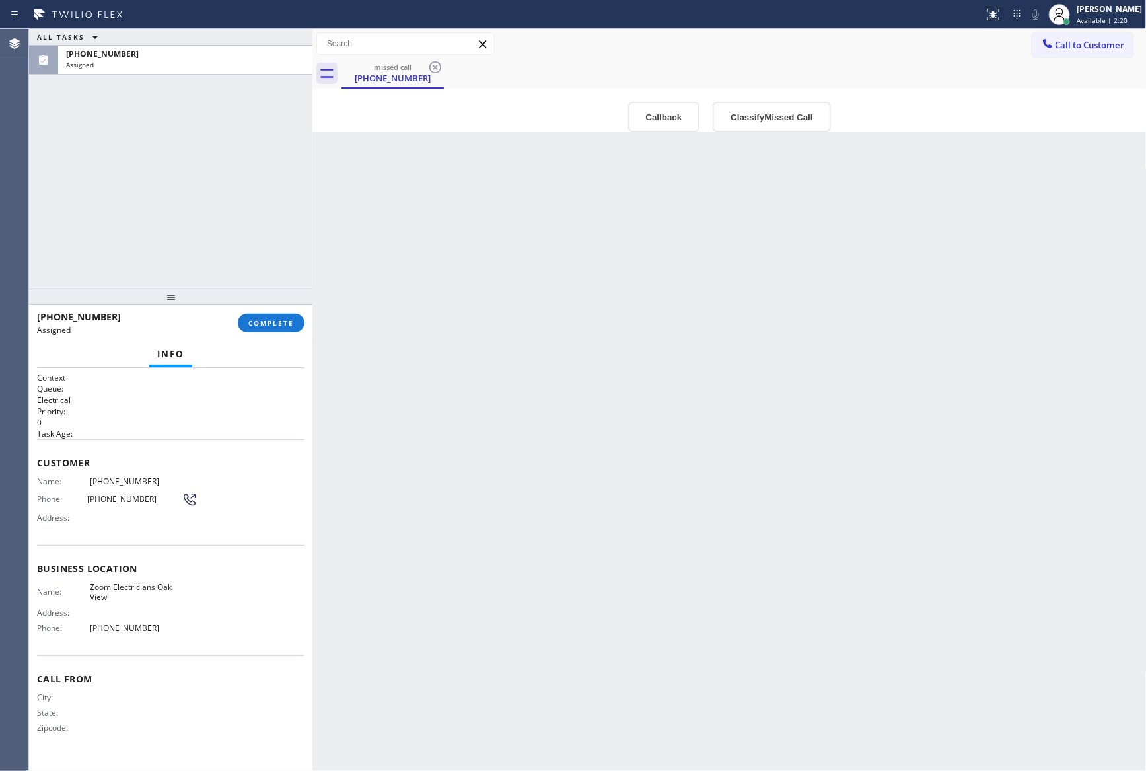
drag, startPoint x: 133, startPoint y: 258, endPoint x: 220, endPoint y: 300, distance: 96.9
click at [172, 274] on div "ALL TASKS ALL TASKS ACTIVE TASKS TASKS IN WRAP UP [PHONE_NUMBER] Assigned" at bounding box center [170, 159] width 283 height 260
click at [285, 321] on span "COMPLETE" at bounding box center [271, 322] width 46 height 9
click at [264, 149] on div "ALL TASKS ALL TASKS ACTIVE TASKS TASKS IN WRAP UP [PHONE_NUMBER] Assigned" at bounding box center [170, 159] width 283 height 260
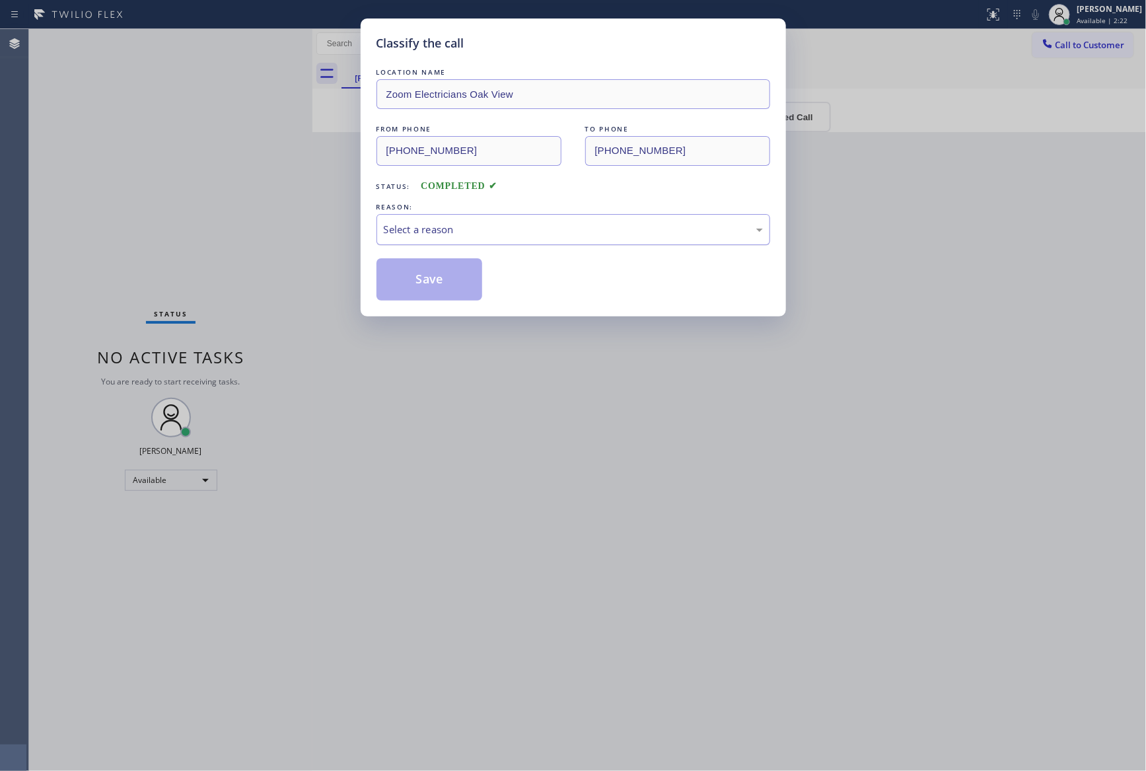
click at [457, 236] on div "Select a reason" at bounding box center [573, 229] width 379 height 15
click at [445, 286] on button "Save" at bounding box center [430, 279] width 106 height 42
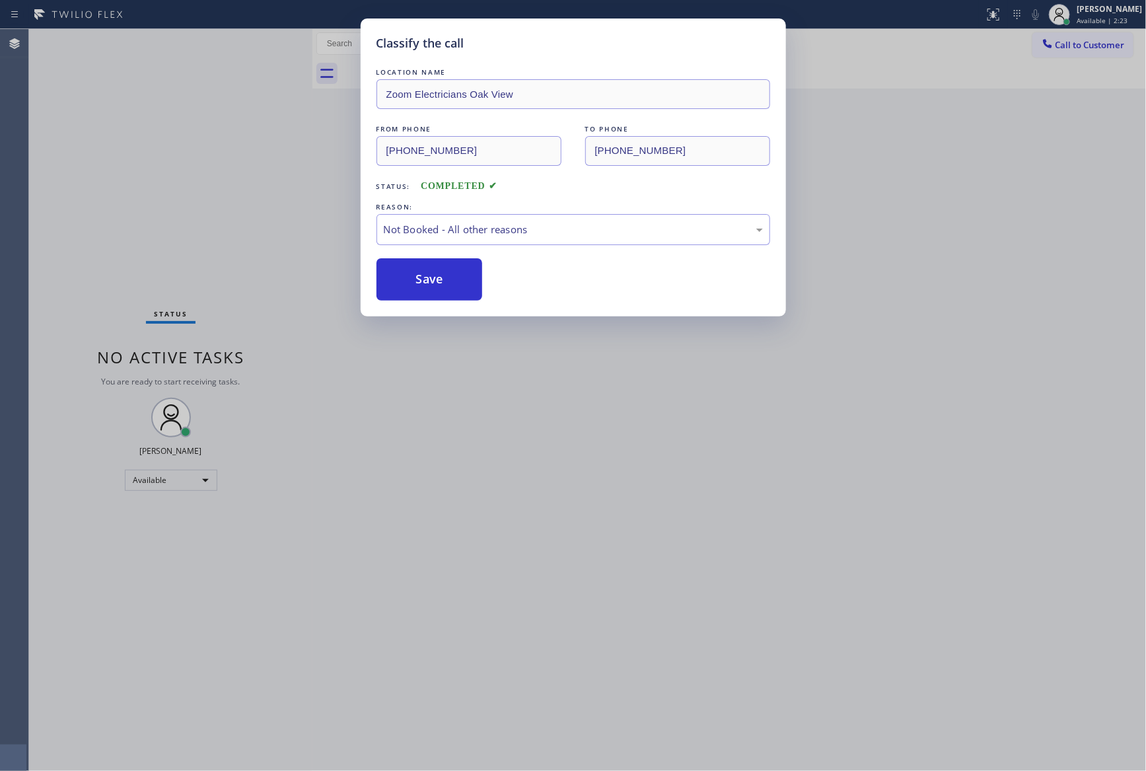
click at [445, 286] on button "Save" at bounding box center [430, 279] width 106 height 42
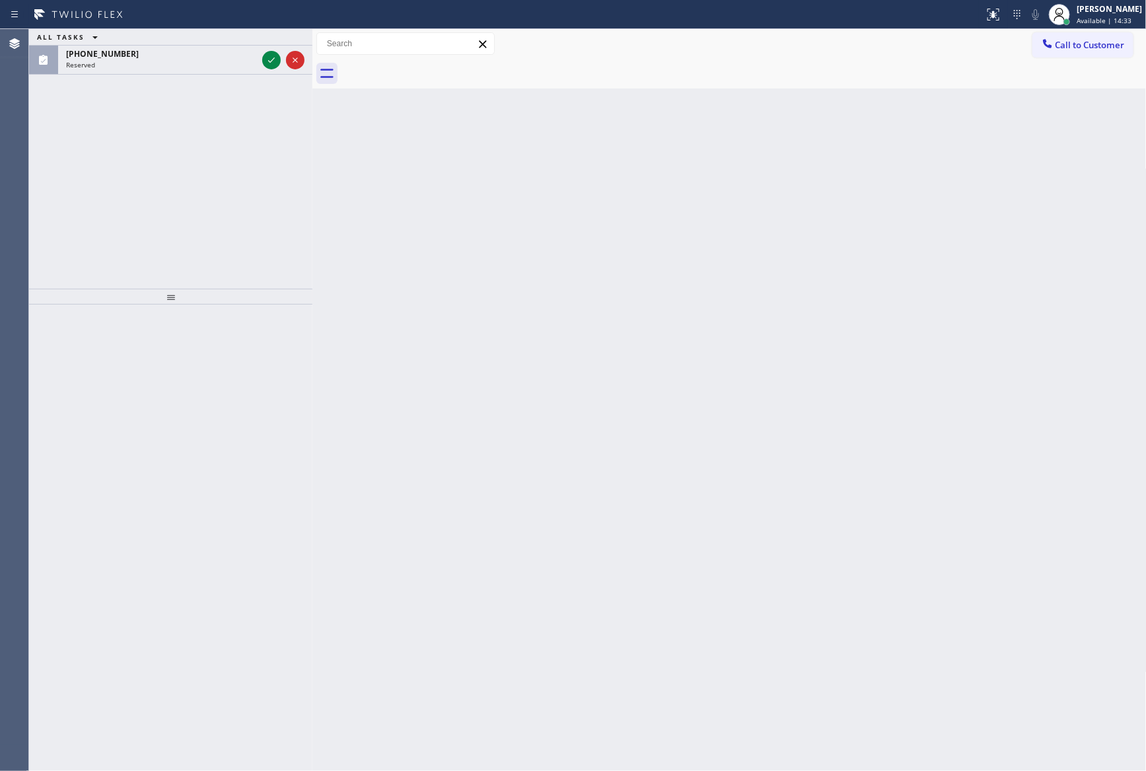
click at [296, 145] on div "ALL TASKS ALL TASKS ACTIVE TASKS TASKS IN WRAP UP [PHONE_NUMBER] Reserved" at bounding box center [170, 159] width 283 height 260
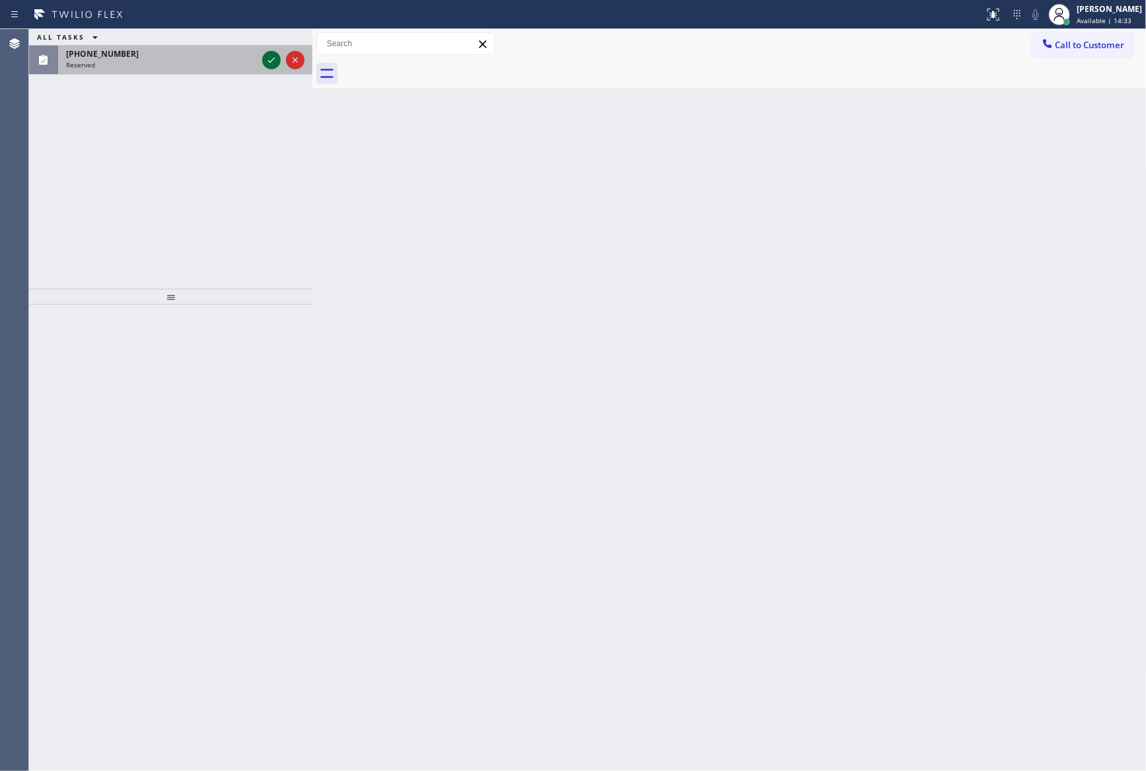
click at [270, 62] on icon at bounding box center [271, 59] width 7 height 5
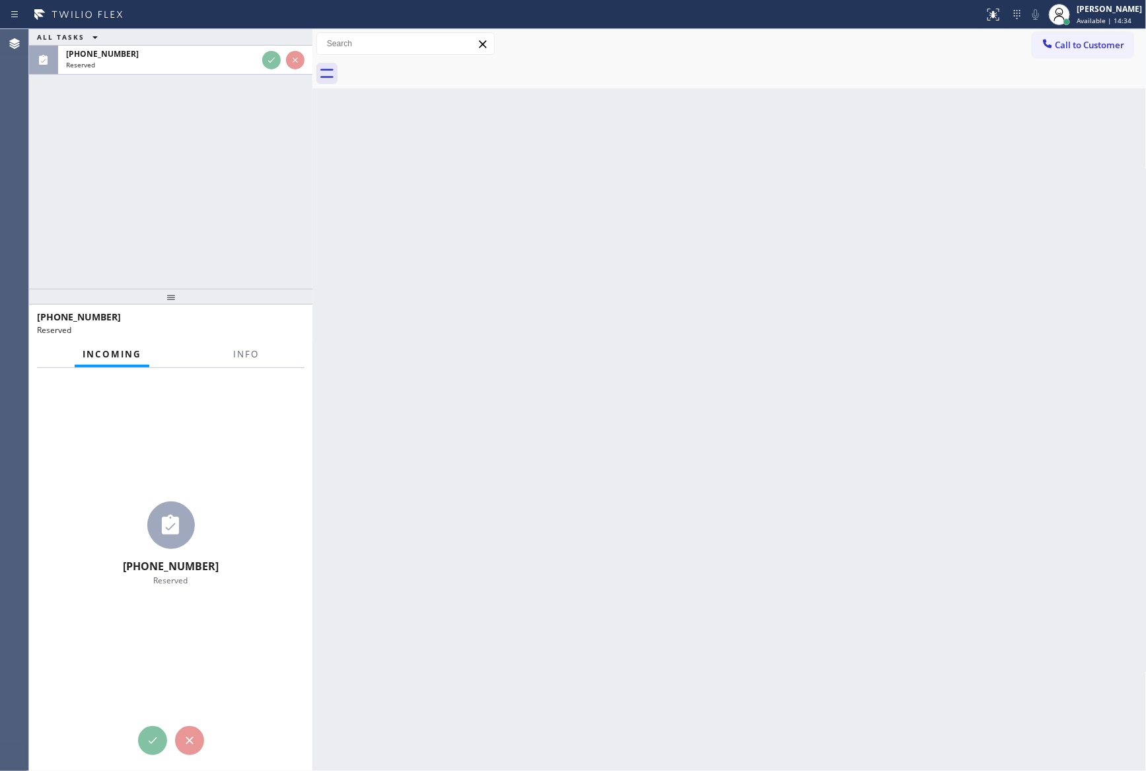
click at [258, 264] on div "ALL TASKS ALL TASKS ACTIVE TASKS TASKS IN WRAP UP [PHONE_NUMBER] Reserved" at bounding box center [170, 159] width 283 height 260
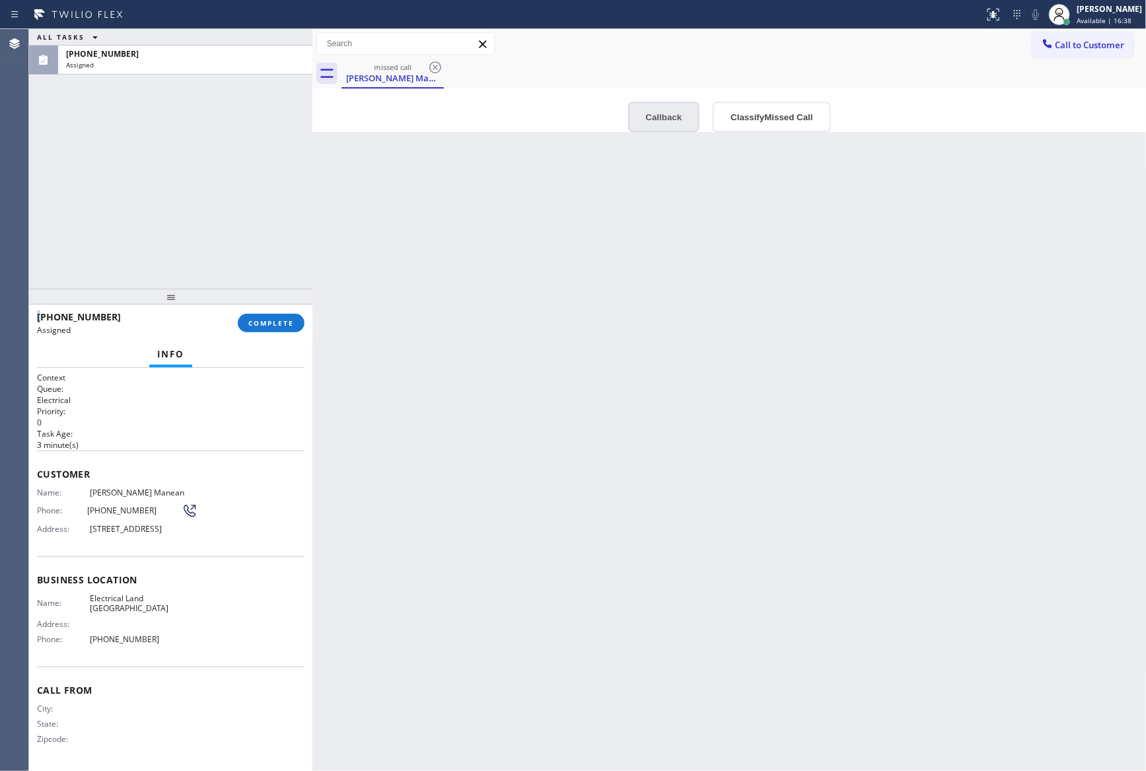
click at [652, 123] on button "Callback" at bounding box center [664, 117] width 72 height 30
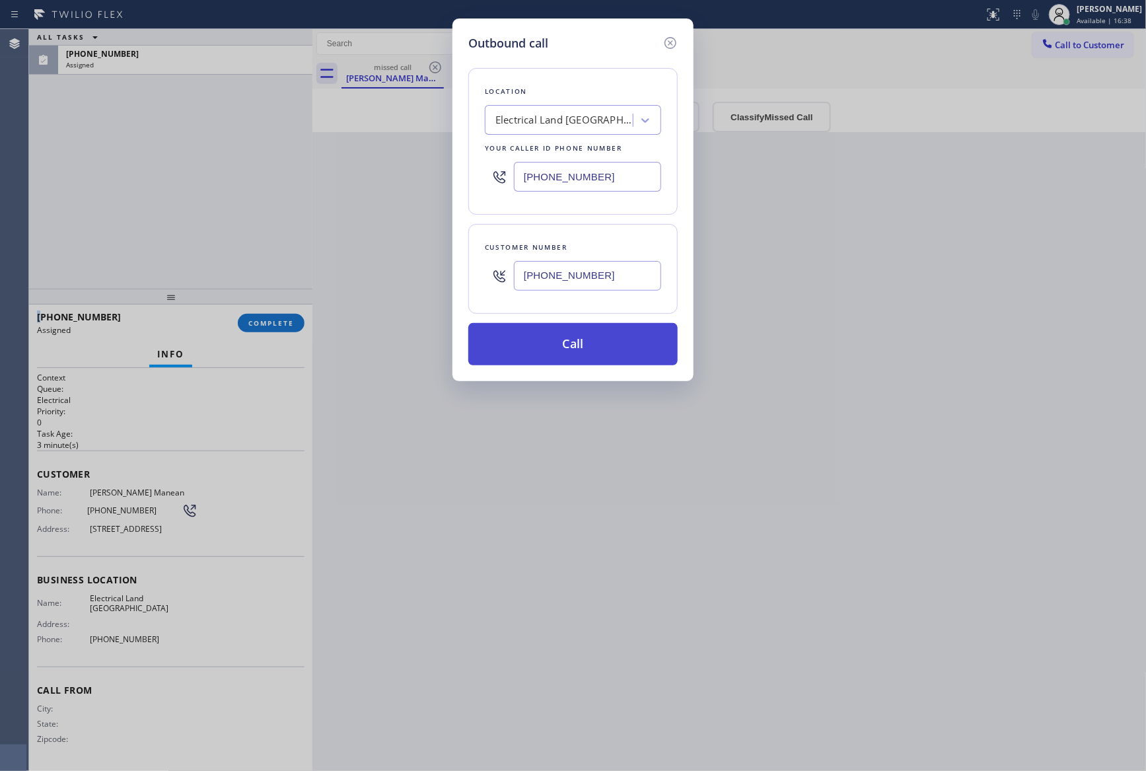
click at [591, 339] on button "Call" at bounding box center [572, 344] width 209 height 42
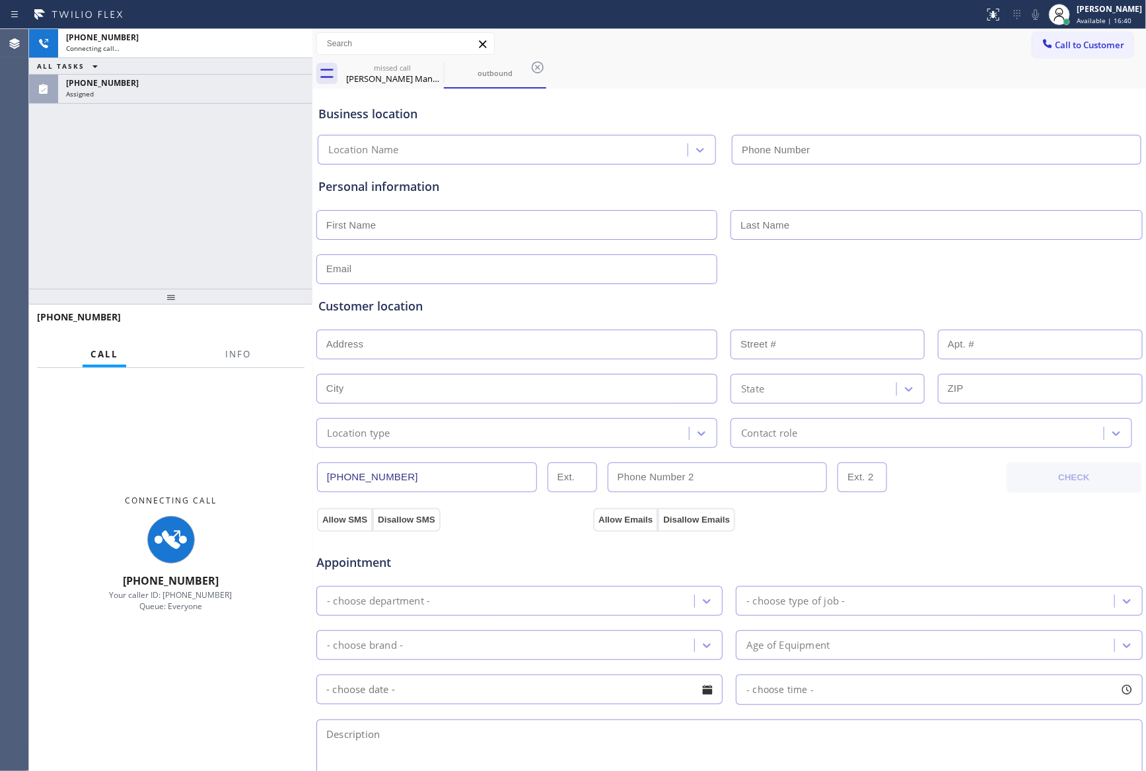
type input "[PHONE_NUMBER]"
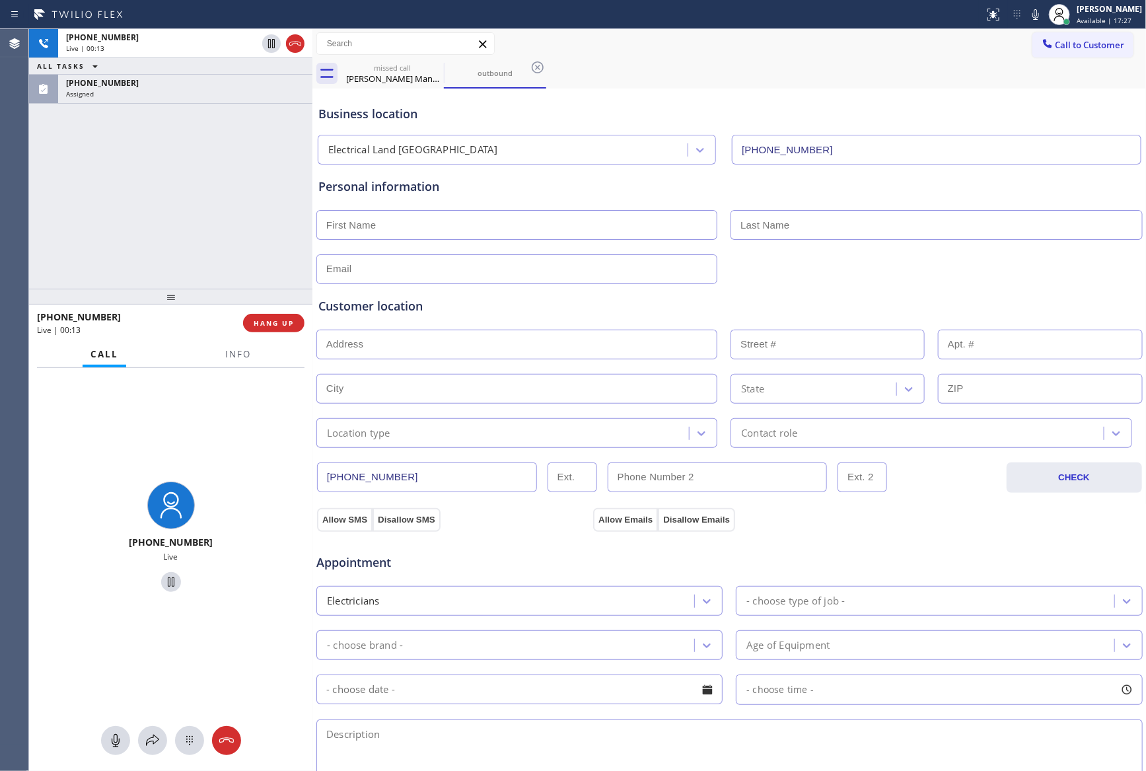
click at [238, 313] on div "[PHONE_NUMBER] Live | 00:13" at bounding box center [140, 323] width 206 height 34
click at [268, 317] on button "HANG UP" at bounding box center [273, 323] width 61 height 18
click at [212, 161] on div "[PHONE_NUMBER] Live | 00:14 ALL TASKS ALL TASKS ACTIVE TASKS TASKS IN WRAP UP […" at bounding box center [170, 159] width 283 height 260
click at [217, 200] on div "[PHONE_NUMBER] Live | 00:14 ALL TASKS ALL TASKS ACTIVE TASKS TASKS IN WRAP UP […" at bounding box center [170, 159] width 283 height 260
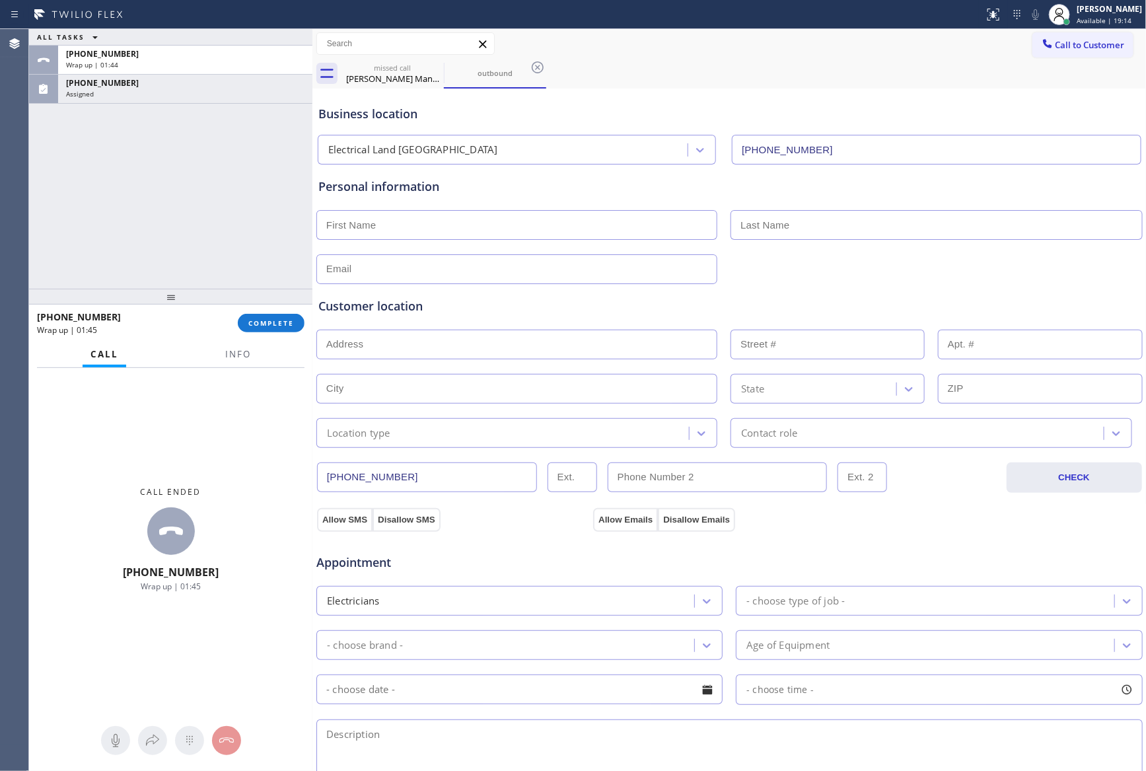
drag, startPoint x: 182, startPoint y: 294, endPoint x: 281, endPoint y: 143, distance: 180.9
click at [188, 289] on div at bounding box center [170, 297] width 283 height 16
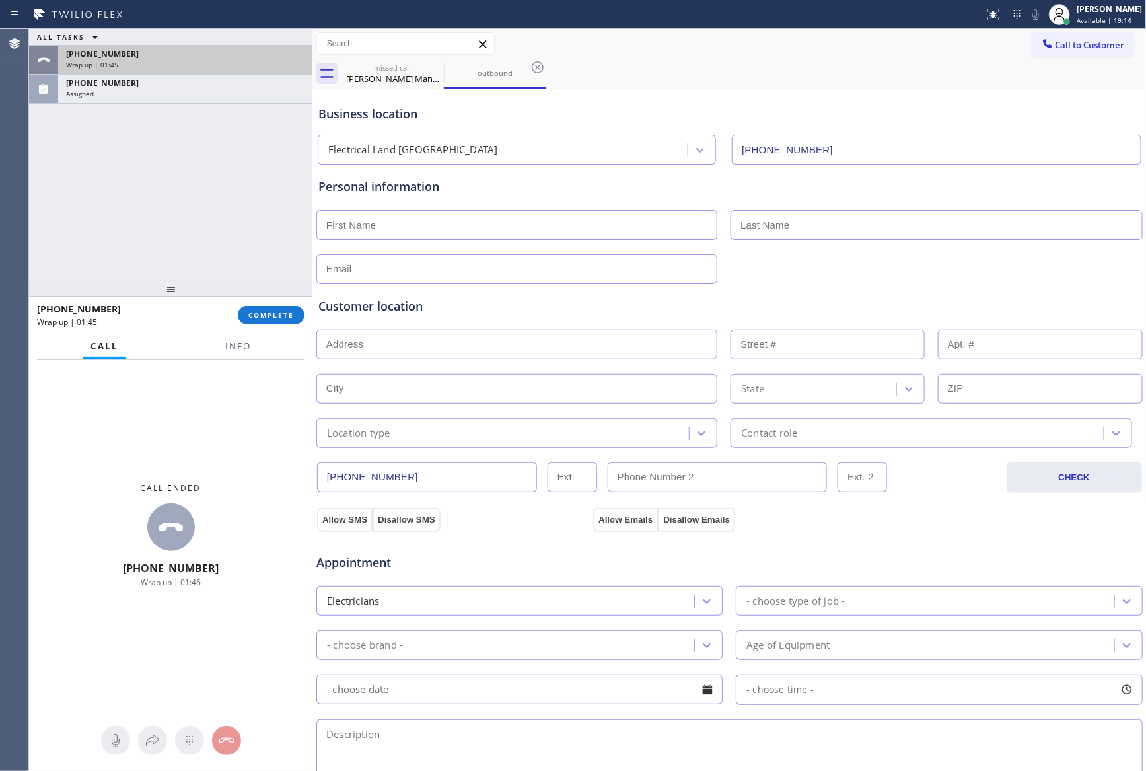
click at [270, 71] on div "[PHONE_NUMBER] Wrap up | 01:45" at bounding box center [182, 60] width 249 height 29
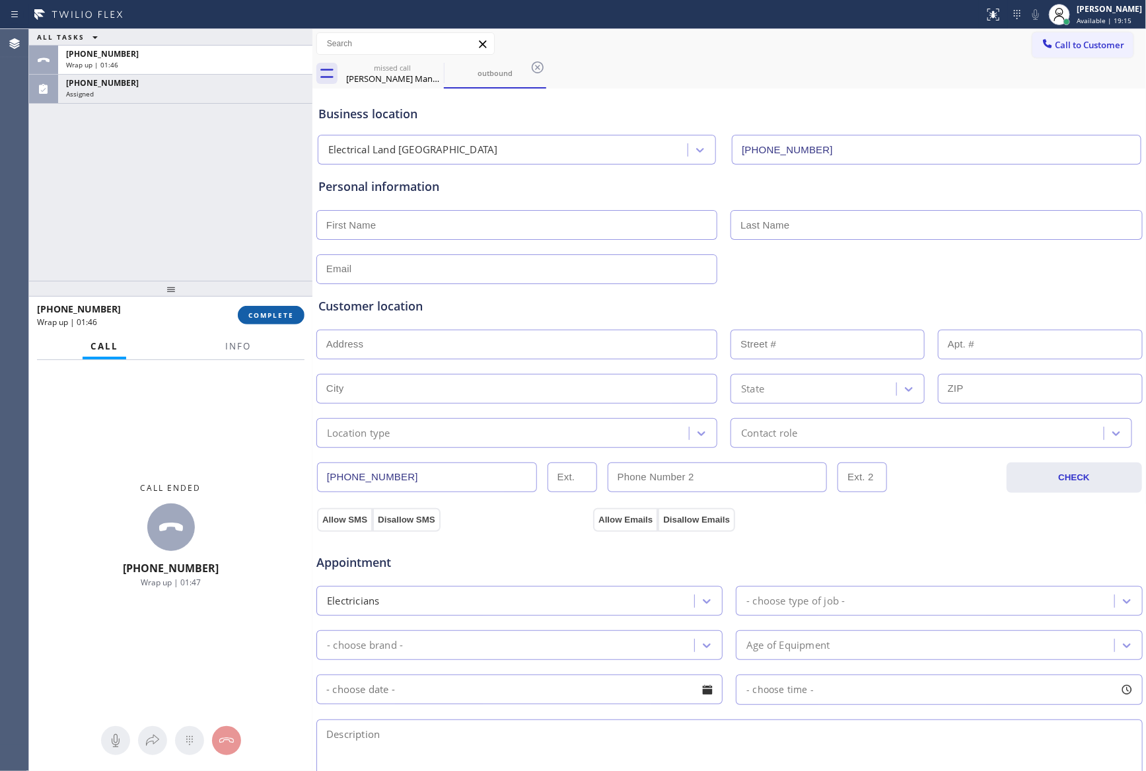
click at [291, 317] on span "COMPLETE" at bounding box center [271, 315] width 46 height 9
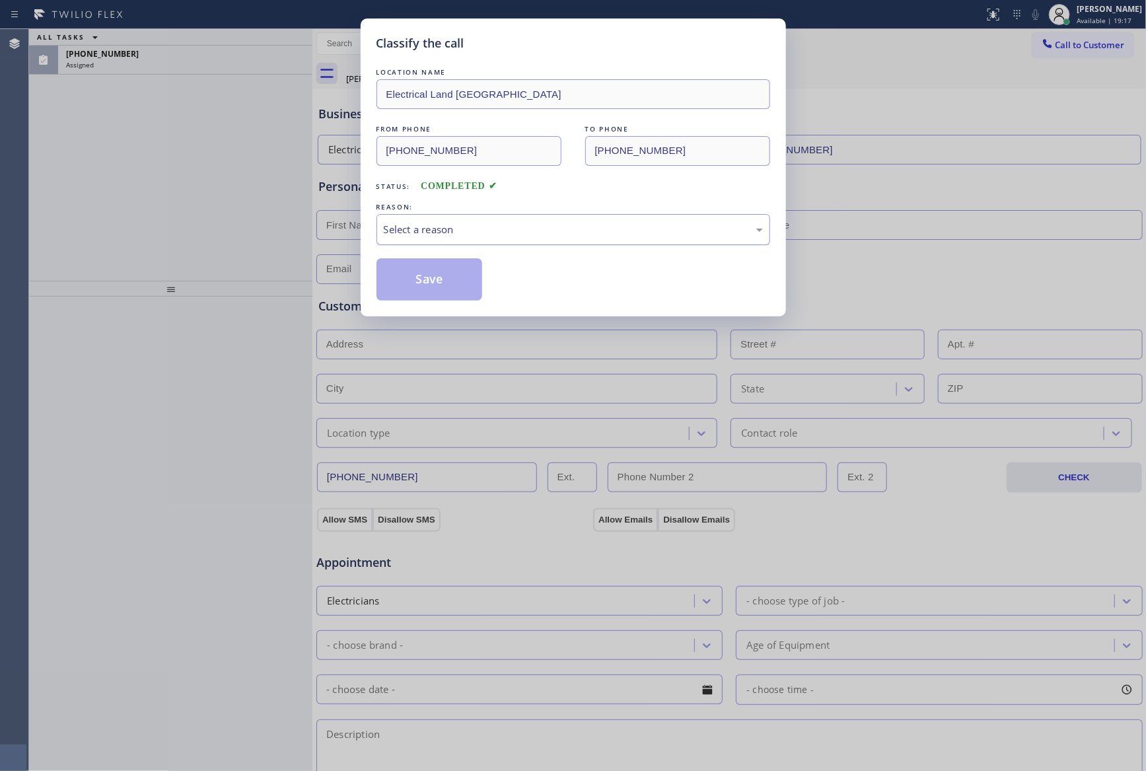
click at [403, 234] on div "Select a reason" at bounding box center [573, 229] width 379 height 15
click at [403, 272] on button "Save" at bounding box center [430, 279] width 106 height 42
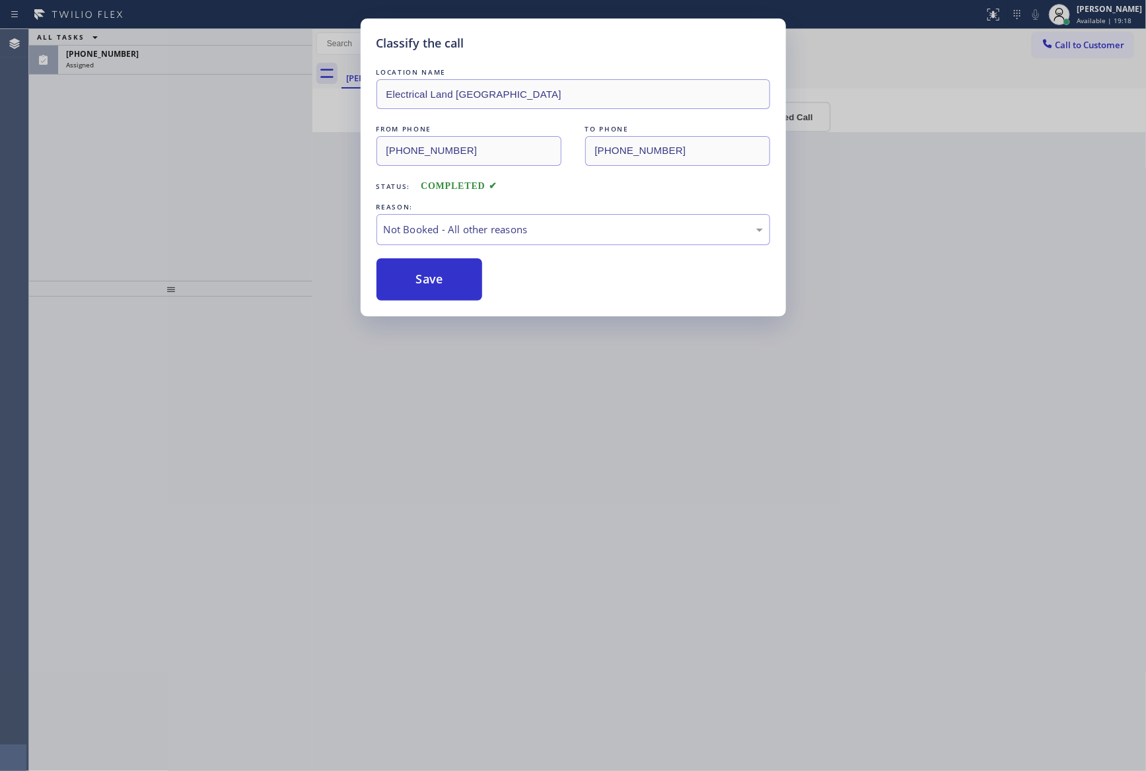
click at [403, 272] on button "Save" at bounding box center [430, 279] width 106 height 42
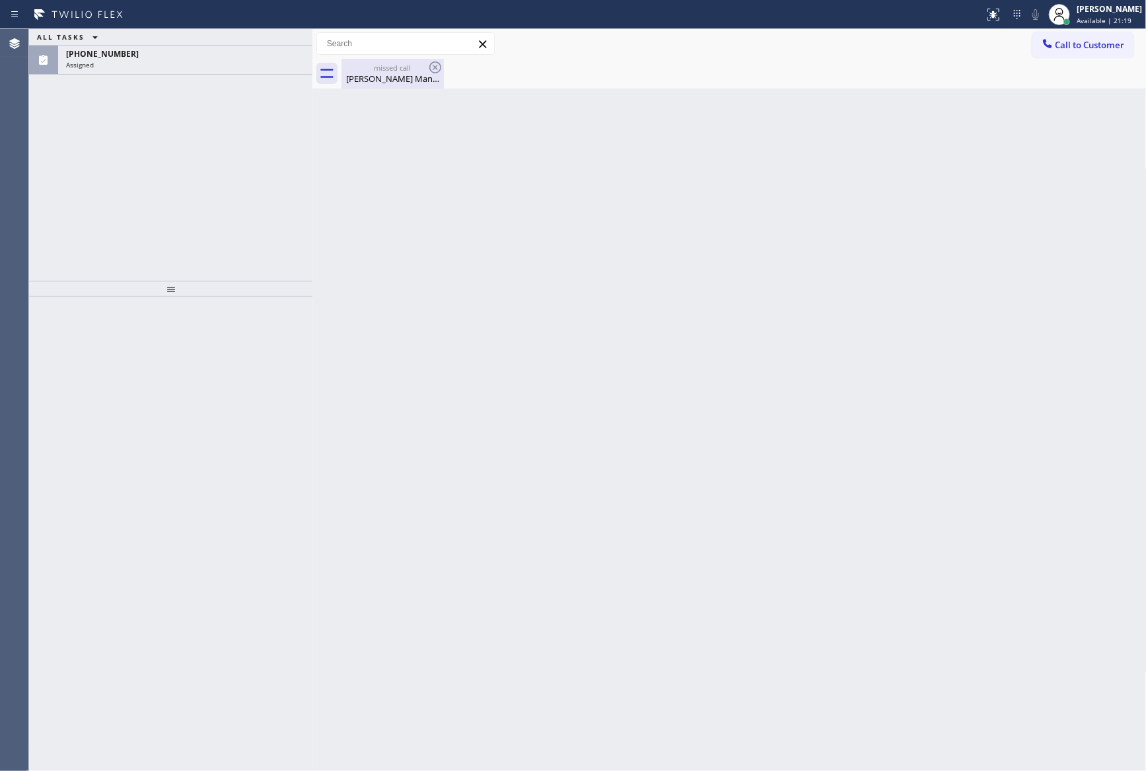
click at [389, 85] on div "missed call [PERSON_NAME] Manean" at bounding box center [393, 74] width 100 height 30
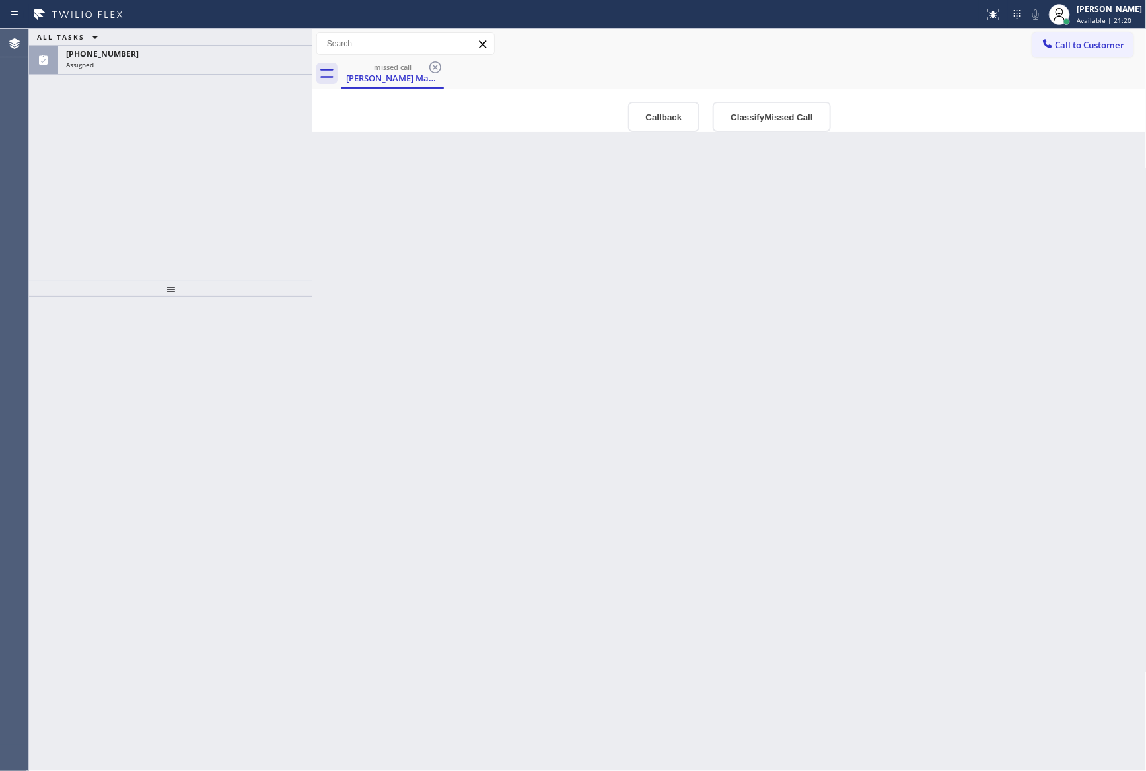
click at [827, 141] on div "Back to Dashboard Change Sender ID Customers Technicians Select a contact Outbo…" at bounding box center [729, 400] width 834 height 742
drag, startPoint x: 817, startPoint y: 135, endPoint x: 817, endPoint y: 126, distance: 9.9
click at [817, 126] on div "Back to Dashboard Change Sender ID Customers Technicians Select a contact Outbo…" at bounding box center [729, 400] width 834 height 742
click at [767, 131] on button "Classify Missed Call" at bounding box center [772, 117] width 118 height 30
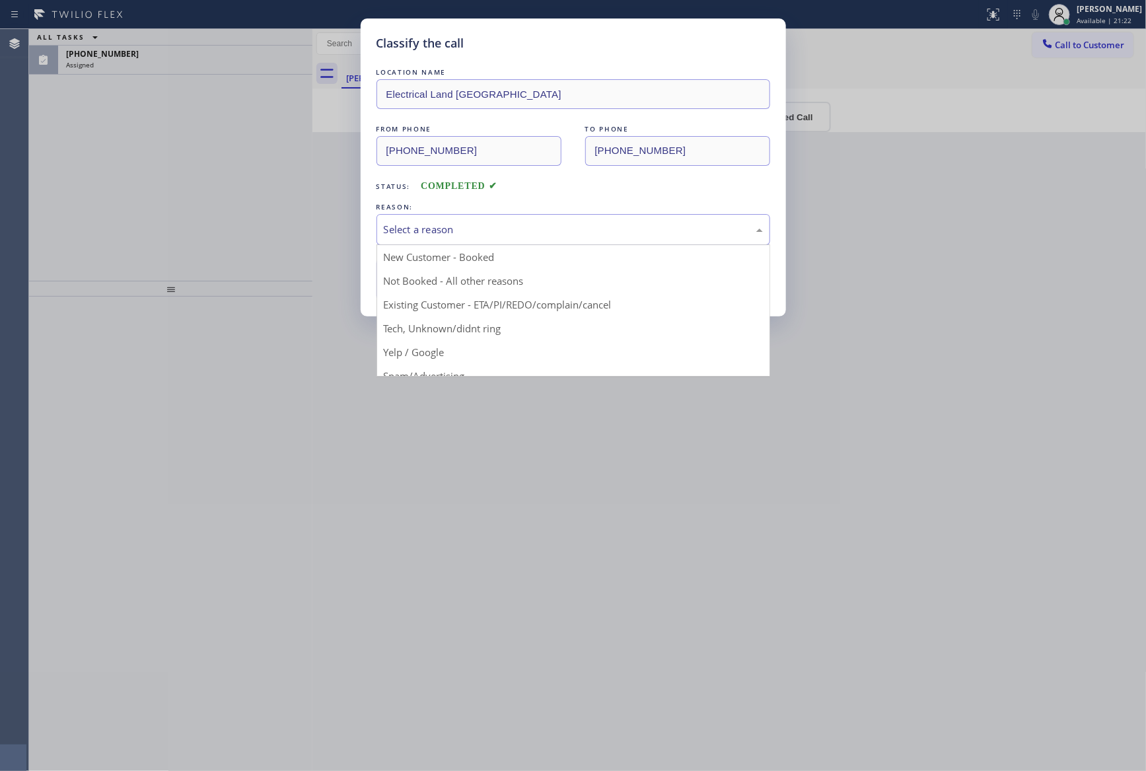
click at [503, 237] on div "Select a reason" at bounding box center [573, 229] width 379 height 15
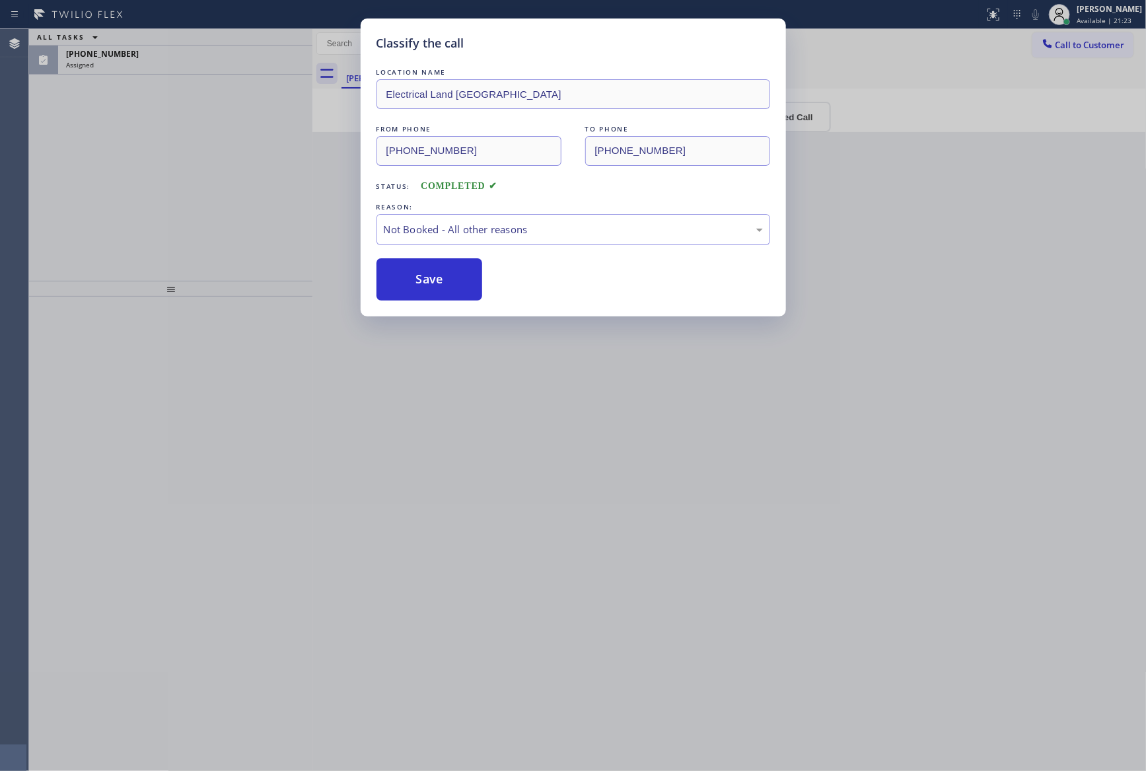
click at [457, 286] on button "Save" at bounding box center [430, 279] width 106 height 42
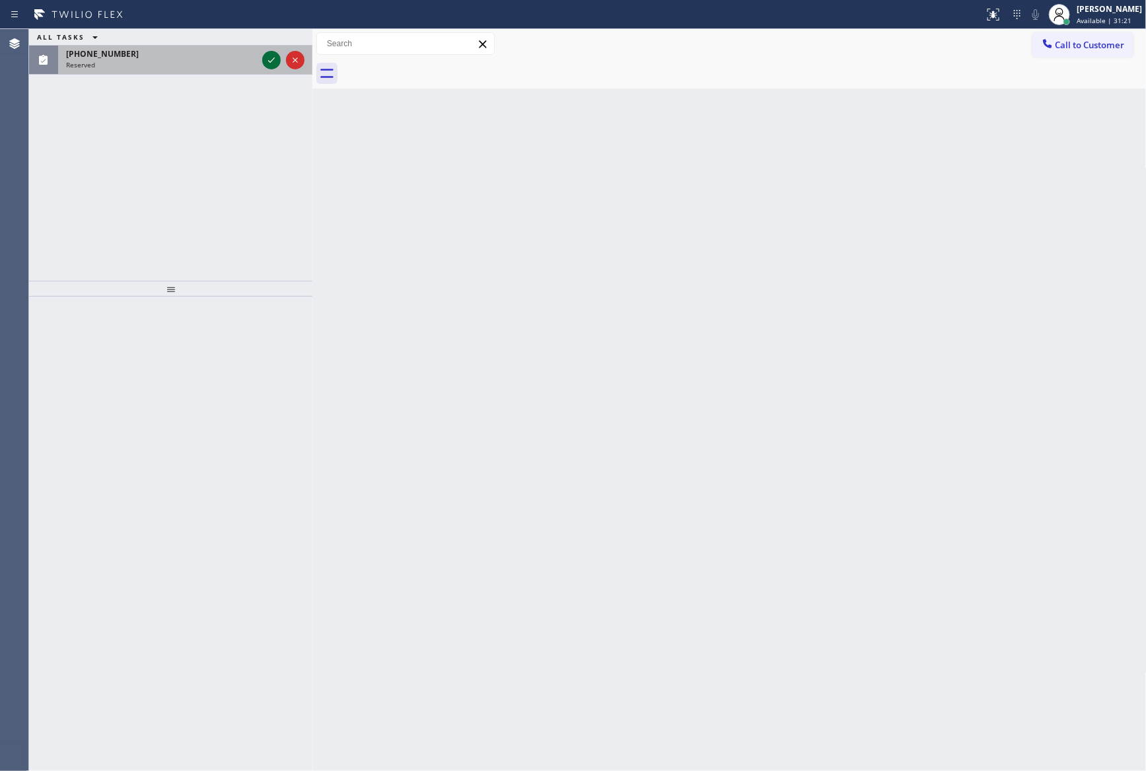
click at [264, 63] on icon at bounding box center [272, 60] width 16 height 16
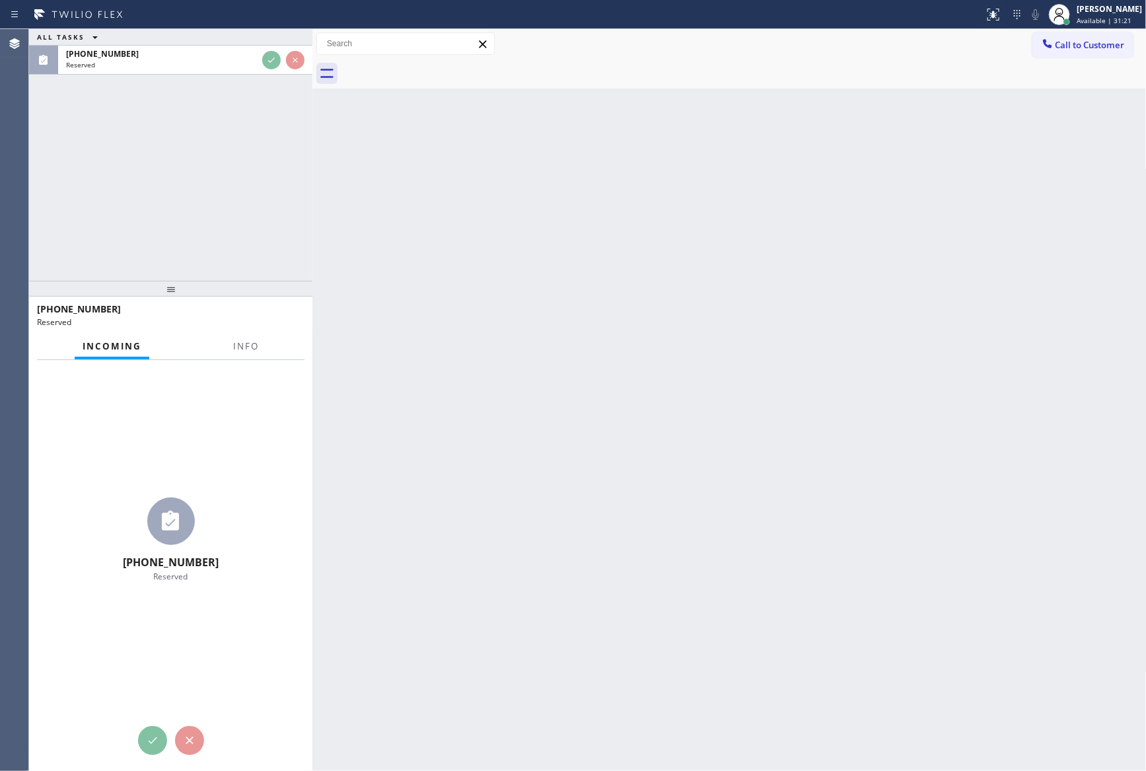
click at [286, 159] on div "ALL TASKS ALL TASKS ACTIVE TASKS TASKS IN WRAP UP [PHONE_NUMBER] Reserved" at bounding box center [170, 155] width 283 height 252
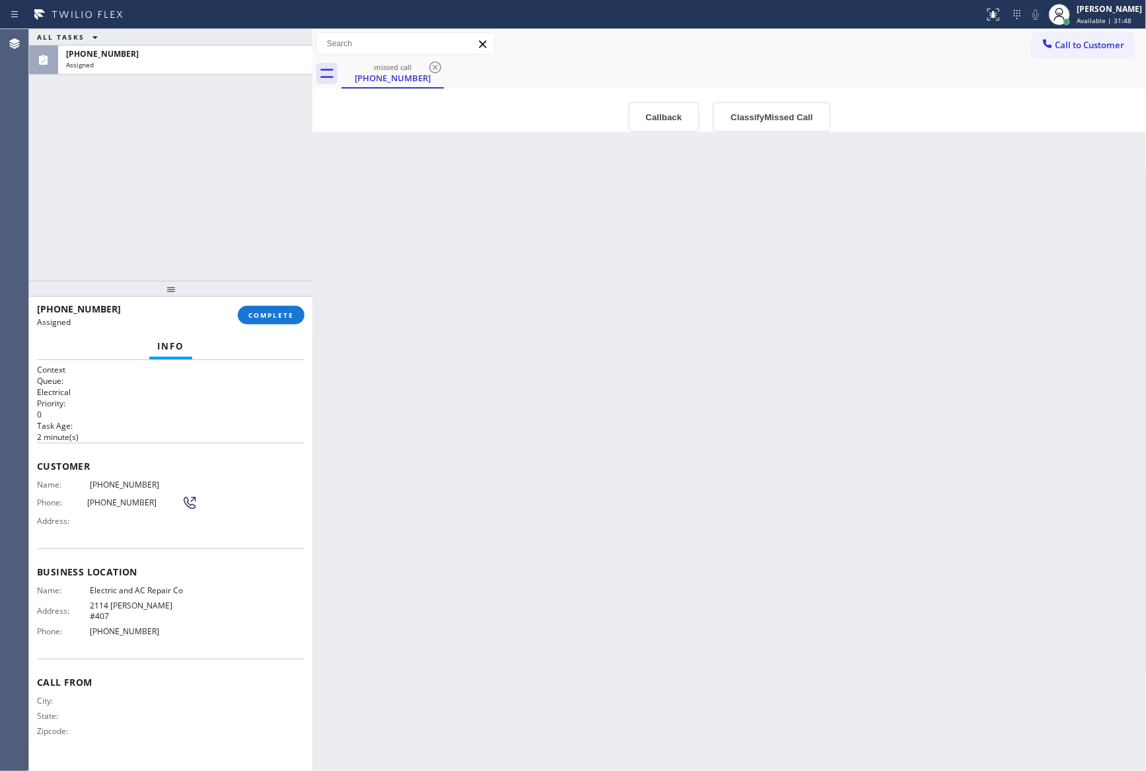
click at [541, 264] on div "Back to Dashboard Change Sender ID Customers Technicians Select a contact Outbo…" at bounding box center [729, 400] width 834 height 742
click at [666, 123] on button "Callback" at bounding box center [664, 117] width 72 height 30
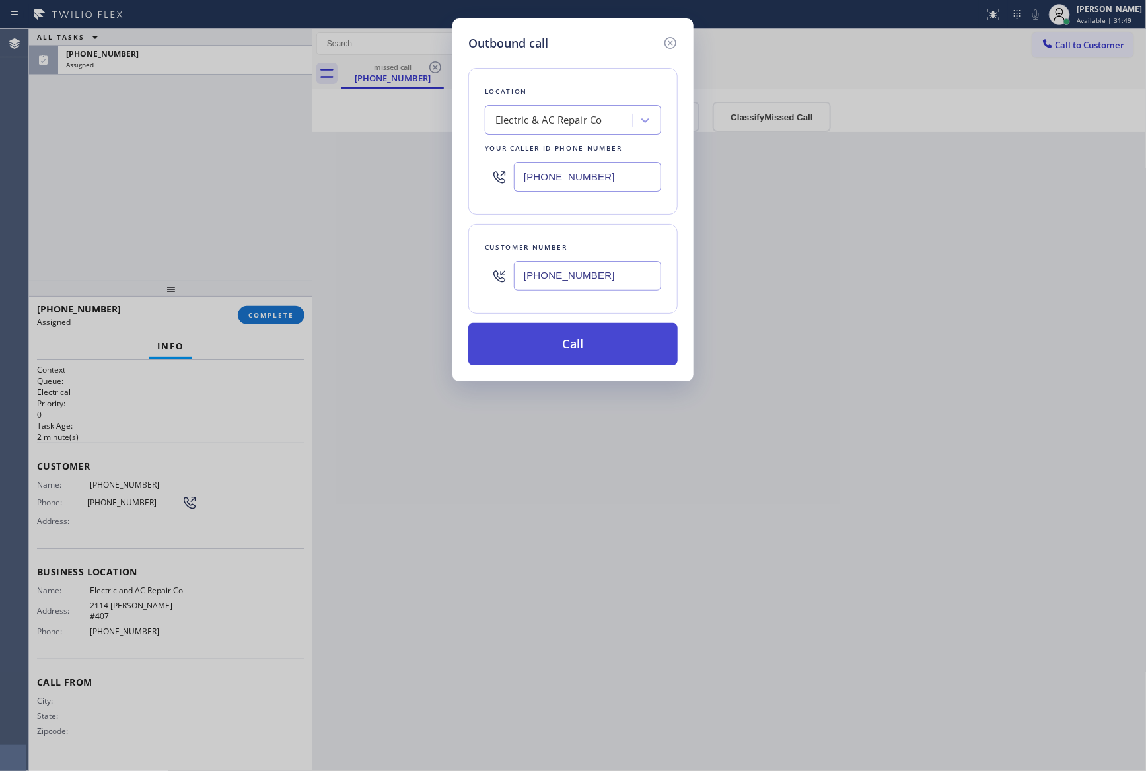
drag, startPoint x: 597, startPoint y: 316, endPoint x: 599, endPoint y: 331, distance: 15.3
click at [597, 319] on div "Location Electric & AC Repair Co Your caller id phone number [PHONE_NUMBER] Cus…" at bounding box center [572, 208] width 209 height 313
click at [599, 338] on button "Call" at bounding box center [572, 344] width 209 height 42
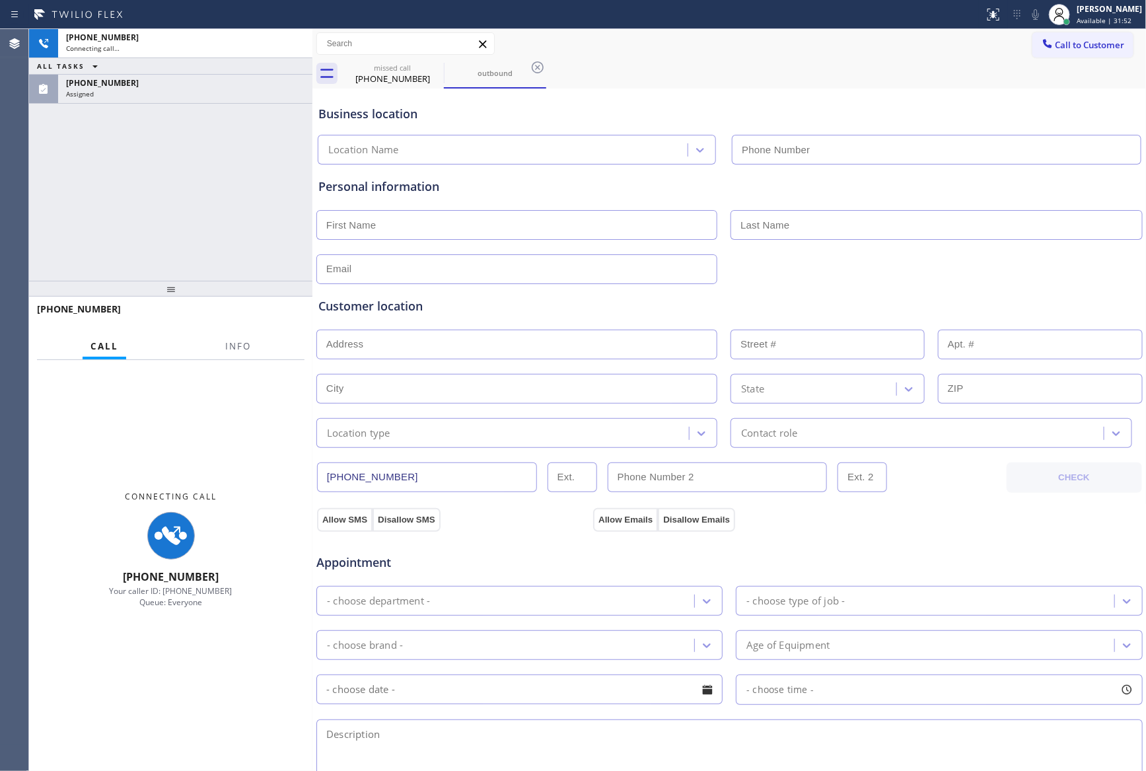
type input "[PHONE_NUMBER]"
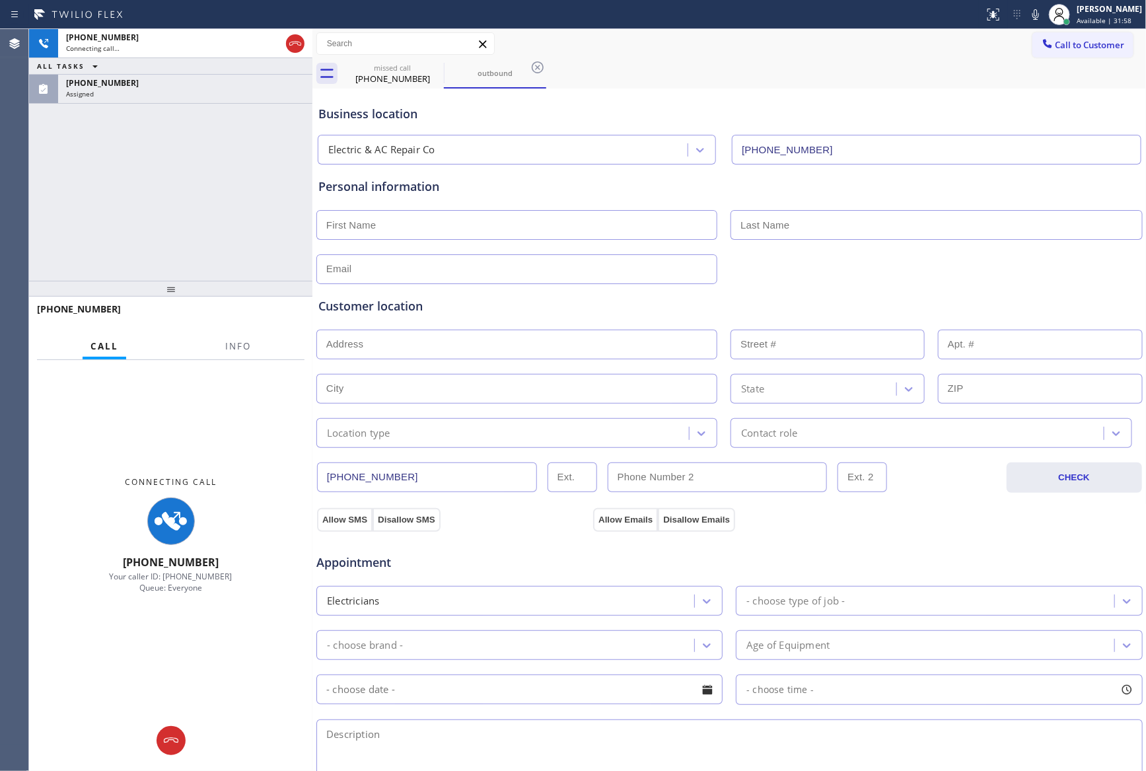
click at [179, 176] on div "[PHONE_NUMBER] Connecting call… ALL TASKS ALL TASKS ACTIVE TASKS TASKS IN WRAP …" at bounding box center [170, 155] width 283 height 252
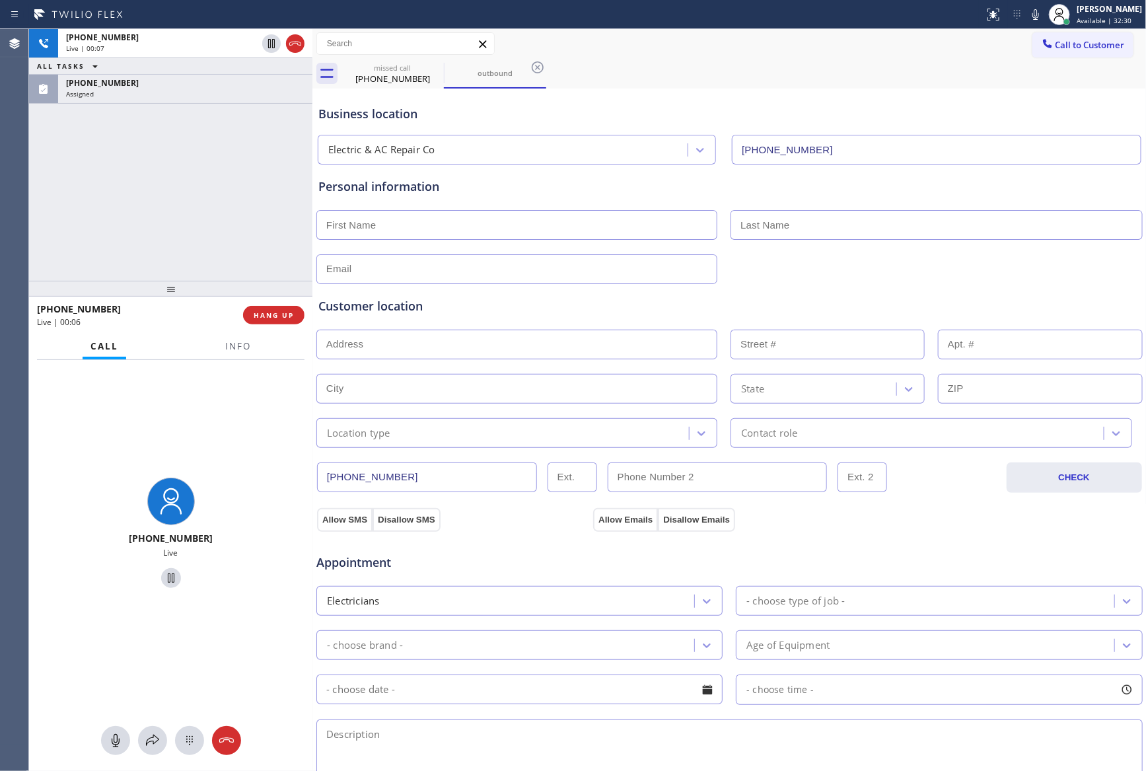
click at [213, 217] on div "[PHONE_NUMBER] Live | 00:07 ALL TASKS ALL TASKS ACTIVE TASKS TASKS IN WRAP UP […" at bounding box center [170, 155] width 283 height 252
click at [214, 217] on div "[PHONE_NUMBER] Live | 00:08 ALL TASKS ALL TASKS ACTIVE TASKS TASKS IN WRAP UP […" at bounding box center [170, 155] width 283 height 252
click at [240, 244] on div "[PHONE_NUMBER] Live | 00:18 ALL TASKS ALL TASKS ACTIVE TASKS TASKS IN WRAP UP […" at bounding box center [170, 155] width 283 height 252
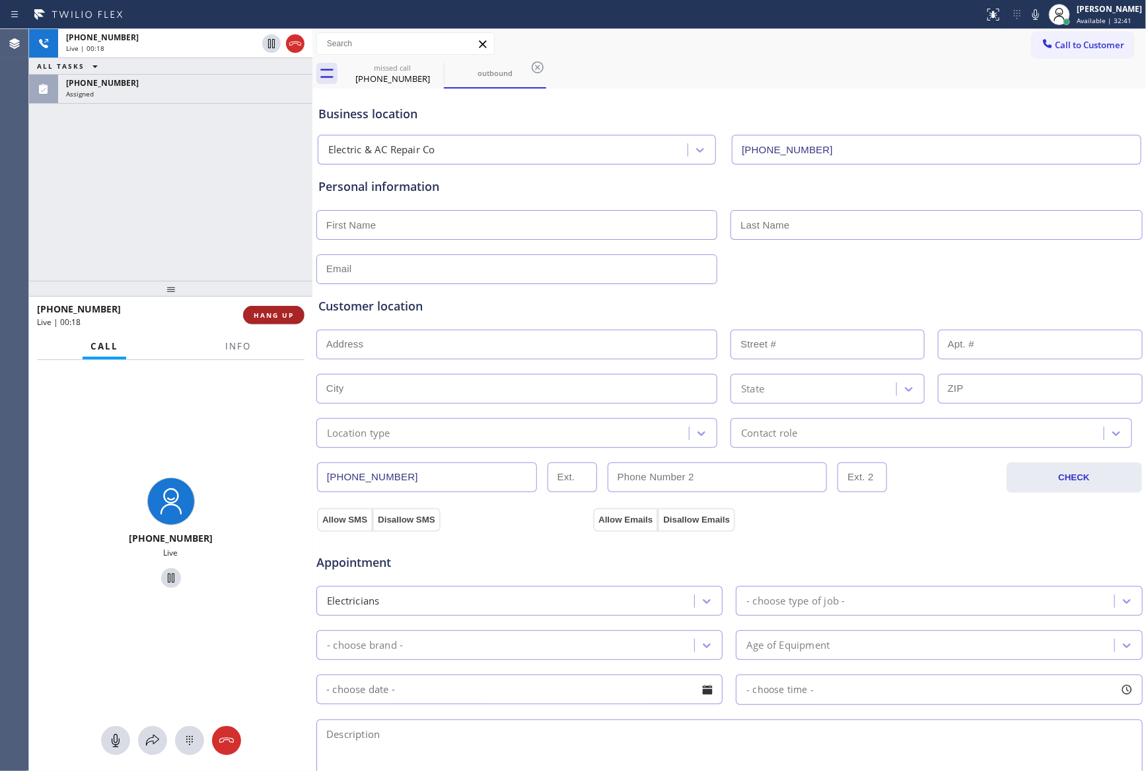
click at [284, 315] on span "HANG UP" at bounding box center [274, 315] width 40 height 9
click at [254, 240] on div "[PHONE_NUMBER] Live | 00:19 ALL TASKS ALL TASKS ACTIVE TASKS TASKS IN WRAP UP […" at bounding box center [170, 155] width 283 height 252
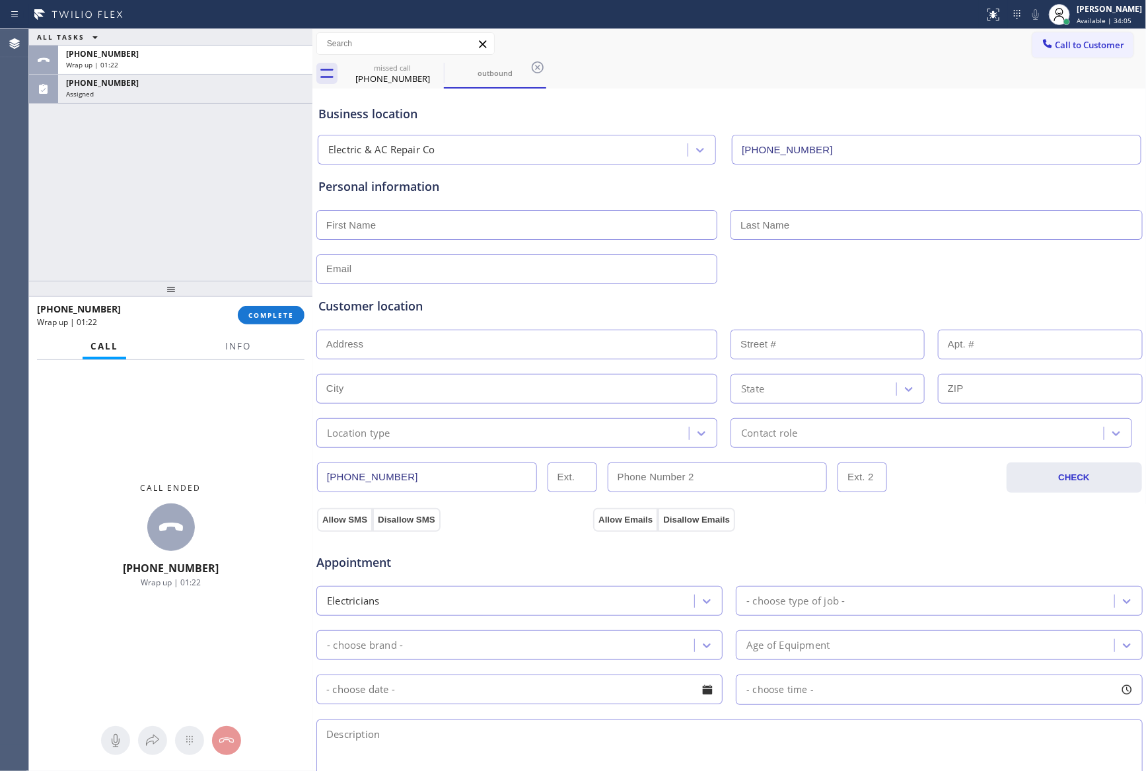
click at [20, 91] on div "Agent Desktop" at bounding box center [14, 400] width 28 height 742
click at [262, 320] on button "COMPLETE" at bounding box center [271, 315] width 67 height 18
click at [228, 237] on div "ALL TASKS ALL TASKS ACTIVE TASKS TASKS IN WRAP UP [PHONE_NUMBER] Wrap up | 01:[…" at bounding box center [170, 155] width 283 height 252
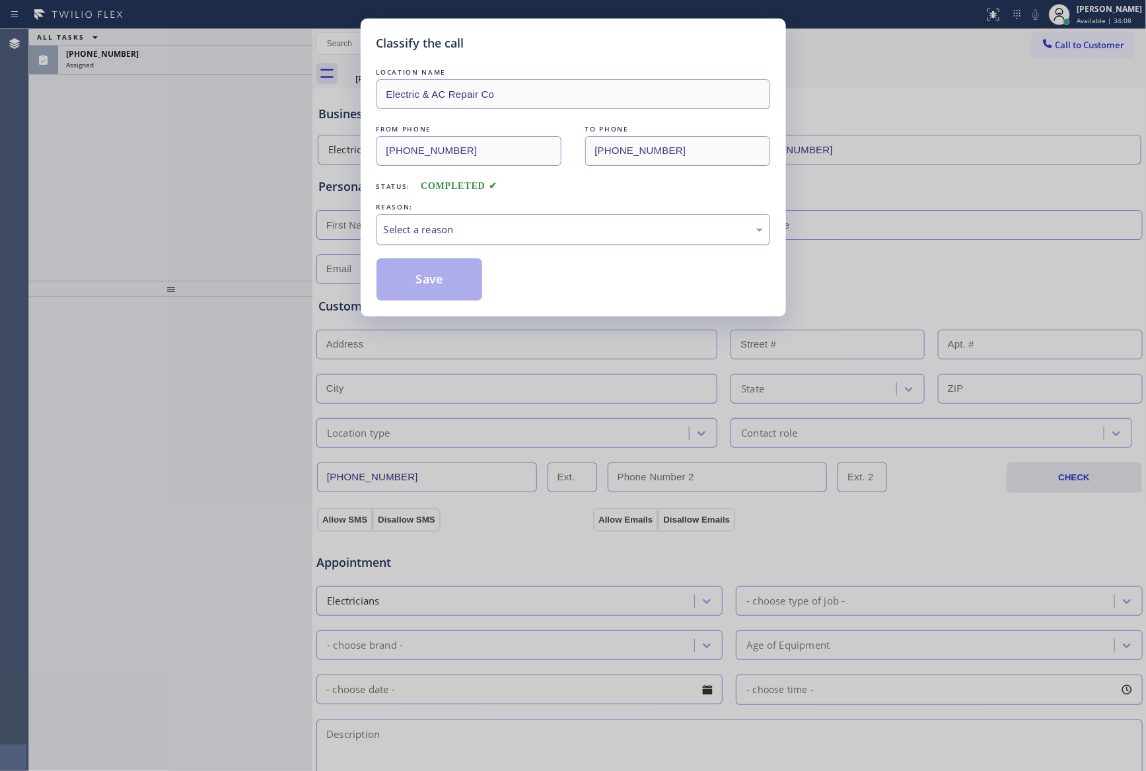
click at [425, 234] on div "Select a reason" at bounding box center [573, 229] width 379 height 15
click at [435, 278] on button "Save" at bounding box center [430, 279] width 106 height 42
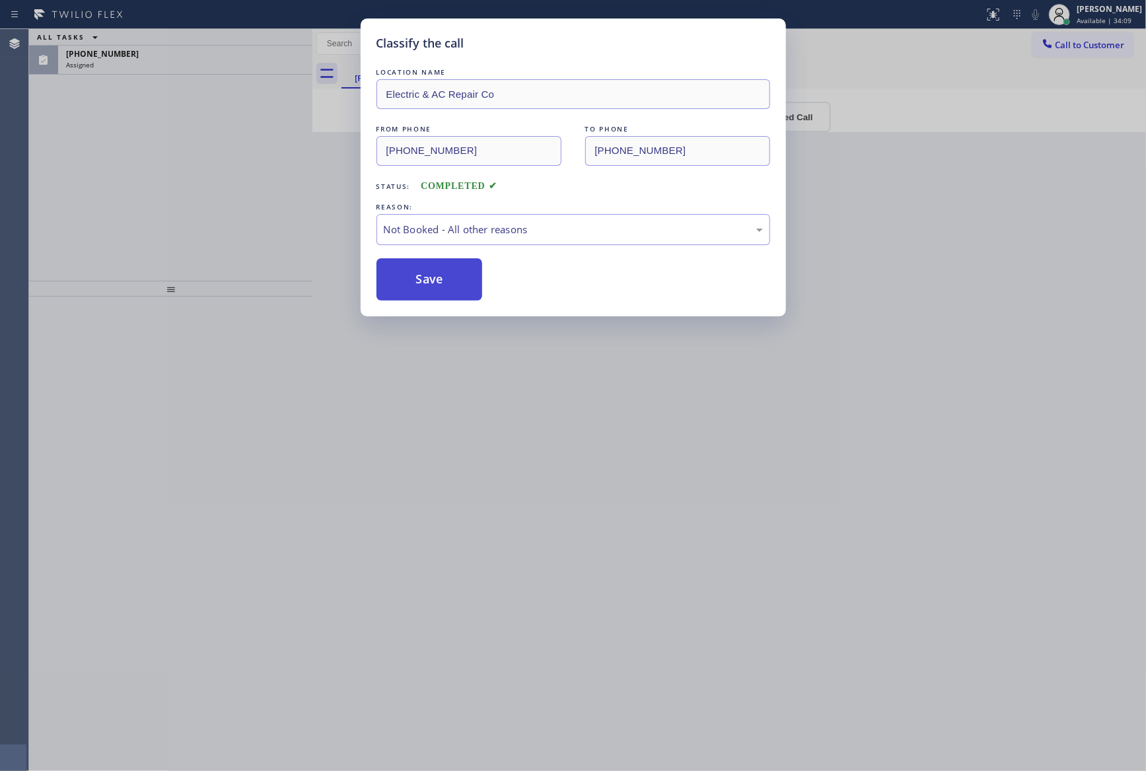
click at [435, 278] on button "Save" at bounding box center [430, 279] width 106 height 42
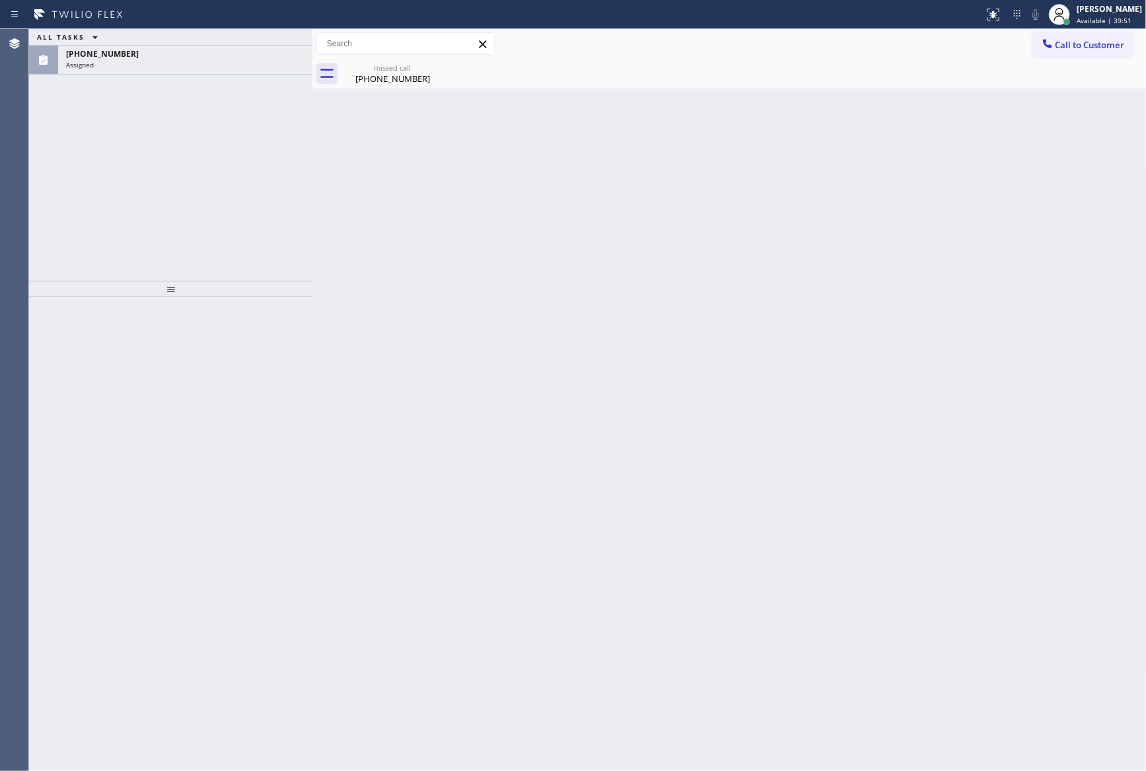
click at [593, 464] on div "Back to Dashboard Change Sender ID Customers Technicians Select a contact Outbo…" at bounding box center [729, 400] width 834 height 742
drag, startPoint x: 277, startPoint y: 220, endPoint x: 323, endPoint y: 119, distance: 110.9
click at [278, 213] on div "ALL TASKS ALL TASKS ACTIVE TASKS TASKS IN WRAP UP [PHONE_NUMBER] Assigned" at bounding box center [170, 155] width 283 height 252
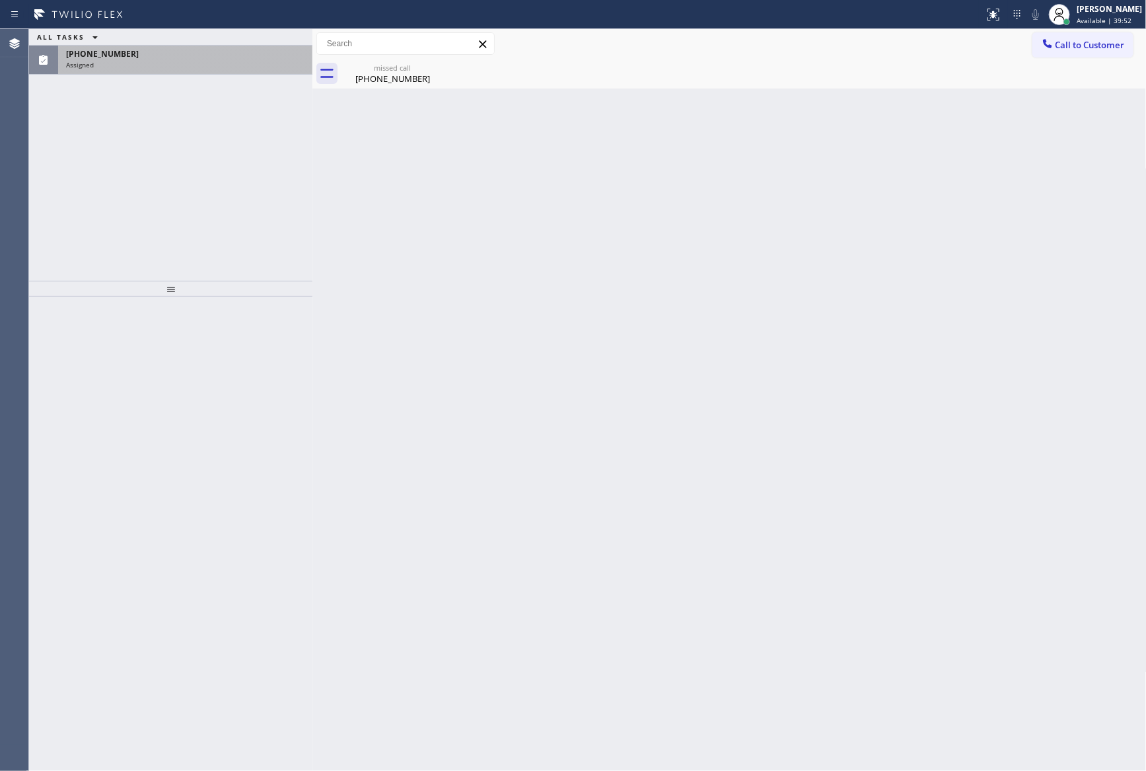
click at [254, 60] on div "Assigned" at bounding box center [185, 64] width 238 height 9
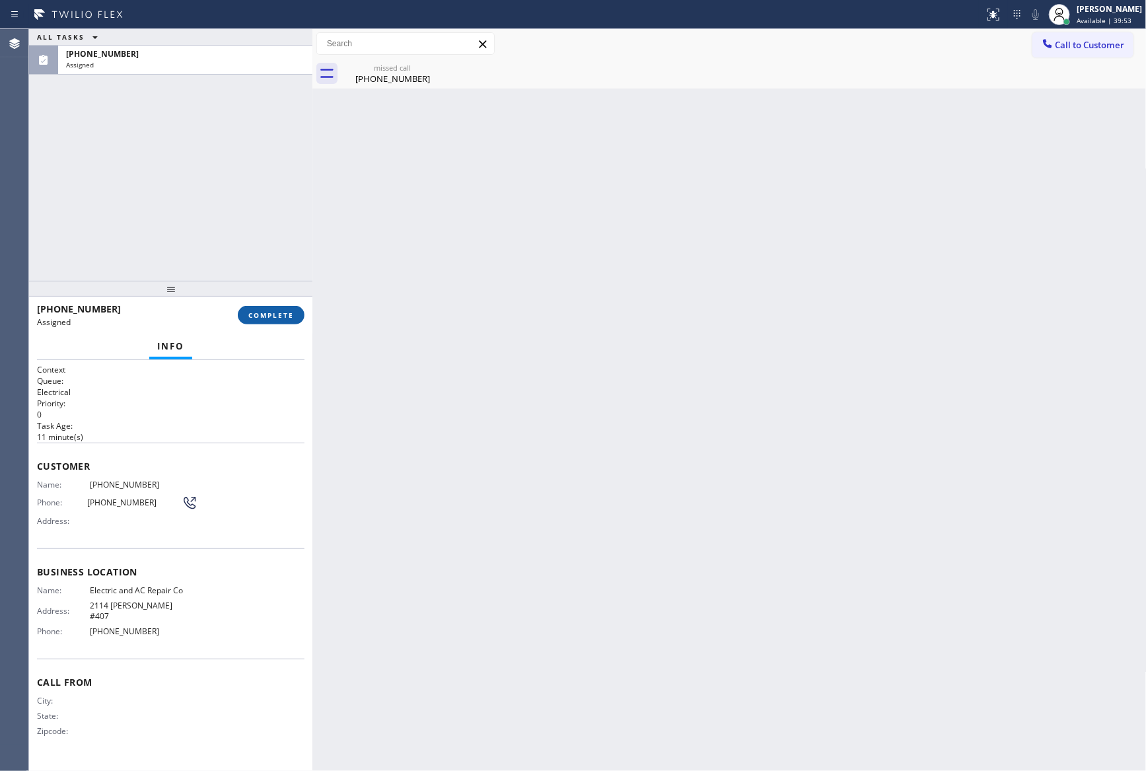
click at [262, 315] on span "COMPLETE" at bounding box center [271, 315] width 46 height 9
click at [242, 105] on div "ALL TASKS ALL TASKS ACTIVE TASKS TASKS IN WRAP UP [PHONE_NUMBER] Assigned" at bounding box center [170, 155] width 283 height 252
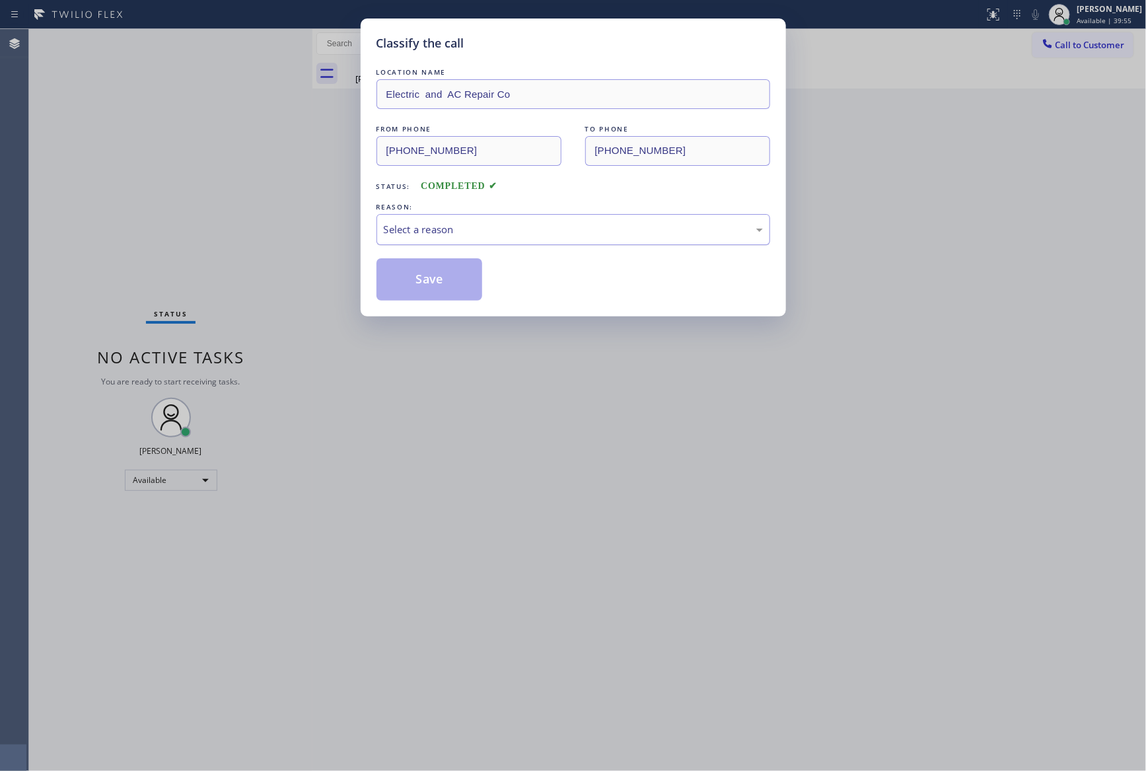
click at [444, 234] on div "Select a reason" at bounding box center [573, 229] width 379 height 15
click at [438, 278] on button "Save" at bounding box center [430, 279] width 106 height 42
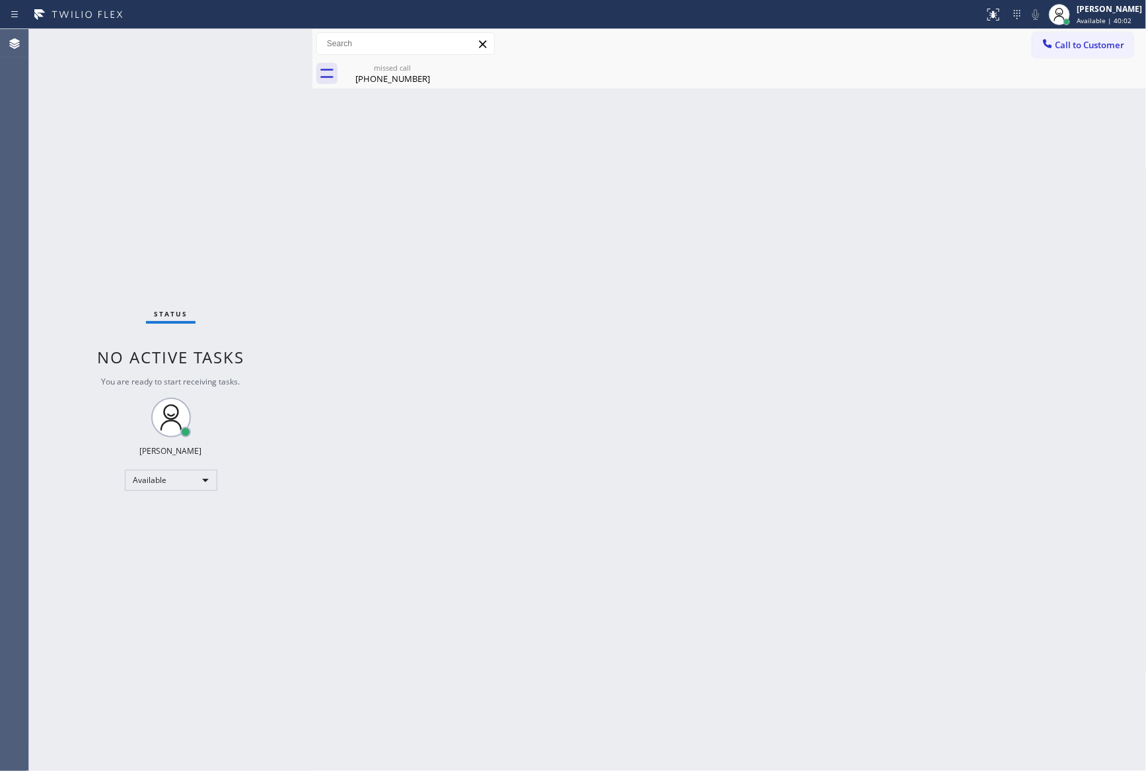
drag, startPoint x: 521, startPoint y: 395, endPoint x: 722, endPoint y: 223, distance: 264.7
click at [567, 371] on div "Back to Dashboard Change Sender ID Customers Technicians Select a contact Outbo…" at bounding box center [729, 400] width 834 height 742
drag, startPoint x: 507, startPoint y: 198, endPoint x: 846, endPoint y: 18, distance: 383.9
click at [564, 171] on div "Back to Dashboard Change Sender ID Customers Technicians Select a contact Outbo…" at bounding box center [729, 400] width 834 height 742
drag, startPoint x: 332, startPoint y: 398, endPoint x: 381, endPoint y: 404, distance: 49.2
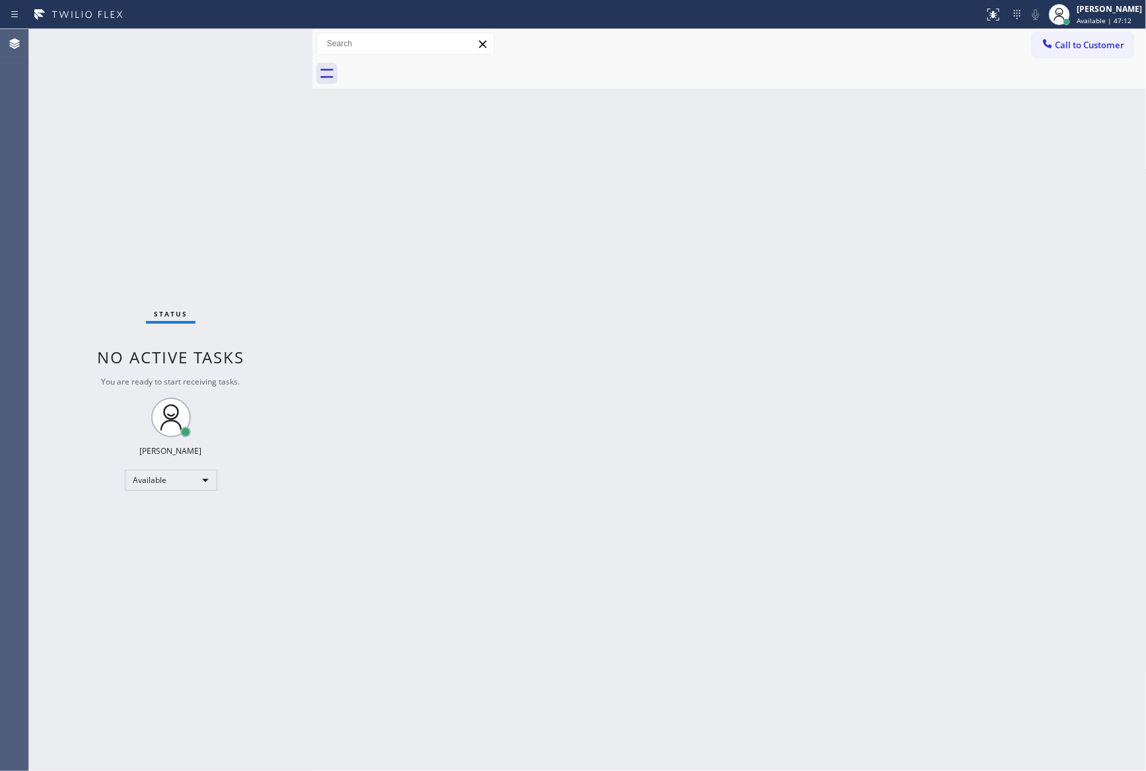
click at [331, 399] on div "Back to Dashboard Change Sender ID Customers Technicians Select a contact Outbo…" at bounding box center [729, 400] width 834 height 742
click at [628, 319] on div "Back to Dashboard Change Sender ID Customers Technicians Select a contact Outbo…" at bounding box center [729, 400] width 834 height 742
click at [480, 363] on div "Back to Dashboard Change Sender ID Customers Technicians Select a contact Outbo…" at bounding box center [729, 400] width 834 height 742
click at [873, 472] on div "Back to Dashboard Change Sender ID Customers Technicians Select a contact Outbo…" at bounding box center [729, 400] width 834 height 742
click at [554, 548] on div "Back to Dashboard Change Sender ID Customers Technicians Select a contact Outbo…" at bounding box center [729, 400] width 834 height 742
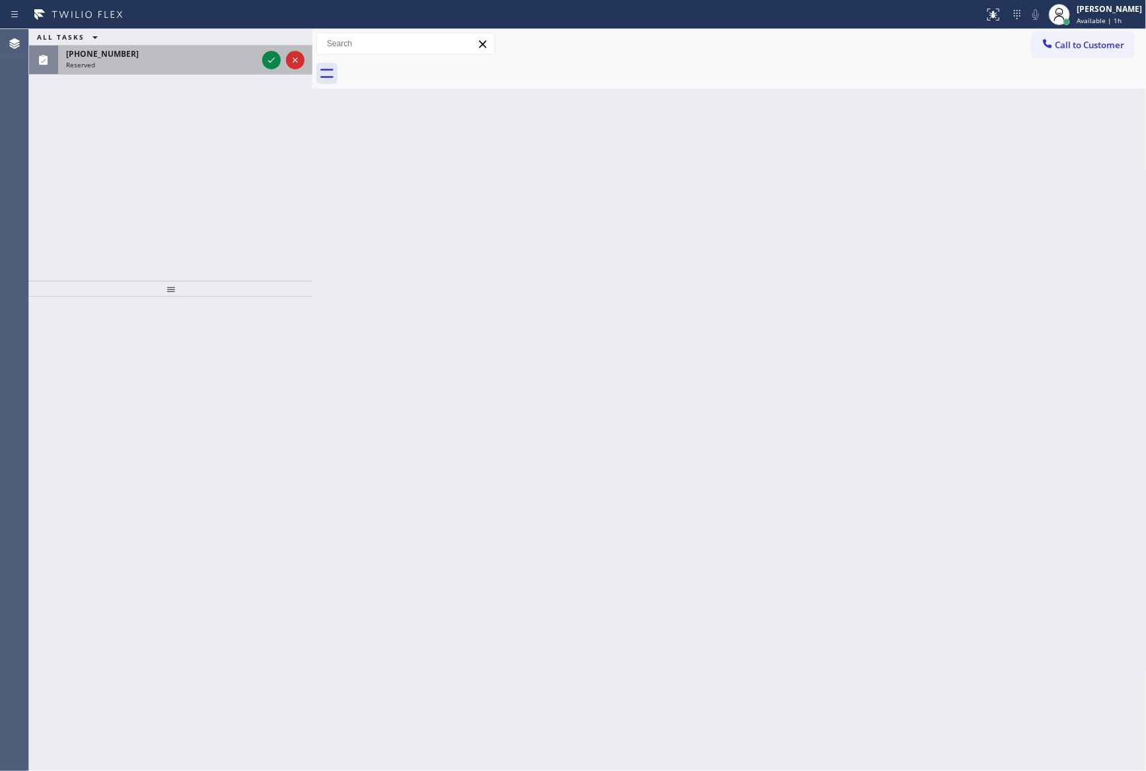
drag, startPoint x: 258, startPoint y: 163, endPoint x: 258, endPoint y: 61, distance: 101.7
click at [258, 157] on div "ALL TASKS ALL TASKS ACTIVE TASKS TASKS IN WRAP UP [PHONE_NUMBER] Reserved" at bounding box center [170, 155] width 283 height 252
click at [274, 54] on icon at bounding box center [272, 60] width 16 height 16
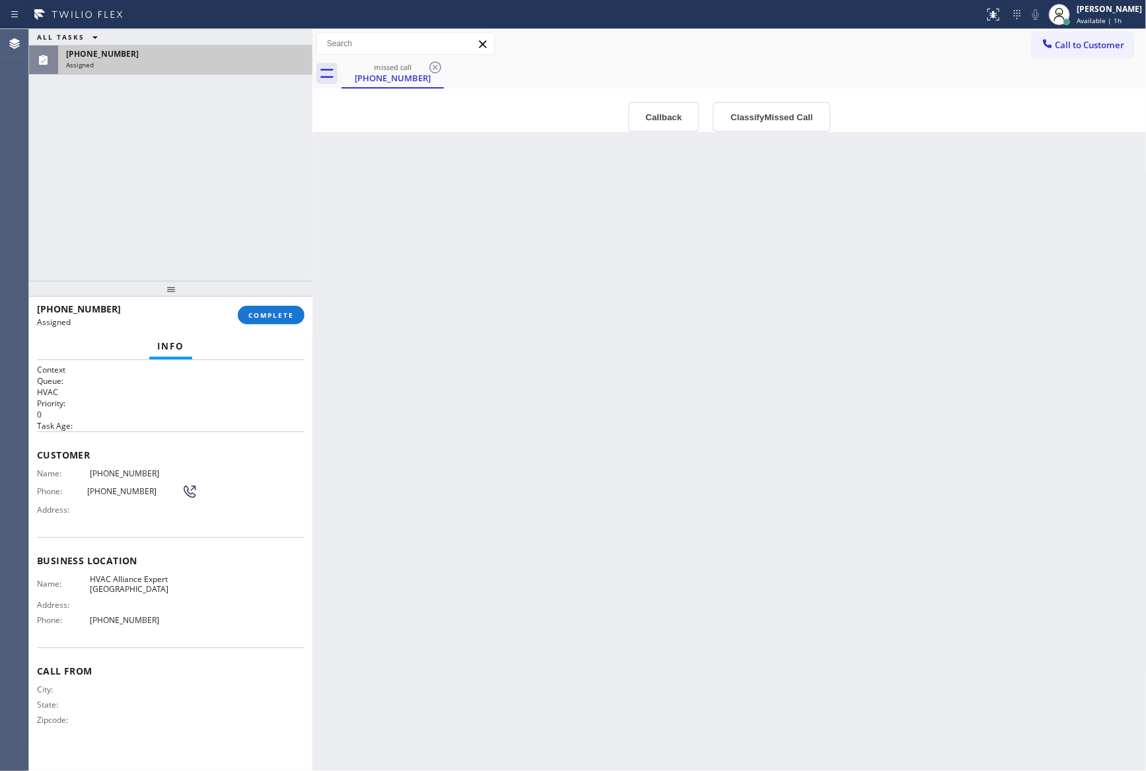
click at [720, 478] on div "Back to Dashboard Change Sender ID Customers Technicians Select a contact Outbo…" at bounding box center [729, 400] width 834 height 742
click at [653, 120] on button "Callback" at bounding box center [664, 117] width 72 height 30
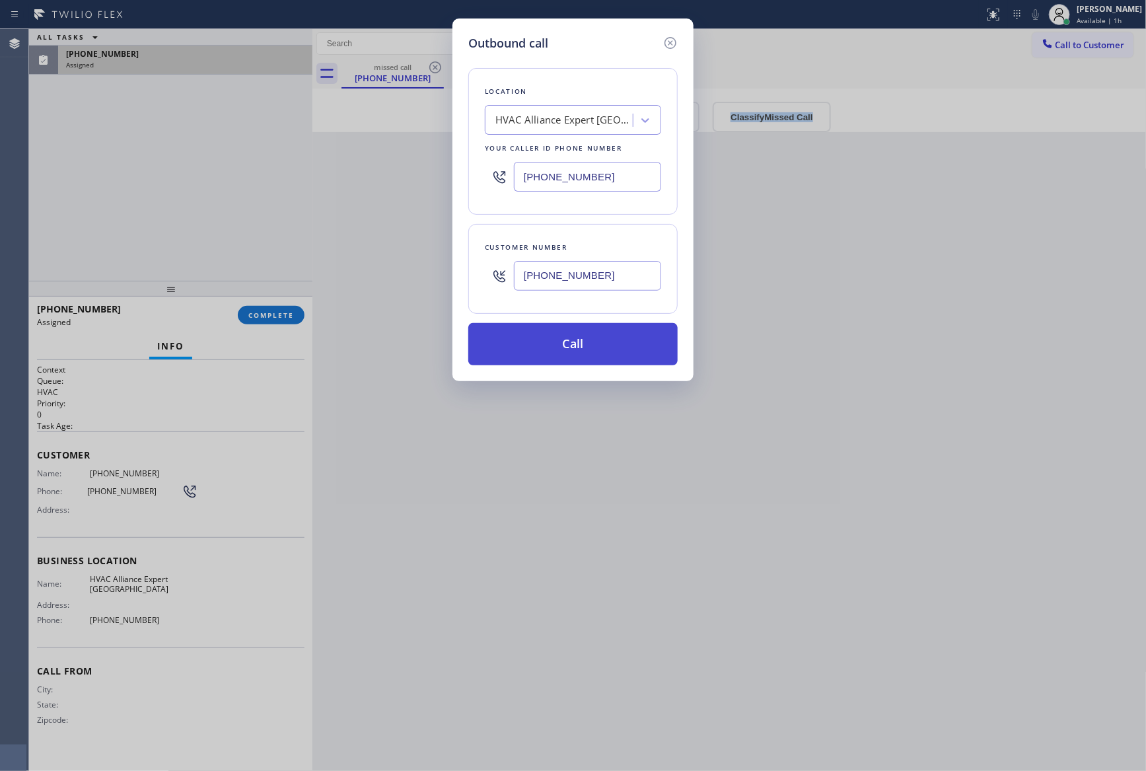
click at [581, 349] on button "Call" at bounding box center [572, 344] width 209 height 42
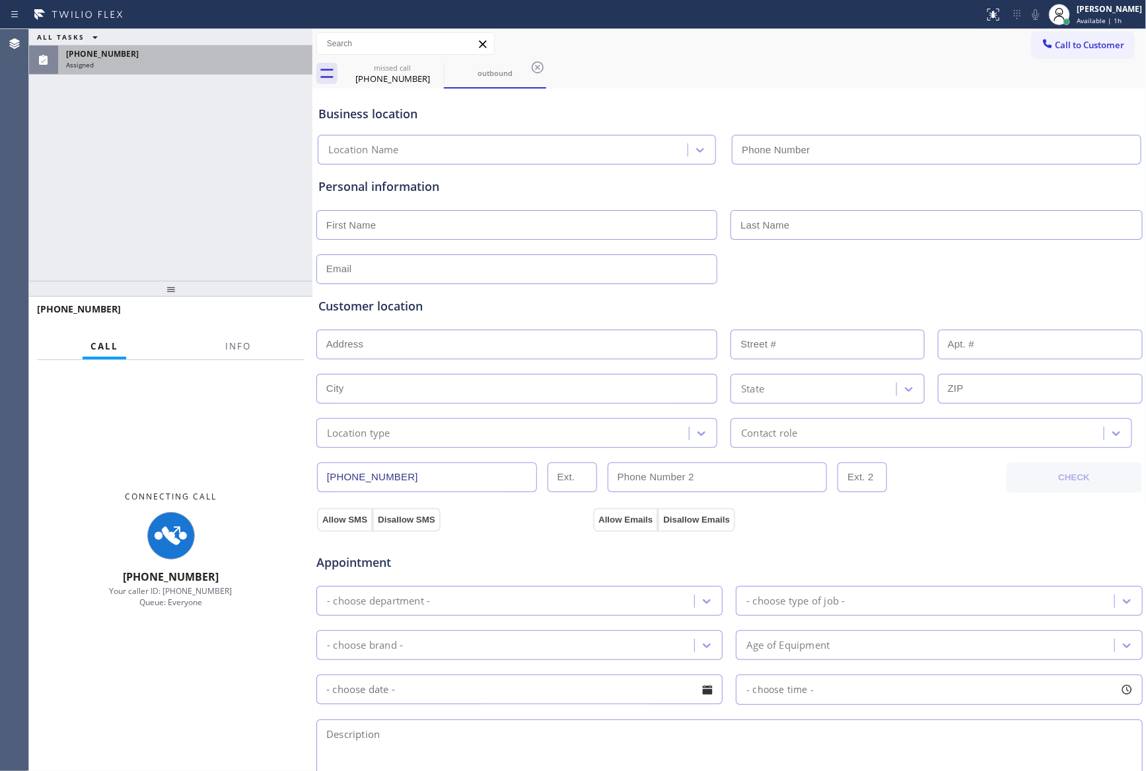
type input "[PHONE_NUMBER]"
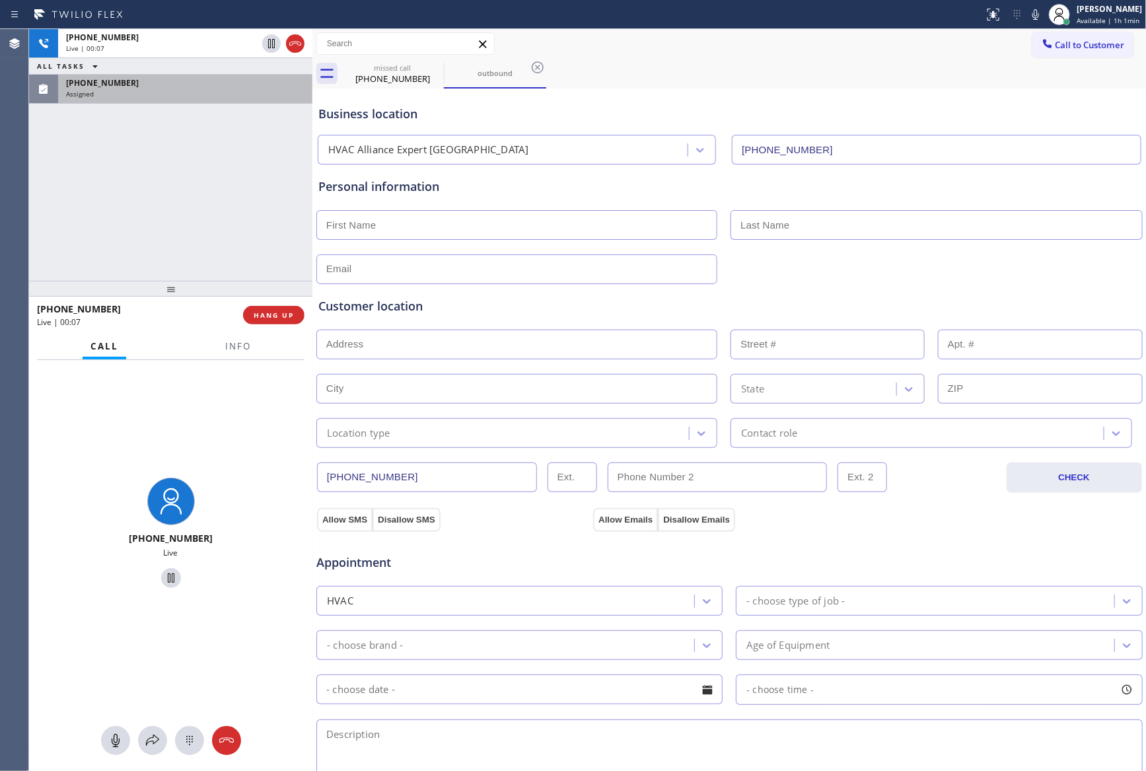
click at [208, 217] on div "[PHONE_NUMBER] Live | 00:07 ALL TASKS ALL TASKS ACTIVE TASKS TASKS IN WRAP UP […" at bounding box center [170, 155] width 283 height 252
drag, startPoint x: 281, startPoint y: 300, endPoint x: 278, endPoint y: 314, distance: 14.3
click at [281, 301] on div "[PHONE_NUMBER] Live | 00:07 HANG UP" at bounding box center [171, 315] width 268 height 34
click at [278, 315] on span "HANG UP" at bounding box center [274, 315] width 40 height 9
click at [264, 139] on div "[PHONE_NUMBER] Live | 00:08 ALL TASKS ALL TASKS ACTIVE TASKS TASKS IN WRAP UP […" at bounding box center [170, 155] width 283 height 252
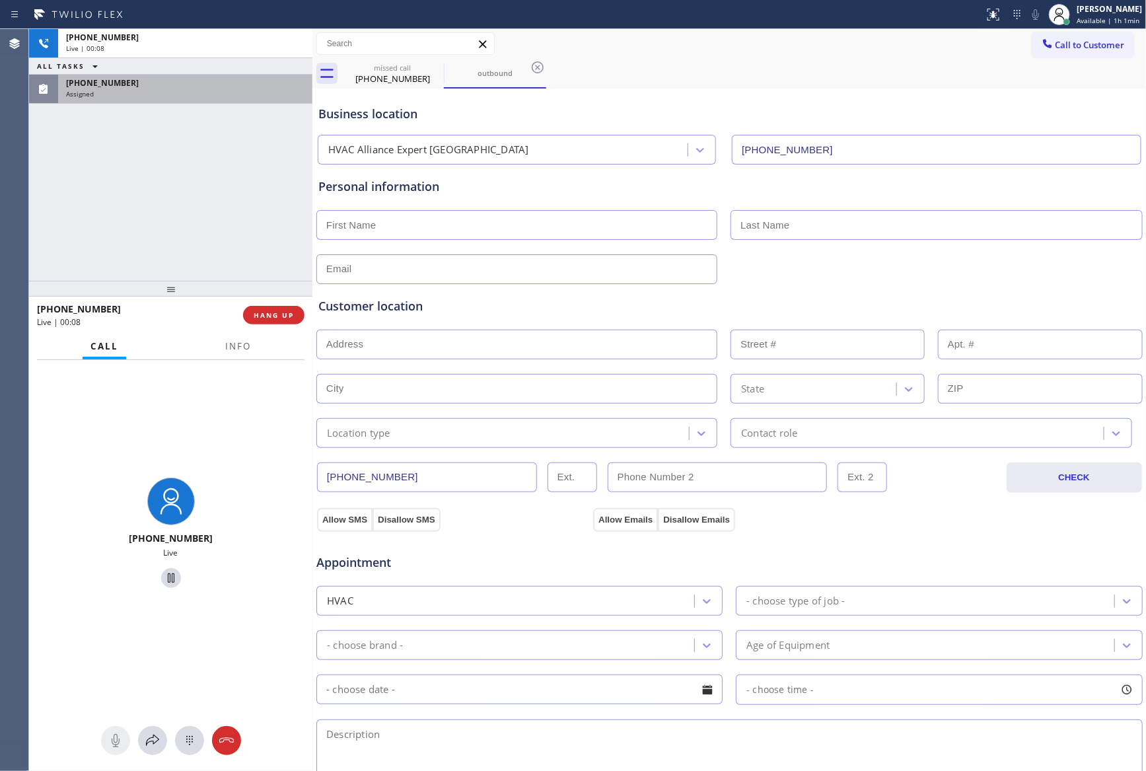
click at [266, 139] on div "[PHONE_NUMBER] Live | 00:08 ALL TASKS ALL TASKS ACTIVE TASKS TASKS IN WRAP UP […" at bounding box center [170, 155] width 283 height 252
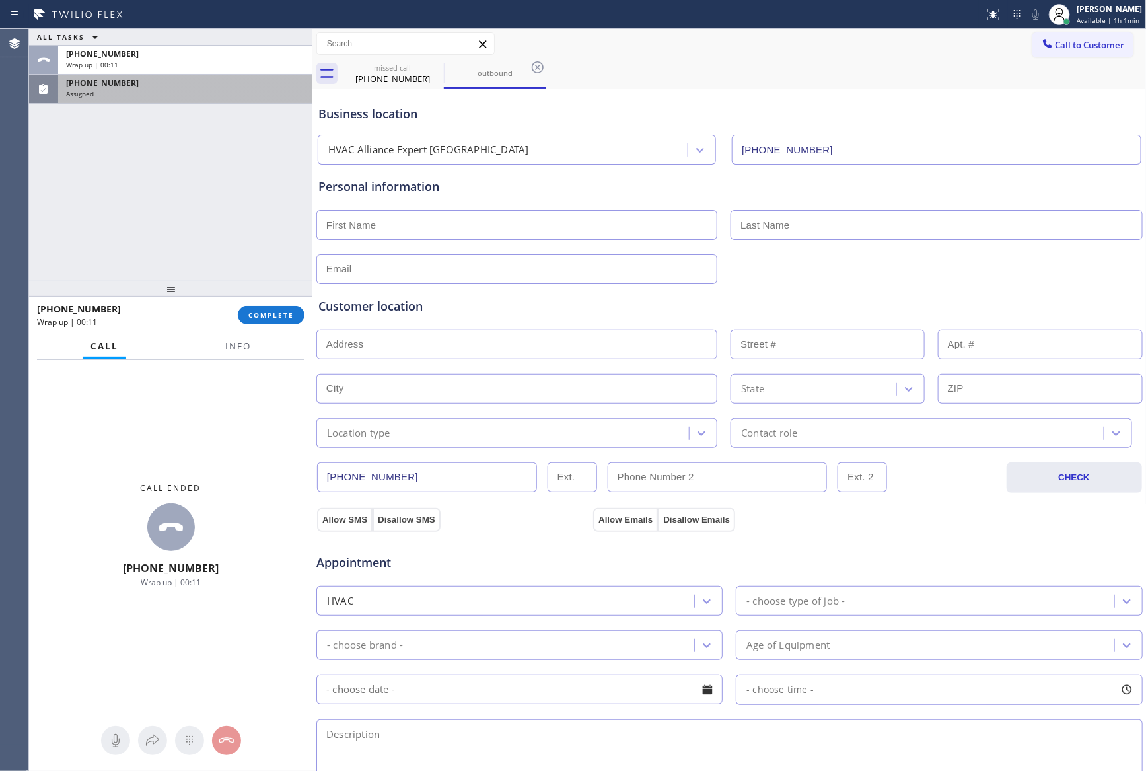
drag, startPoint x: 167, startPoint y: 213, endPoint x: 198, endPoint y: 262, distance: 57.9
click at [189, 238] on div "ALL TASKS ALL TASKS ACTIVE TASKS TASKS IN WRAP UP [PHONE_NUMBER] Wrap up | 00:[…" at bounding box center [170, 155] width 283 height 252
click at [266, 317] on span "COMPLETE" at bounding box center [271, 315] width 46 height 9
click at [256, 215] on div "ALL TASKS ALL TASKS ACTIVE TASKS TASKS IN WRAP UP [PHONE_NUMBER] Wrap up | 00:[…" at bounding box center [170, 155] width 283 height 252
click at [254, 215] on div "Classify the call LOCATION NAME 5 Star Appliance Repair FROM PHONE [PHONE_NUMBE…" at bounding box center [587, 400] width 1117 height 742
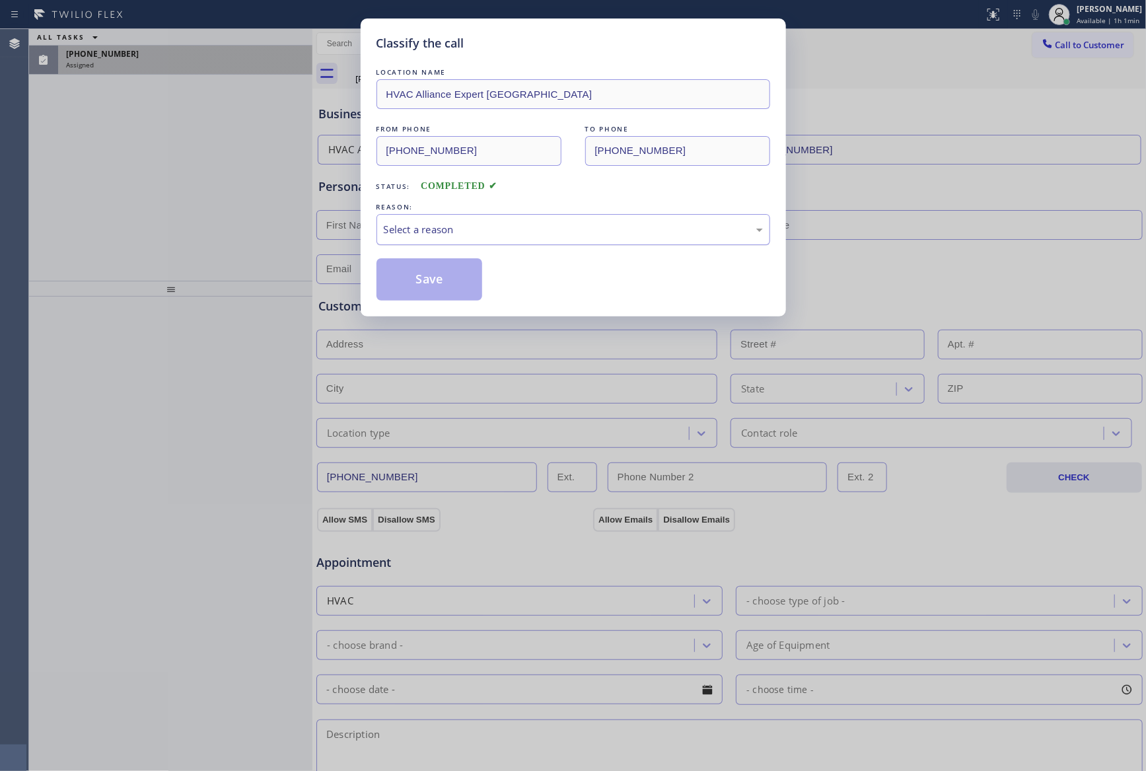
click at [503, 235] on div "Select a reason" at bounding box center [573, 229] width 379 height 15
click at [472, 280] on button "Save" at bounding box center [430, 279] width 106 height 42
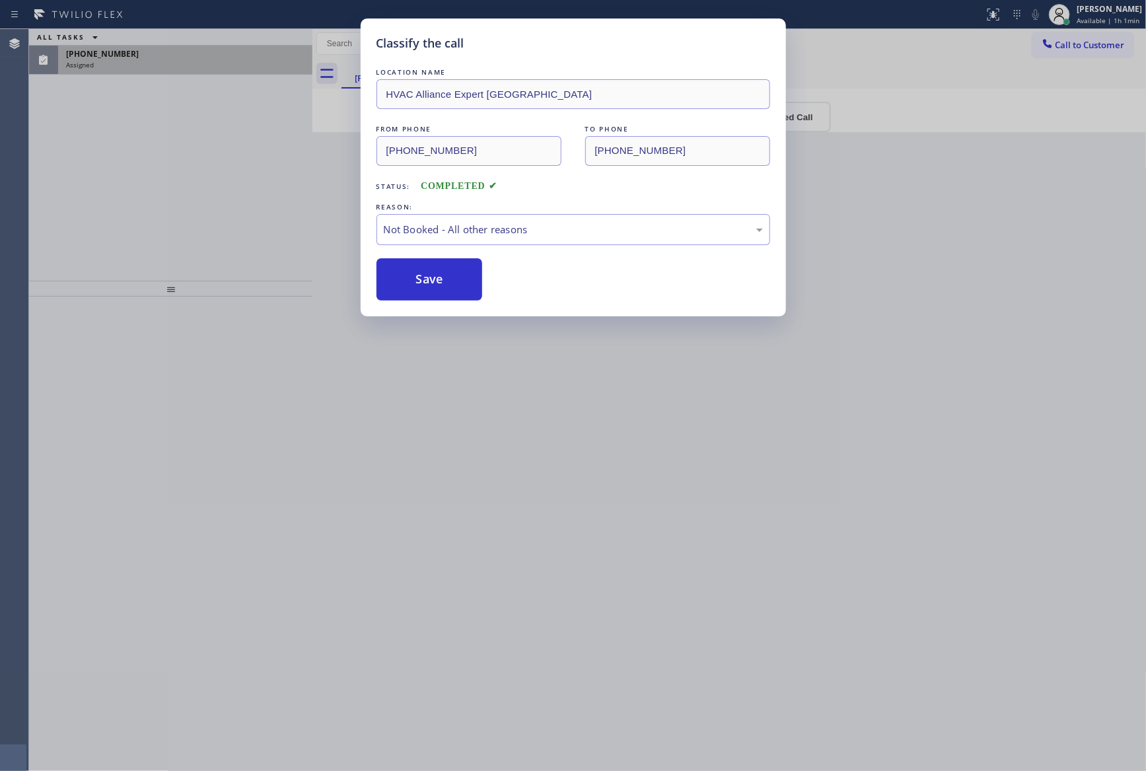
click at [472, 280] on button "Save" at bounding box center [430, 279] width 106 height 42
click at [171, 188] on div "Classify the call LOCATION NAME HVAC Alliance Expert Three Lakes FROM PHONE [PH…" at bounding box center [573, 385] width 1146 height 771
click at [185, 185] on div "Classify the call LOCATION NAME 5 Star Appliance Repair FROM PHONE [PHONE_NUMBE…" at bounding box center [587, 400] width 1117 height 742
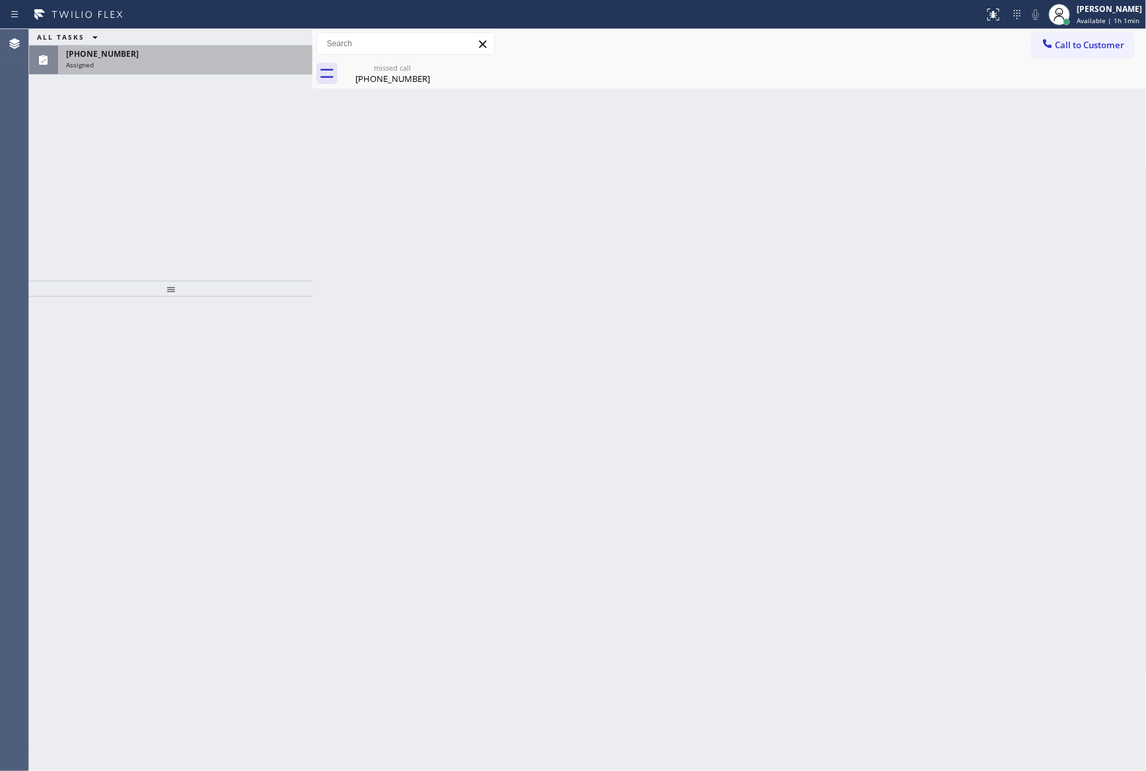
click at [409, 161] on div "Back to Dashboard Change Sender ID Customers Technicians Select a contact Outbo…" at bounding box center [729, 400] width 834 height 742
click at [114, 155] on div "ALL TASKS ALL TASKS ACTIVE TASKS TASKS IN WRAP UP [PHONE_NUMBER] Assigned" at bounding box center [170, 155] width 283 height 252
drag, startPoint x: 309, startPoint y: 384, endPoint x: 383, endPoint y: 329, distance: 92.0
click at [338, 361] on div "ALL TASKS ALL TASKS ACTIVE TASKS TASKS IN WRAP UP [PHONE_NUMBER] Assigned Trans…" at bounding box center [587, 400] width 1117 height 742
click at [1100, 20] on span "Available | 1h 1min" at bounding box center [1108, 20] width 63 height 9
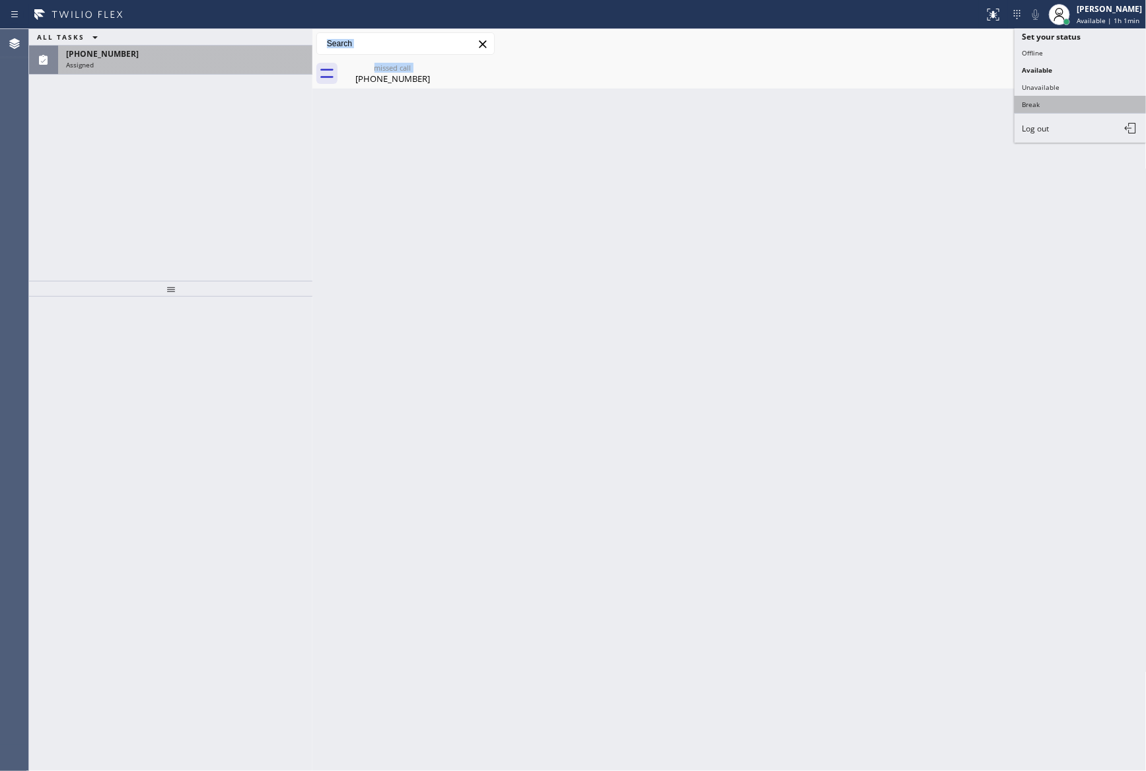
click at [1064, 103] on button "Break" at bounding box center [1081, 104] width 132 height 17
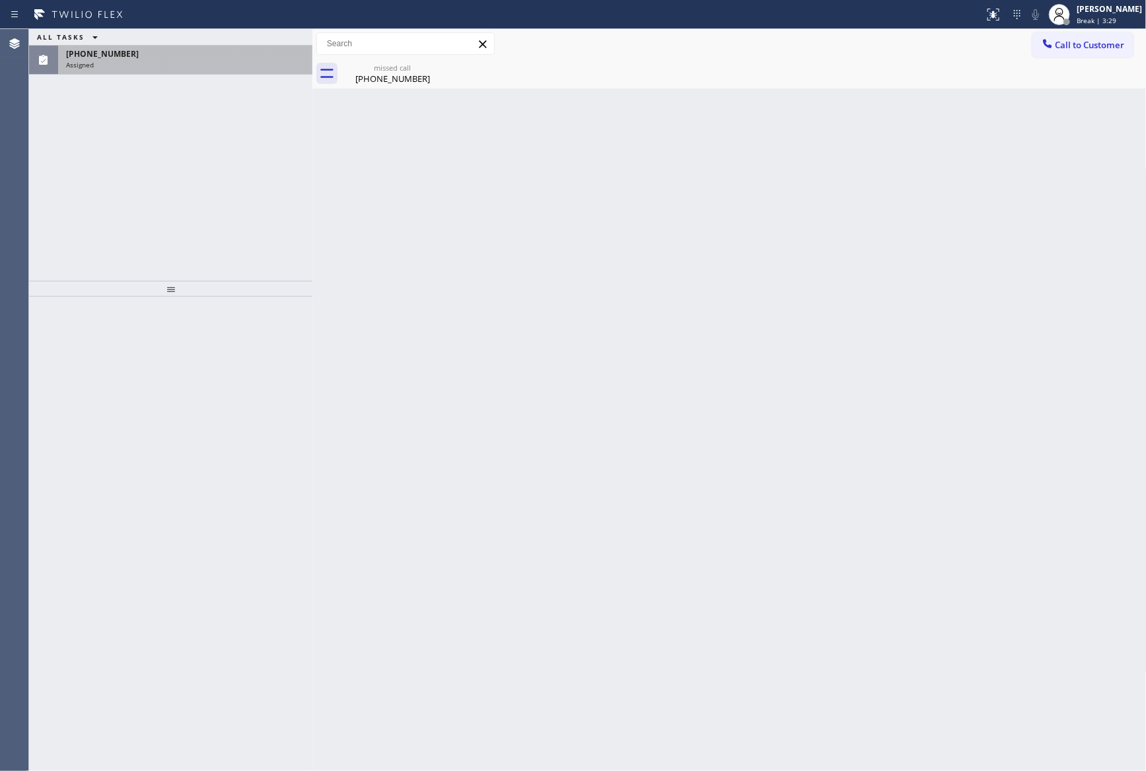
drag, startPoint x: 564, startPoint y: 268, endPoint x: 567, endPoint y: 275, distance: 8.9
click at [564, 268] on div "Back to Dashboard Change Sender ID Customers Technicians Select a contact Outbo…" at bounding box center [729, 400] width 834 height 742
click at [880, 357] on div "Back to Dashboard Change Sender ID Customers Technicians Select a contact Outbo…" at bounding box center [729, 400] width 834 height 742
